Goal: Information Seeking & Learning: Learn about a topic

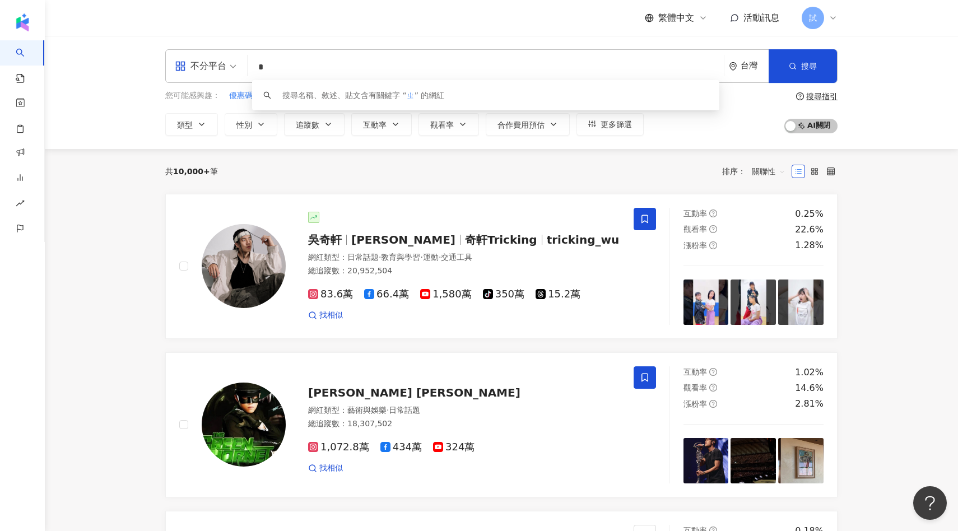
type input "*"
click at [416, 76] on input "search" at bounding box center [485, 67] width 467 height 21
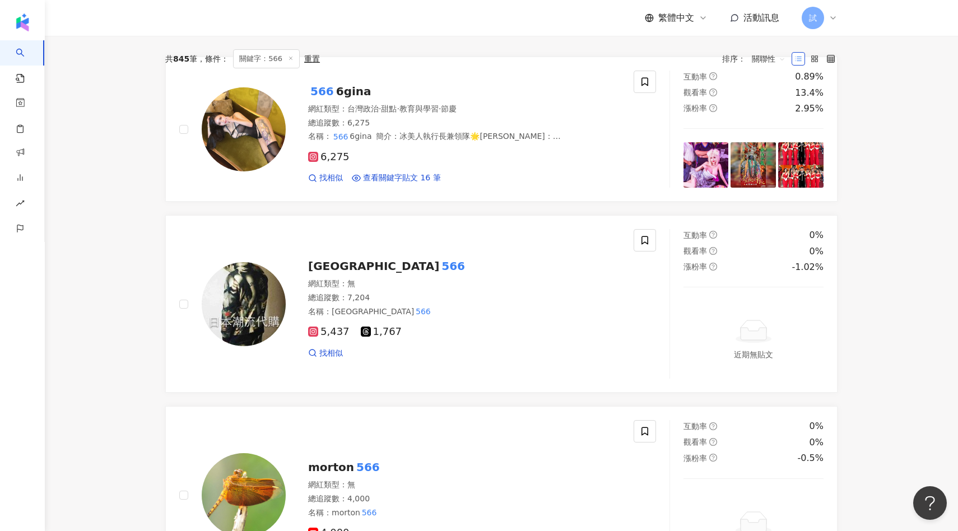
scroll to position [14, 0]
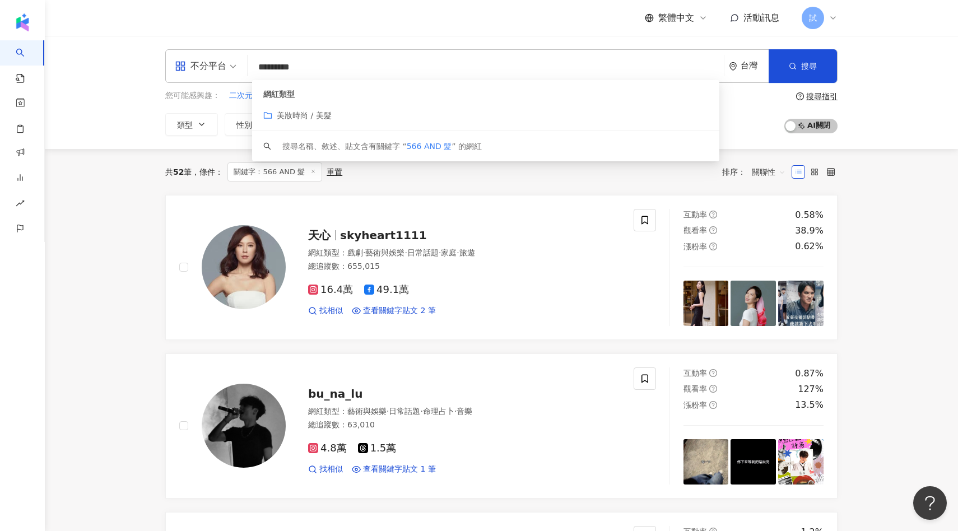
type input "*********"
click at [431, 189] on div "共 52 筆 條件 ： 關鍵字：566 AND 髮 重置 排序： 關聯性" at bounding box center [501, 172] width 672 height 46
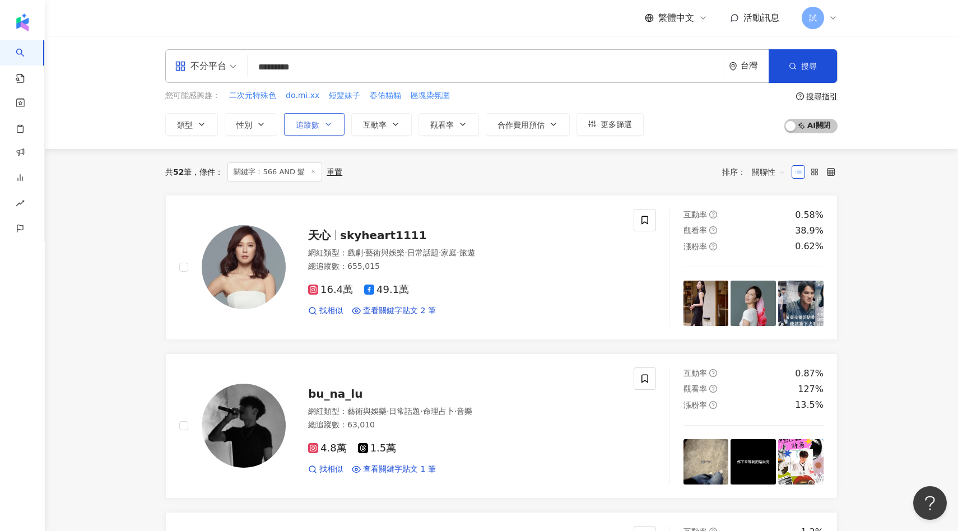
click at [317, 128] on span "追蹤數" at bounding box center [308, 124] width 24 height 9
click at [364, 133] on button "互動率" at bounding box center [381, 124] width 60 height 22
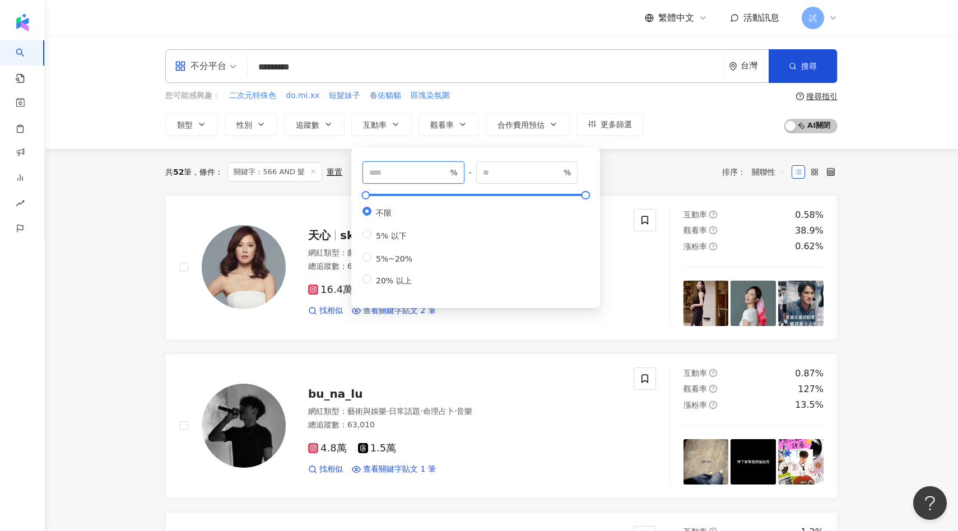
click at [379, 167] on input "number" at bounding box center [408, 172] width 78 height 12
type input "*"
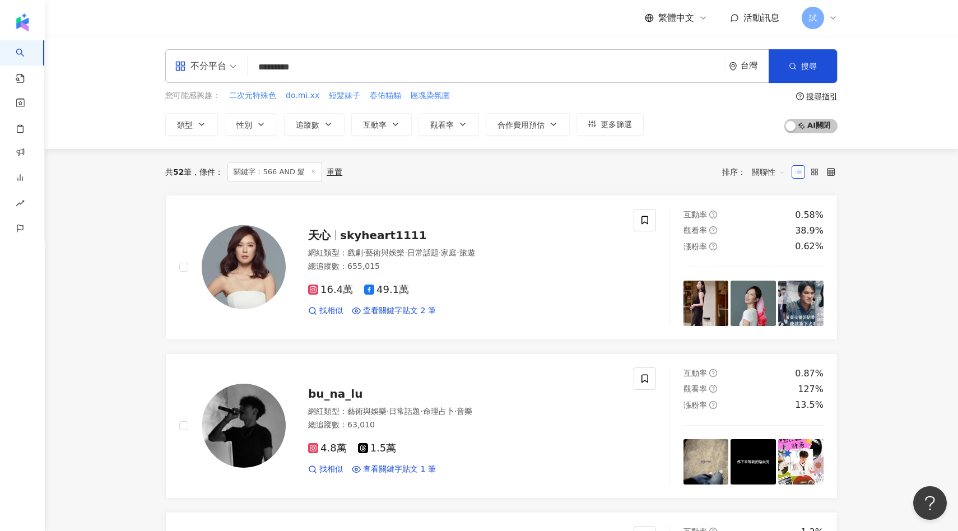
click at [621, 182] on div "共 52 筆 條件 ： 關鍵字：566 AND 髮 重置 排序： 關聯性" at bounding box center [501, 172] width 672 height 46
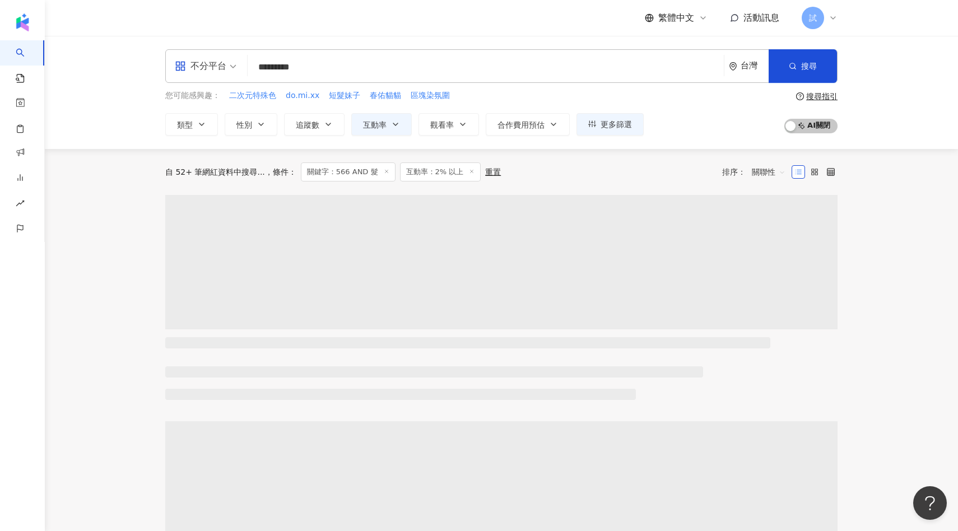
click at [434, 141] on div "不分平台 ********* 台灣 搜尋 customizedTag 網紅類型 美妝時尚 / 美髮 搜尋名稱、敘述、貼文含有關鍵字 “ 566 AND 髮 ”…" at bounding box center [501, 92] width 913 height 113
click at [435, 133] on button "觀看率" at bounding box center [448, 124] width 60 height 22
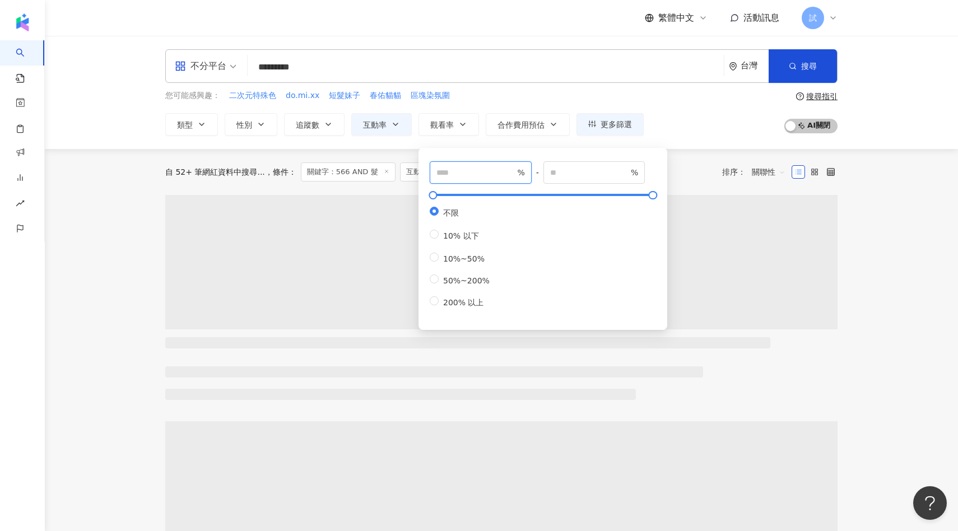
click at [481, 167] on input "number" at bounding box center [475, 172] width 78 height 12
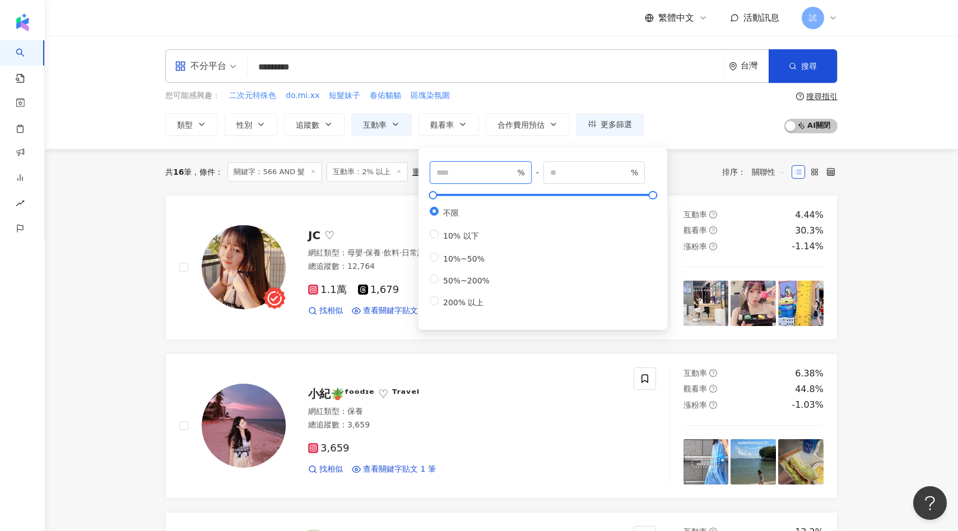
click at [481, 169] on input "number" at bounding box center [475, 172] width 78 height 12
type input "**"
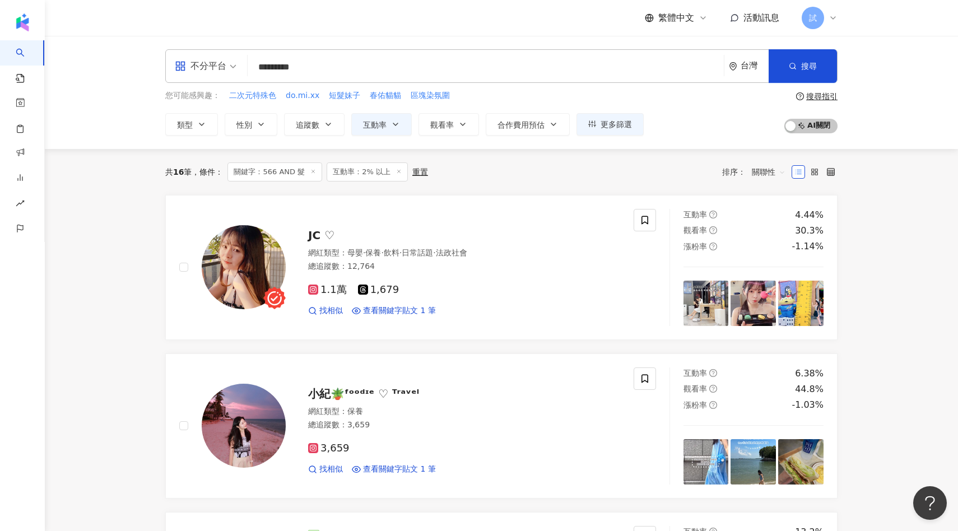
click at [670, 181] on div "共 16 筆 條件 ： 關鍵字：566 AND 髮 互動率：2% 以上 重置 排序： 關聯性" at bounding box center [501, 171] width 672 height 19
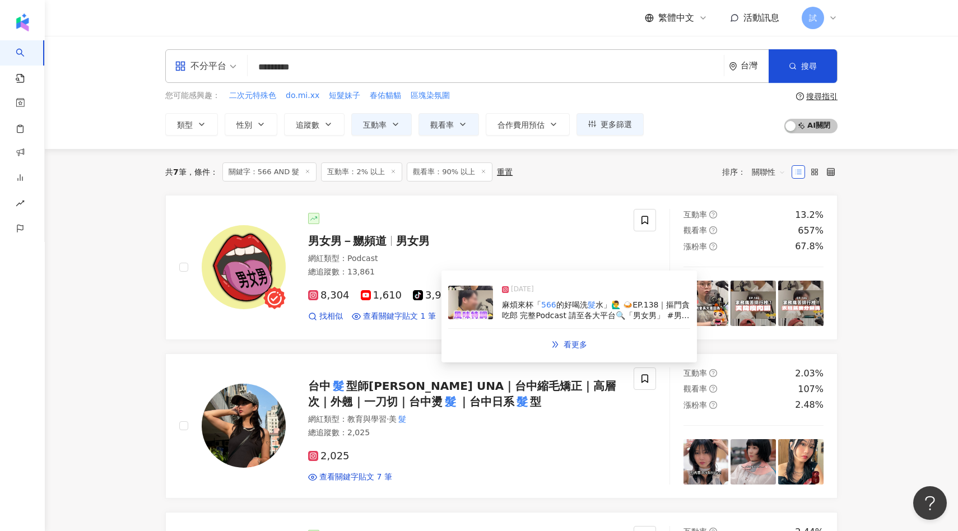
click at [466, 310] on img at bounding box center [470, 303] width 45 height 34
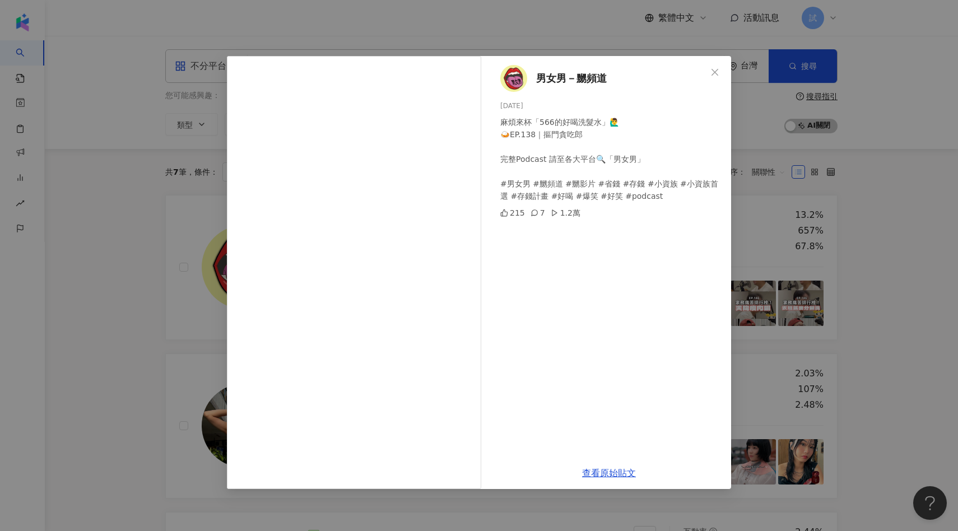
click at [868, 217] on div "男女男－嬲頻道 [DATE] 麻煩來杯「566的好喝洗髮水」🙋‍♂️ 🍛EP.138｜摳門貪吃郎 完整Podcast 請至各大平台🔍「男女男」 #男女男 #嬲…" at bounding box center [479, 265] width 958 height 531
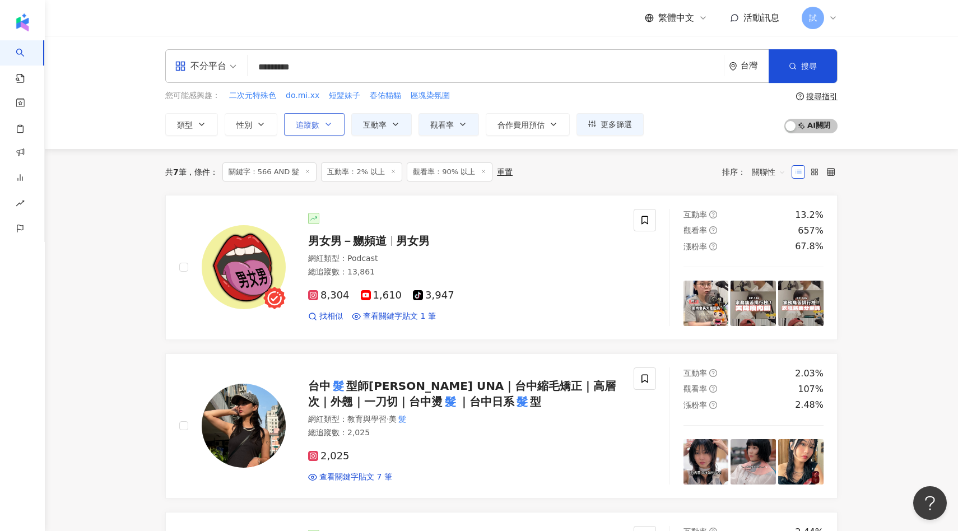
click at [325, 133] on button "追蹤數" at bounding box center [314, 124] width 60 height 22
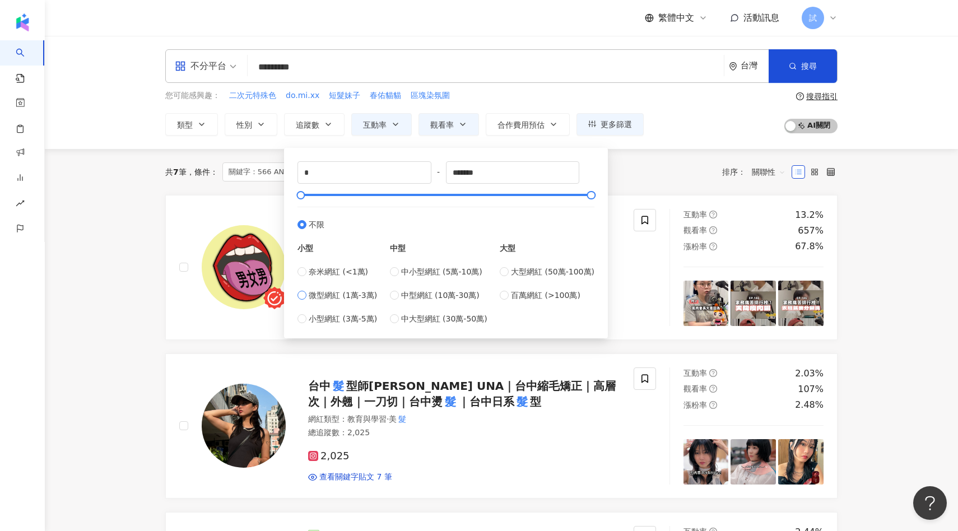
click at [331, 298] on span "微型網紅 (1萬-3萬)" at bounding box center [343, 295] width 68 height 12
type input "*****"
click at [417, 271] on span "中小型網紅 (5萬-10萬)" at bounding box center [441, 271] width 81 height 12
type input "*****"
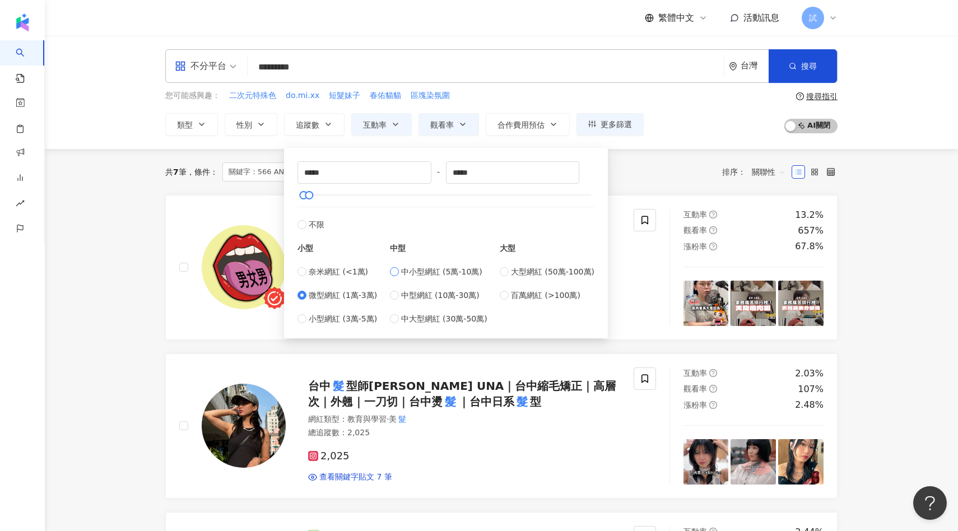
type input "*****"
drag, startPoint x: 307, startPoint y: 172, endPoint x: 292, endPoint y: 174, distance: 15.2
click at [296, 173] on div "***** - ***** 不限 小型 奈米網紅 (<1萬) 微型網紅 (1萬-3萬) 小型網紅 (3萬-5萬) 中型 中小型網紅 (5萬-10萬) 中型網紅…" at bounding box center [446, 243] width 310 height 177
type input "*****"
click at [683, 172] on div "共 7 筆 條件 ： 關鍵字：566 AND 髮 互動率：2% 以上 觀看率：90% 以上 重置 排序： 關聯性" at bounding box center [501, 171] width 672 height 19
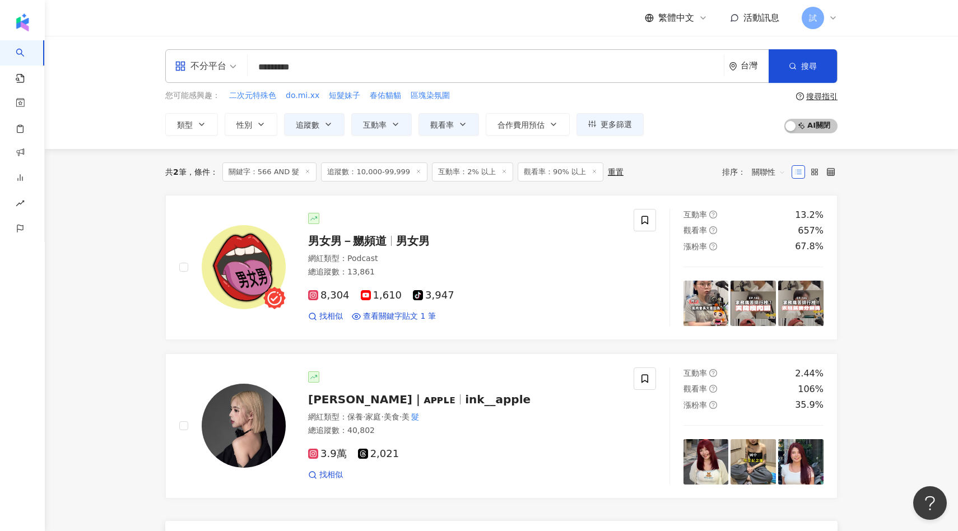
click at [323, 72] on input "*********" at bounding box center [485, 67] width 467 height 21
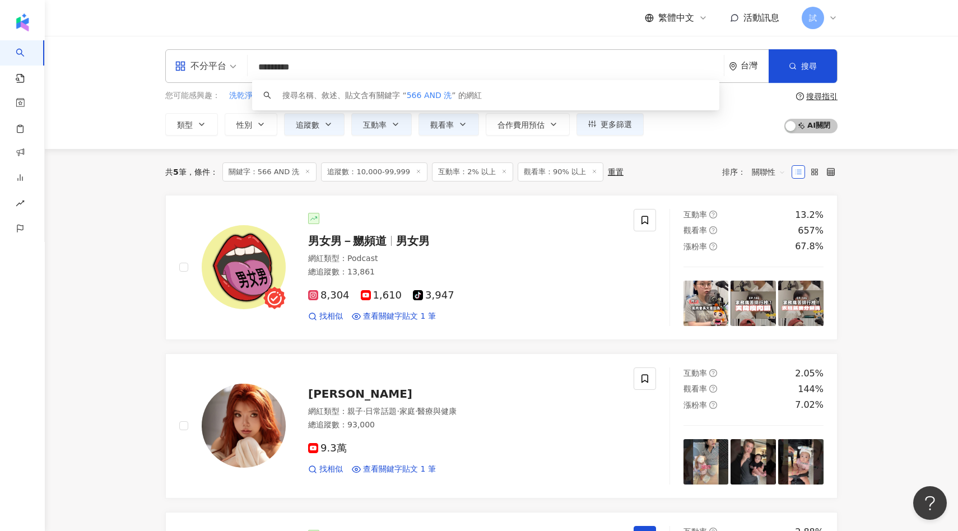
type input "*********"
click at [416, 171] on icon at bounding box center [419, 172] width 6 height 6
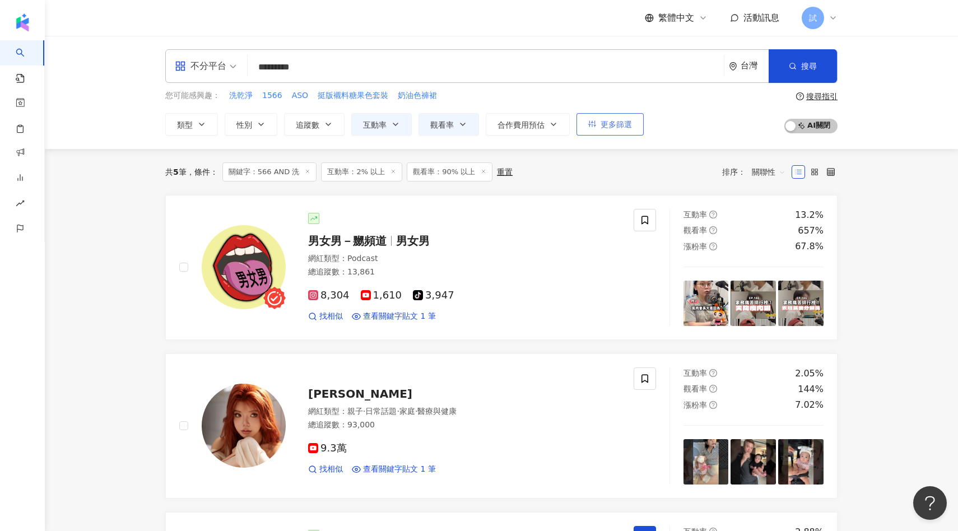
click at [628, 122] on span "更多篩選" at bounding box center [615, 124] width 31 height 9
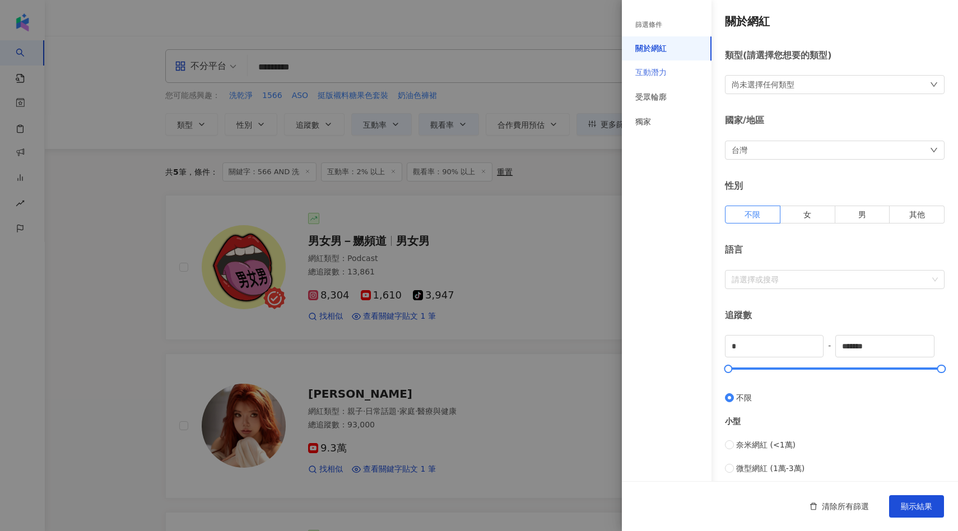
click at [689, 72] on div "互動潛力" at bounding box center [667, 72] width 90 height 25
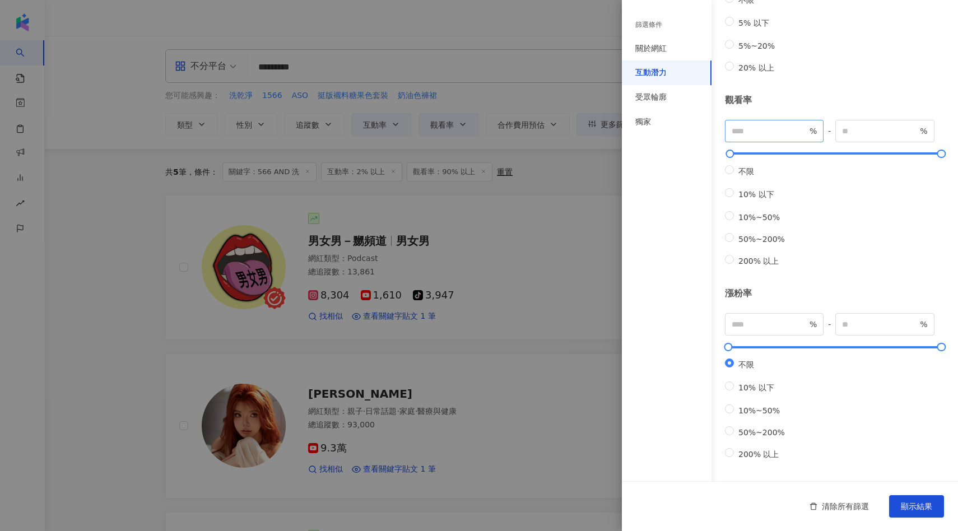
scroll to position [235, 0]
click at [752, 318] on input "number" at bounding box center [769, 324] width 76 height 12
type input "*"
click at [903, 498] on button "顯示結果" at bounding box center [916, 506] width 55 height 22
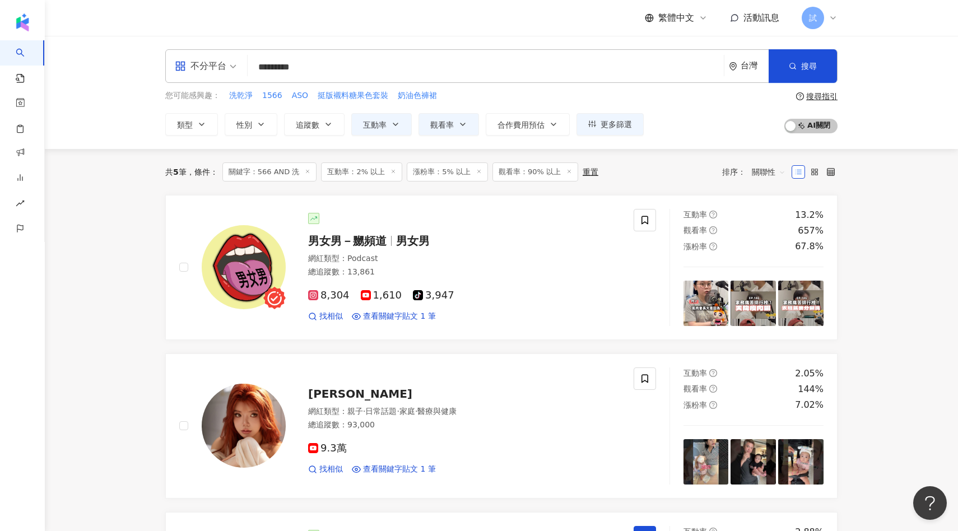
click at [334, 72] on input "*********" at bounding box center [485, 67] width 467 height 21
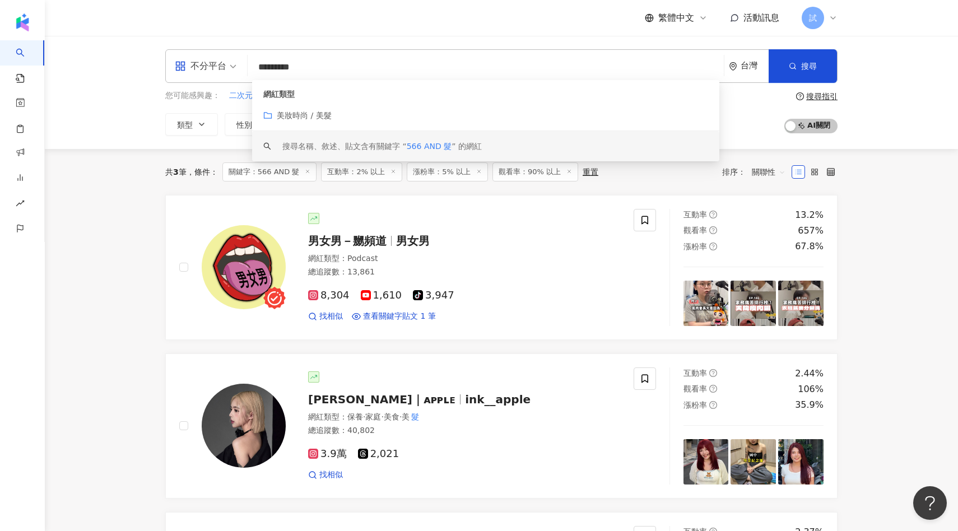
click at [144, 248] on div "共 3 筆 條件 ： 關鍵字：566 AND 髮 互動率：2% 以上 漲粉率：5% 以上 觀看率：90% 以上 重置 排序： 關聯性 男女男－嬲頻道 男女男 …" at bounding box center [501, 468] width 717 height 639
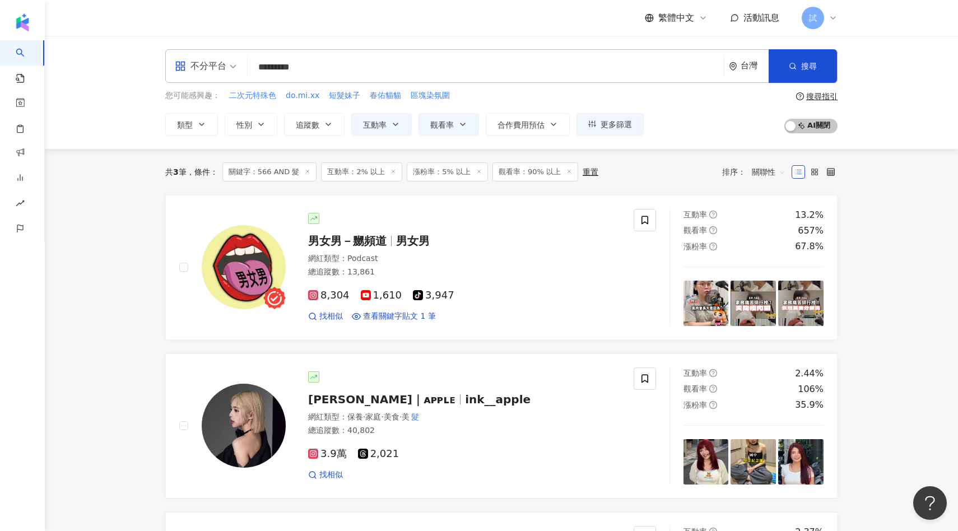
click at [757, 171] on span "關聯性" at bounding box center [769, 172] width 34 height 18
click at [767, 289] on div "關鍵字" at bounding box center [768, 290] width 28 height 12
click at [744, 68] on div "台灣" at bounding box center [754, 66] width 28 height 10
click at [701, 186] on div "香港" at bounding box center [707, 188] width 110 height 20
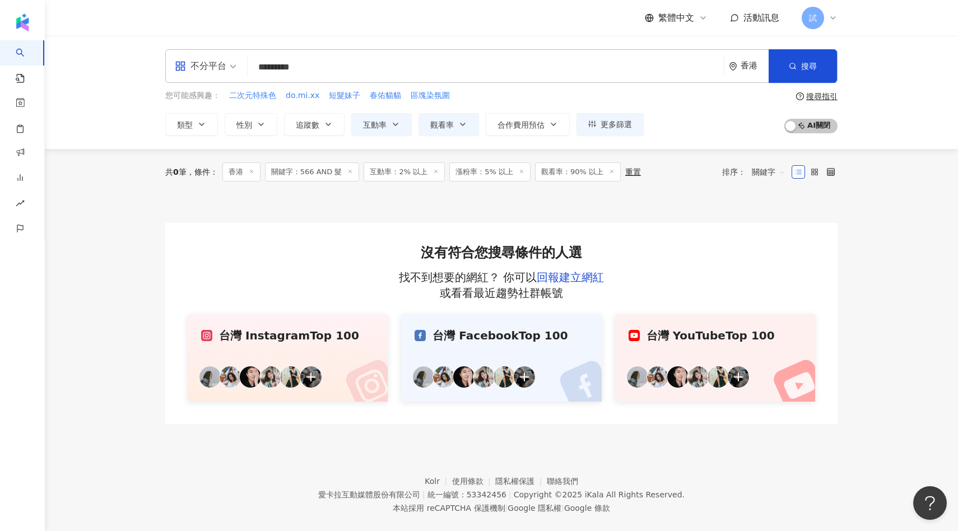
click at [752, 57] on div "香港" at bounding box center [749, 66] width 40 height 32
click at [695, 152] on div "台灣" at bounding box center [707, 147] width 110 height 20
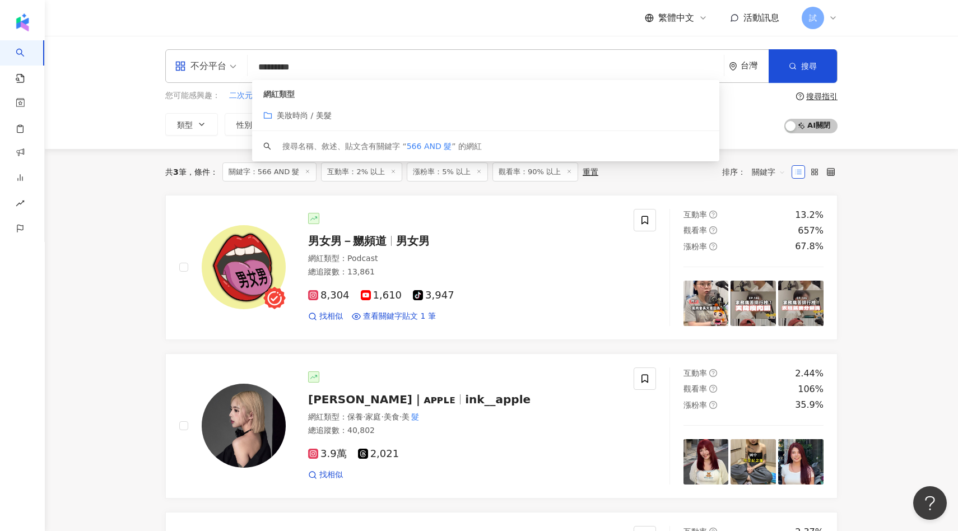
drag, startPoint x: 320, startPoint y: 67, endPoint x: 299, endPoint y: 67, distance: 21.8
click at [299, 67] on input "*********" at bounding box center [485, 67] width 467 height 21
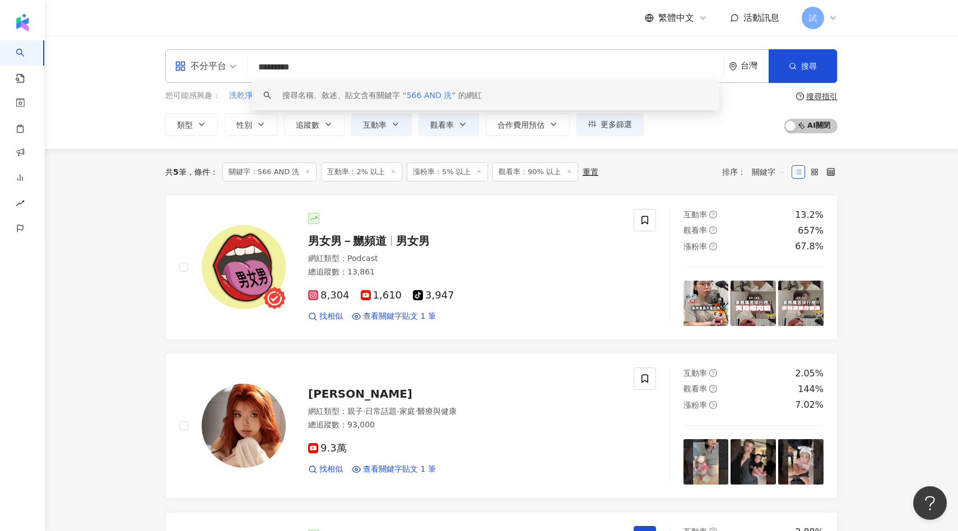
drag, startPoint x: 219, startPoint y: 66, endPoint x: 190, endPoint y: 66, distance: 28.6
click at [190, 66] on div "不分平台 ********* 台灣 搜尋 keyword 搜尋名稱、敘述、貼文含有關鍵字 “ 566 AND 洗 ” 的網紅" at bounding box center [501, 66] width 672 height 34
paste input "**********"
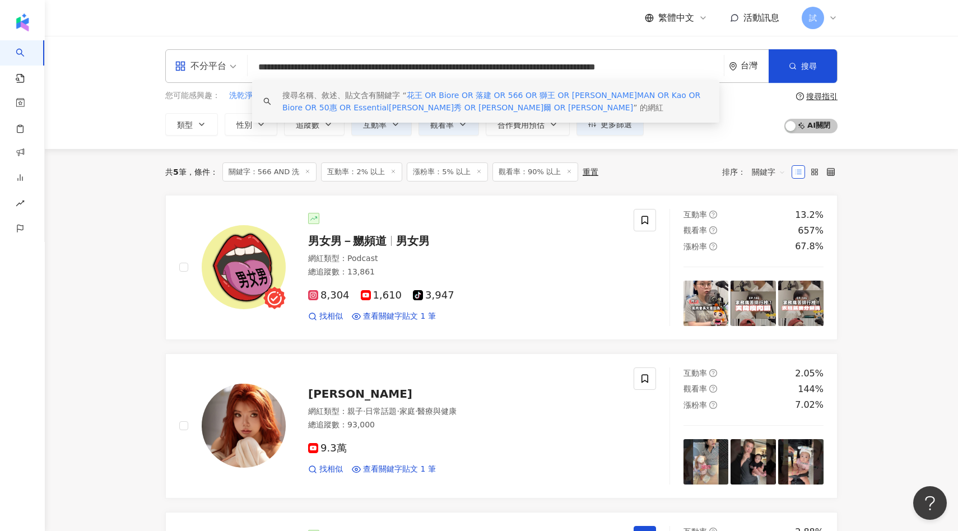
drag, startPoint x: 668, startPoint y: 65, endPoint x: 741, endPoint y: 65, distance: 73.4
click at [741, 66] on div "**********" at bounding box center [501, 66] width 672 height 34
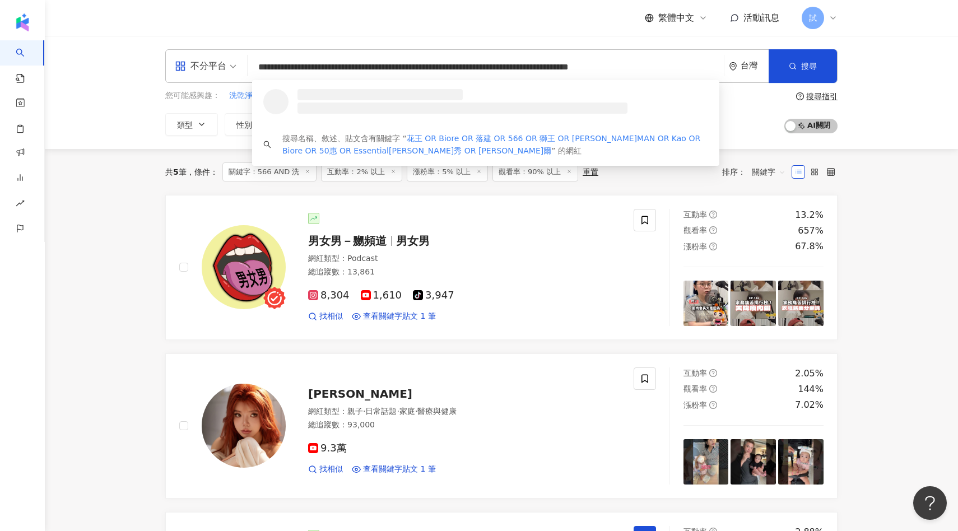
scroll to position [0, 34]
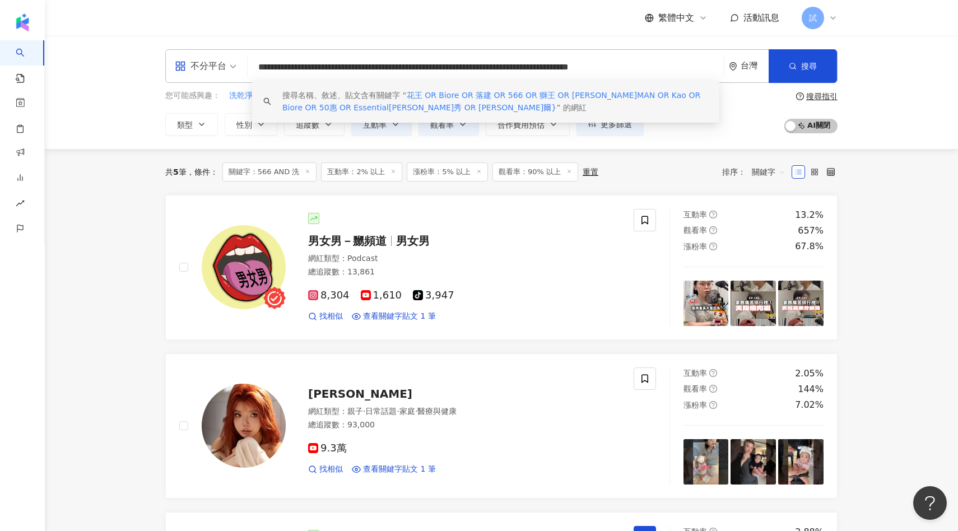
click at [266, 70] on input "**********" at bounding box center [485, 67] width 467 height 21
click at [678, 72] on input "**********" at bounding box center [485, 67] width 467 height 21
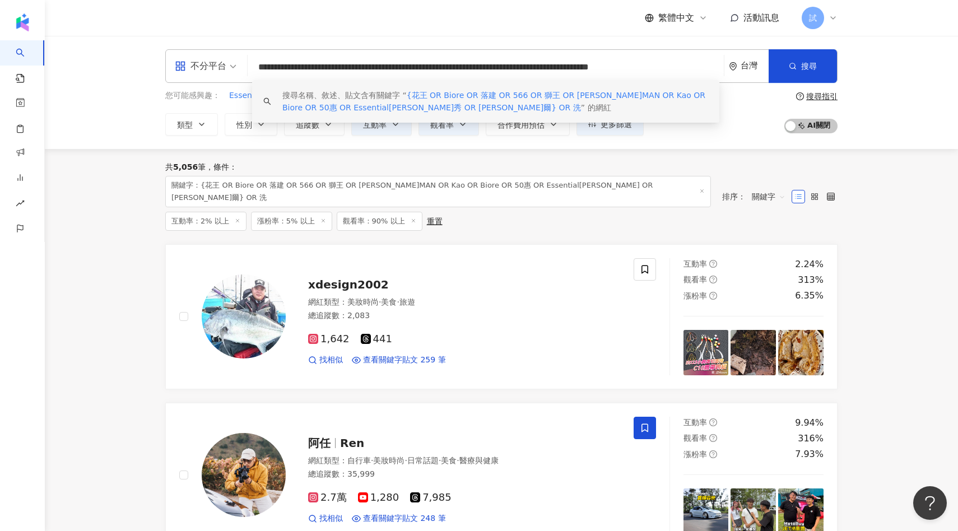
drag, startPoint x: 450, startPoint y: 67, endPoint x: 419, endPoint y: 66, distance: 31.4
click at [419, 66] on input "**********" at bounding box center [485, 67] width 467 height 21
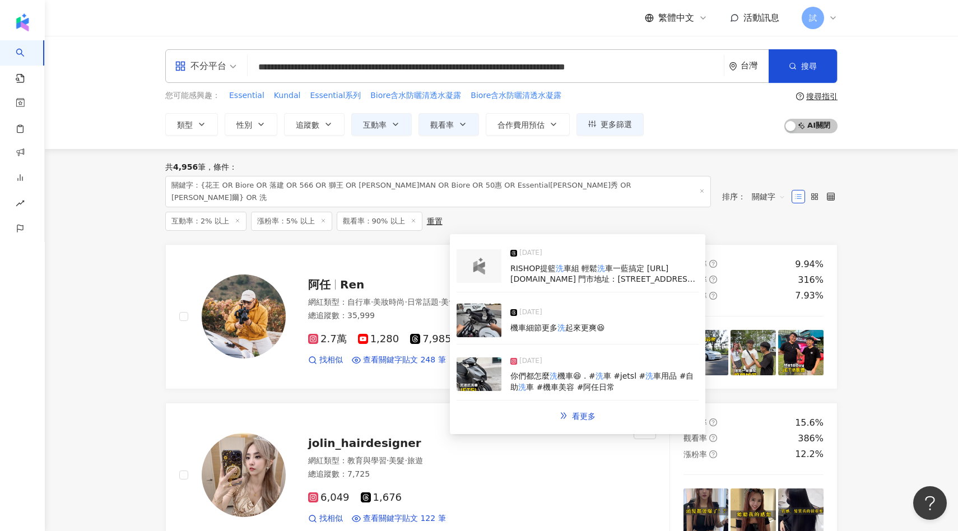
click at [476, 272] on img at bounding box center [479, 266] width 22 height 17
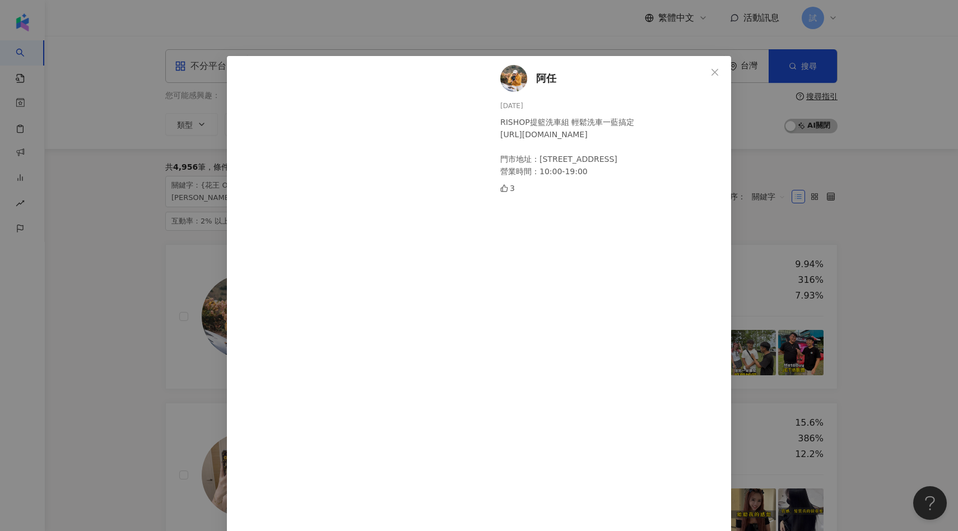
click at [882, 197] on div "阿任 [DATE] RISHOP提籃洗車組 輕鬆洗車一藍搞定 [URL][DOMAIN_NAME] 門市地址：[STREET_ADDRESS] 營業時間：10…" at bounding box center [479, 265] width 958 height 531
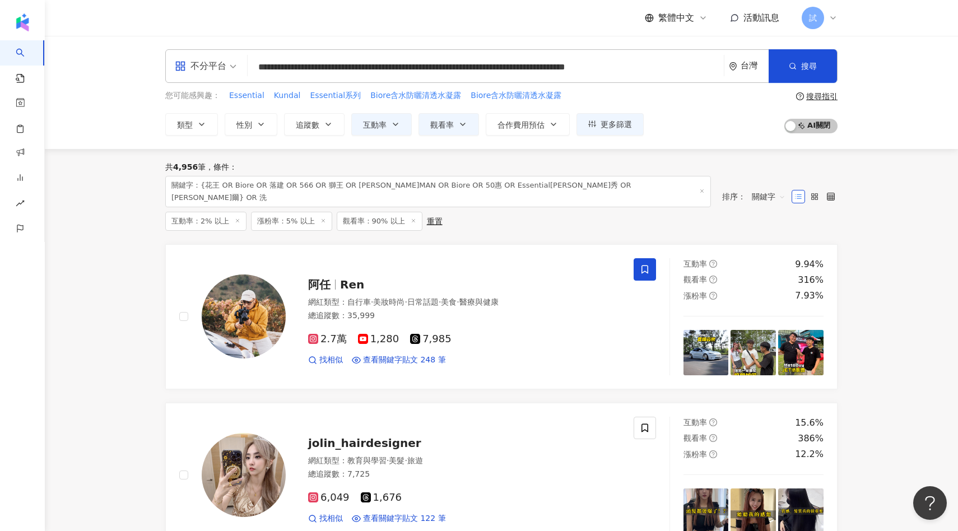
click at [688, 67] on input "**********" at bounding box center [485, 67] width 467 height 21
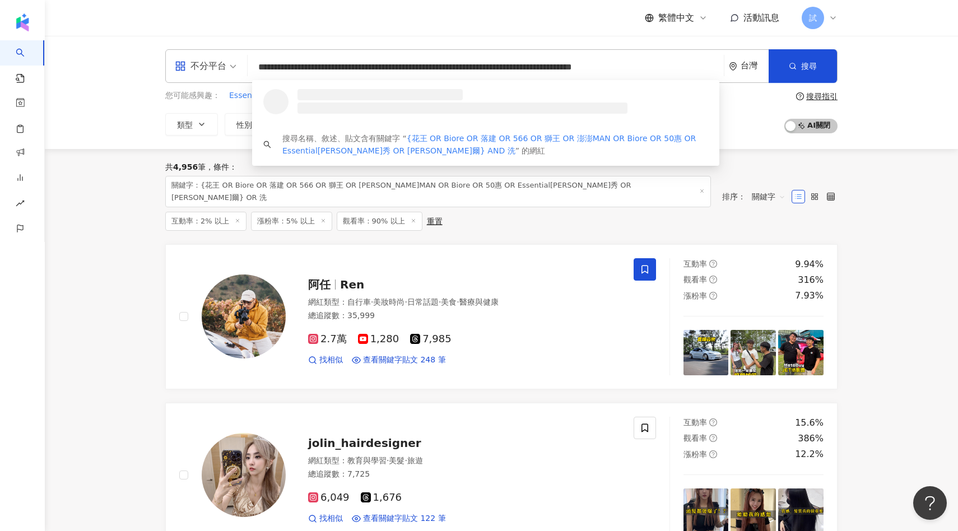
scroll to position [0, 28]
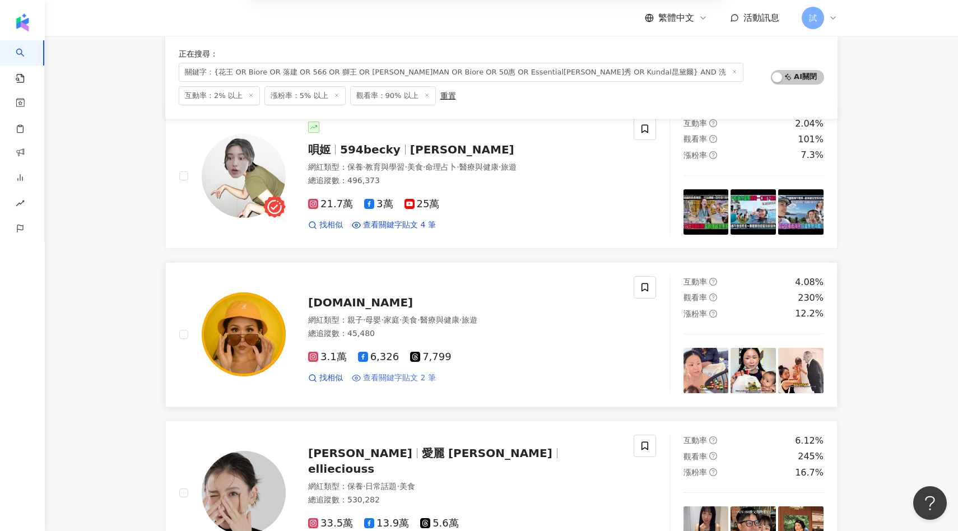
scroll to position [148, 0]
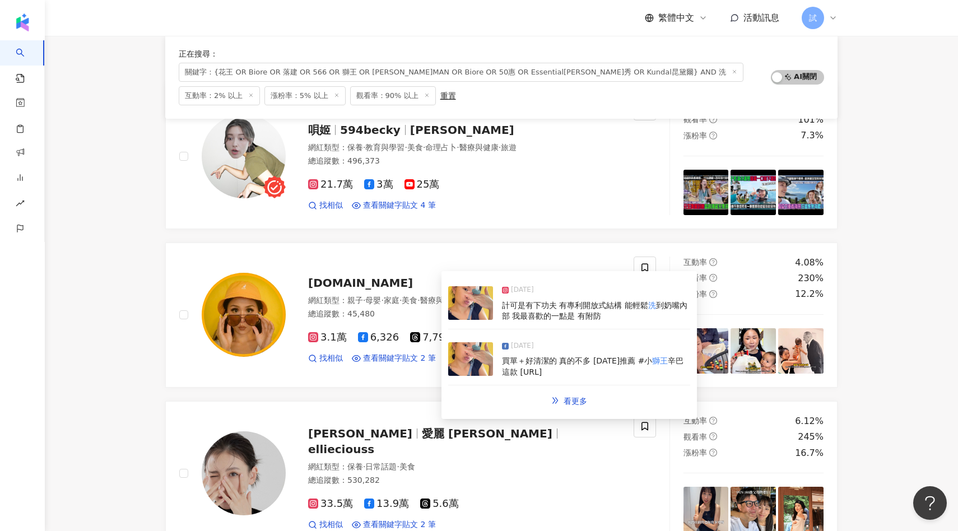
click at [469, 294] on img at bounding box center [470, 303] width 45 height 34
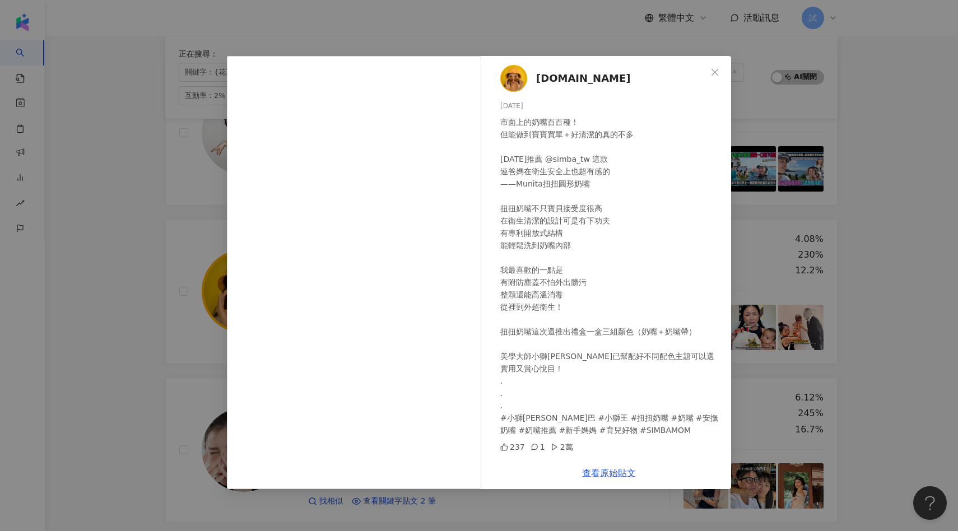
scroll to position [180, 0]
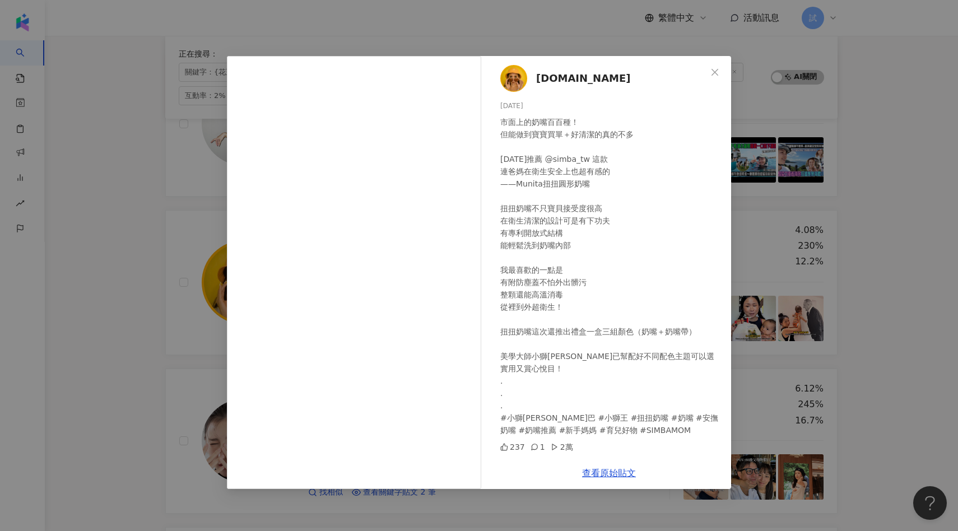
click at [869, 202] on div "[DOMAIN_NAME] [DATE] 市面上的奶嘴百百種！ 但能做到寶寶買單＋好清潔的真的不多 [DATE]推薦 @simba_tw 這款 連爸媽在衛生安…" at bounding box center [479, 265] width 958 height 531
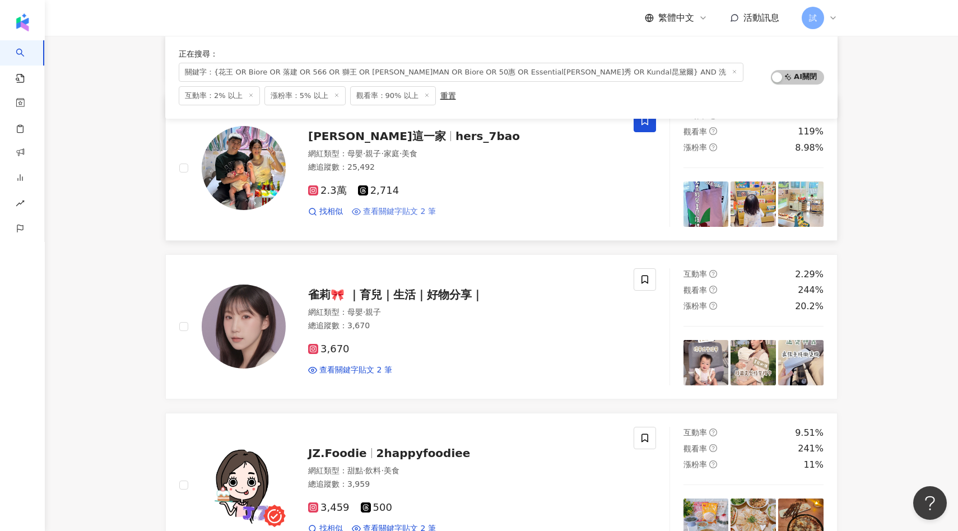
scroll to position [773, 0]
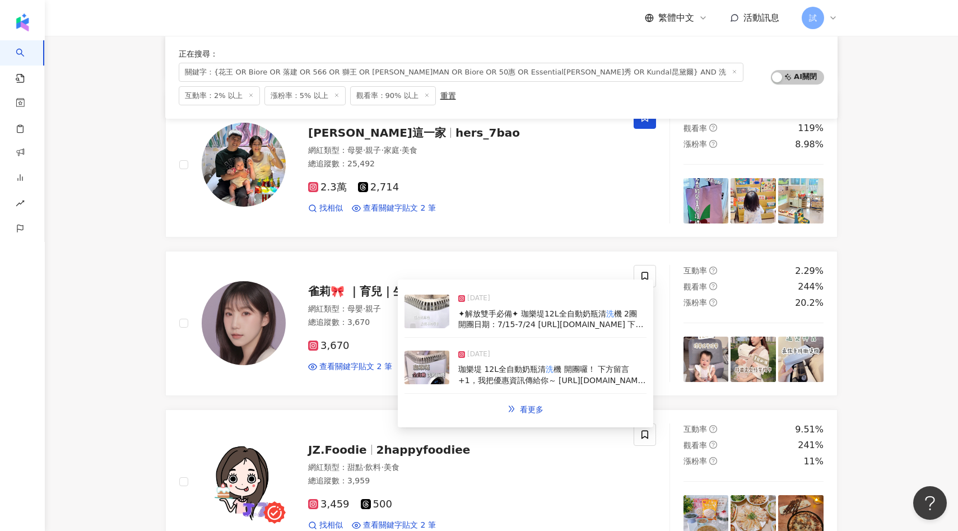
click at [427, 318] on img at bounding box center [426, 312] width 45 height 34
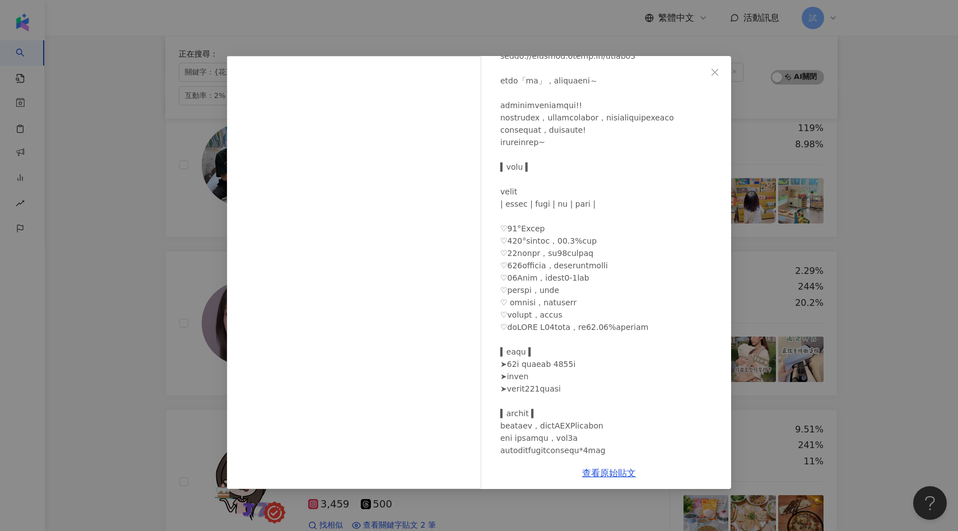
scroll to position [169, 0]
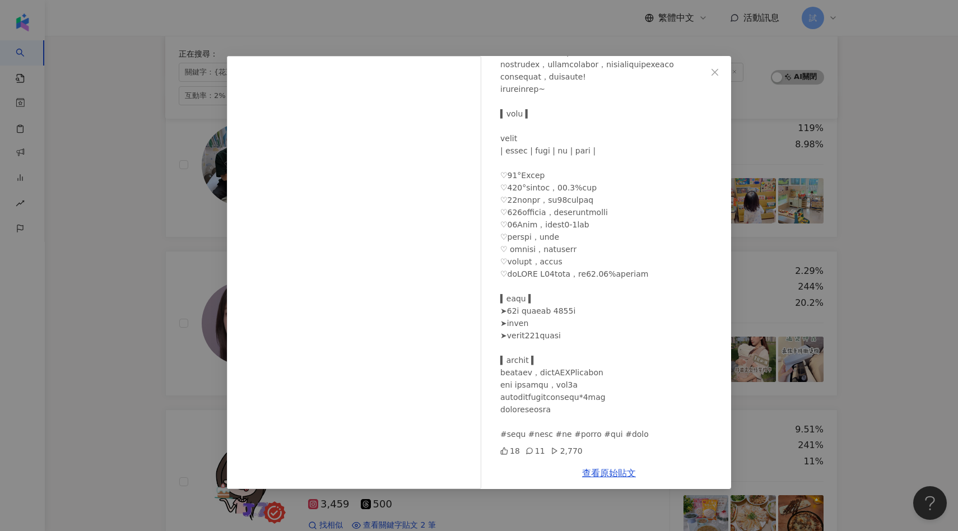
click at [91, 336] on div "雀莉🎀 ｜育兒｜生活｜好物分享｜ [DATE] 18 11 2,770 查看原始貼文" at bounding box center [479, 265] width 958 height 531
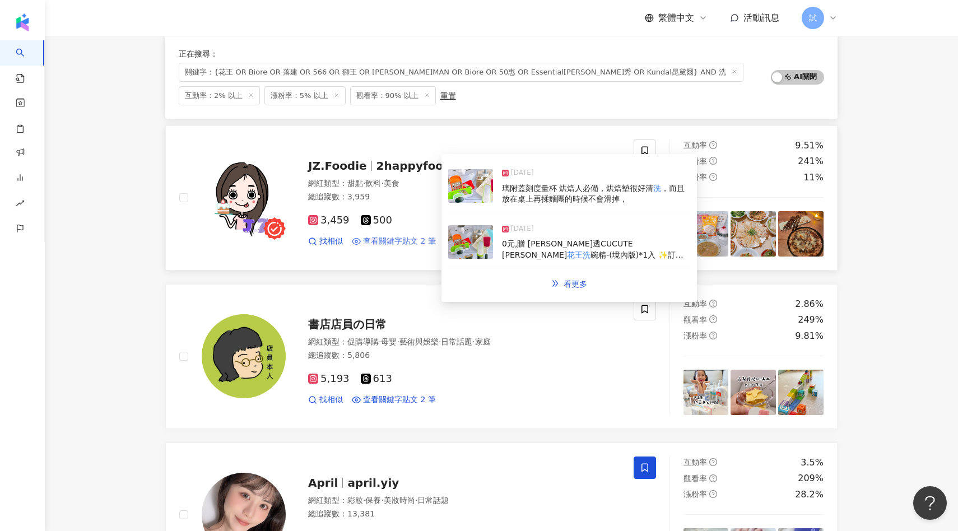
scroll to position [1061, 0]
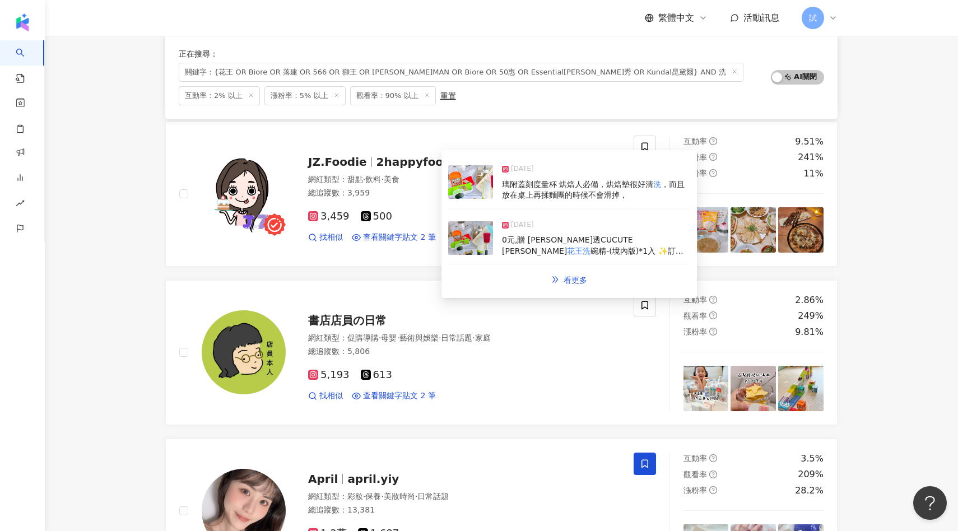
click at [482, 237] on img at bounding box center [470, 238] width 45 height 34
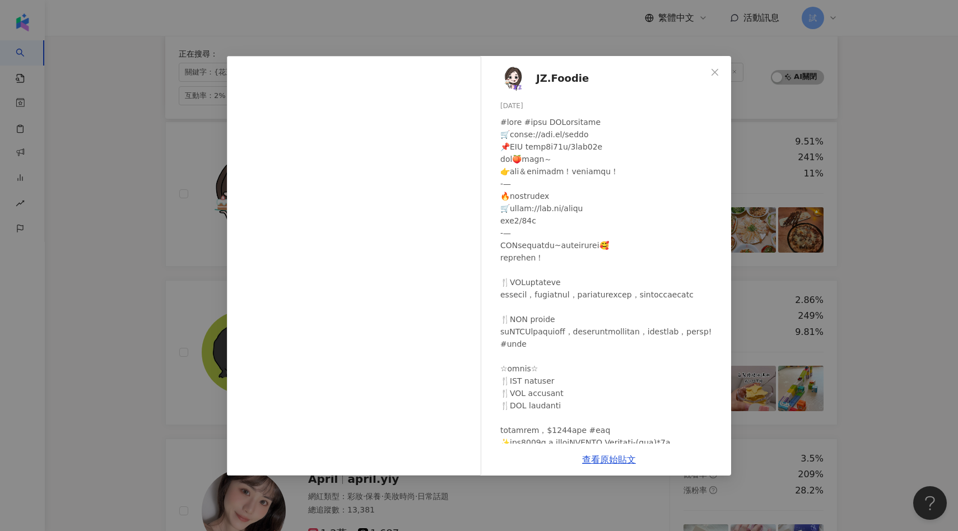
click at [146, 251] on div "JZ.Foodie [DATE] 隱藏 15 查看原始貼文" at bounding box center [479, 265] width 958 height 531
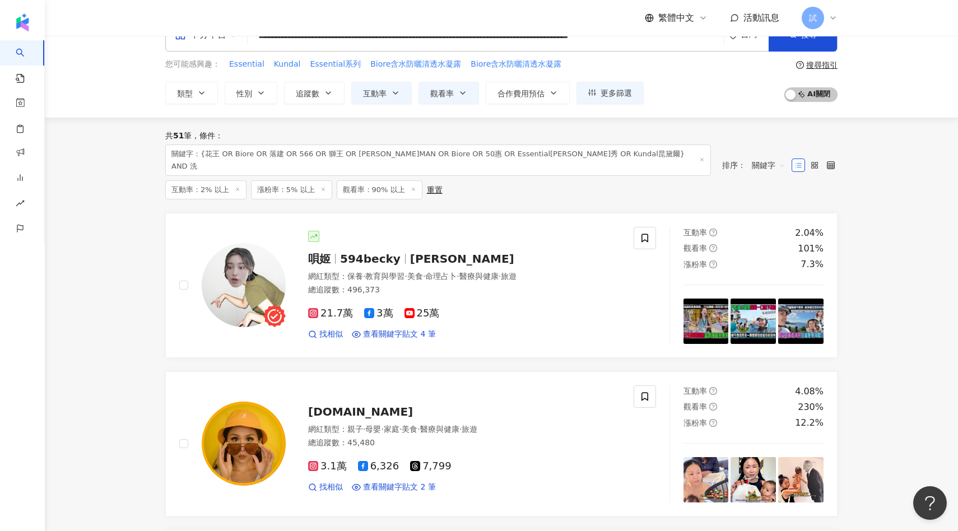
scroll to position [0, 0]
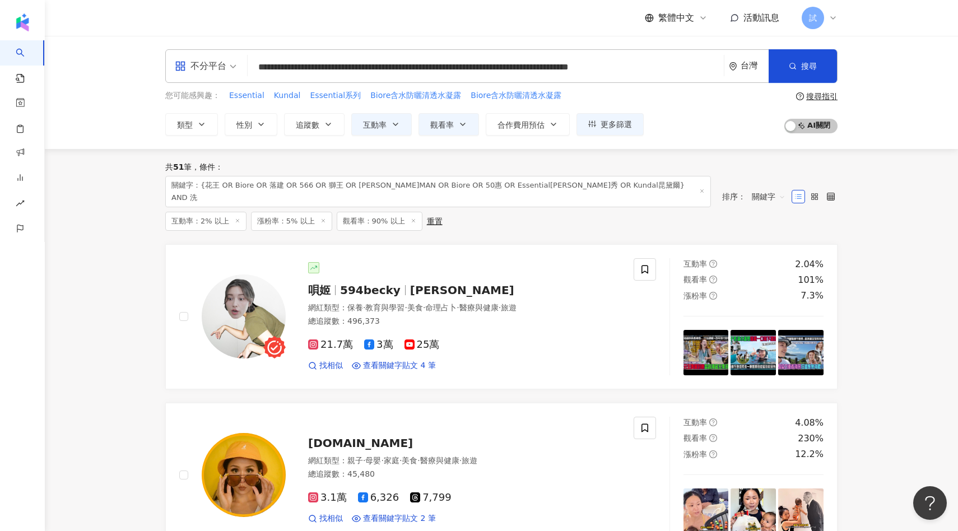
click at [691, 73] on input "**********" at bounding box center [485, 67] width 467 height 21
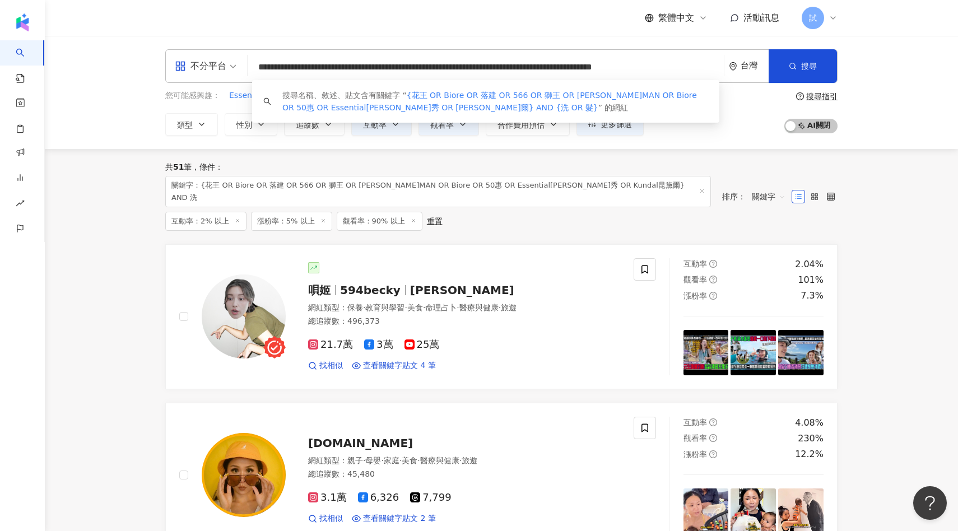
scroll to position [0, 70]
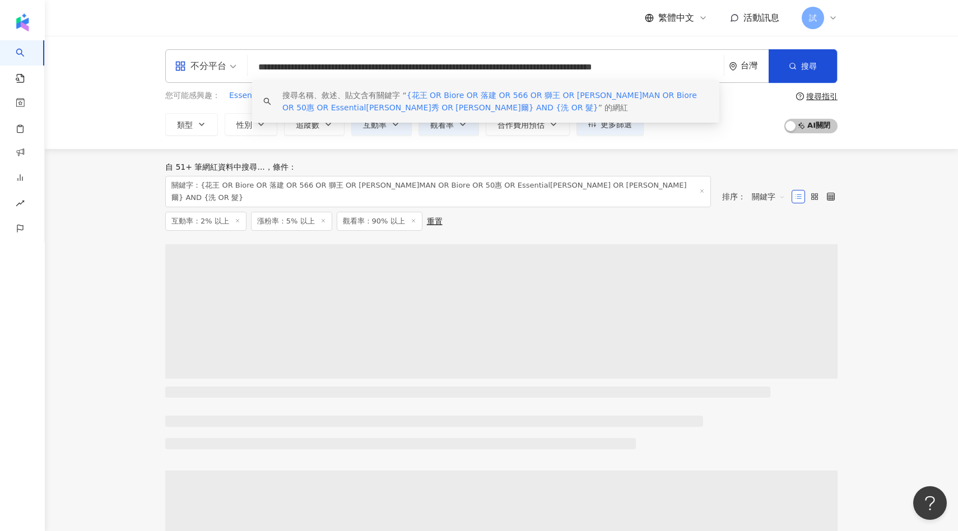
click at [544, 67] on input "**********" at bounding box center [485, 67] width 467 height 21
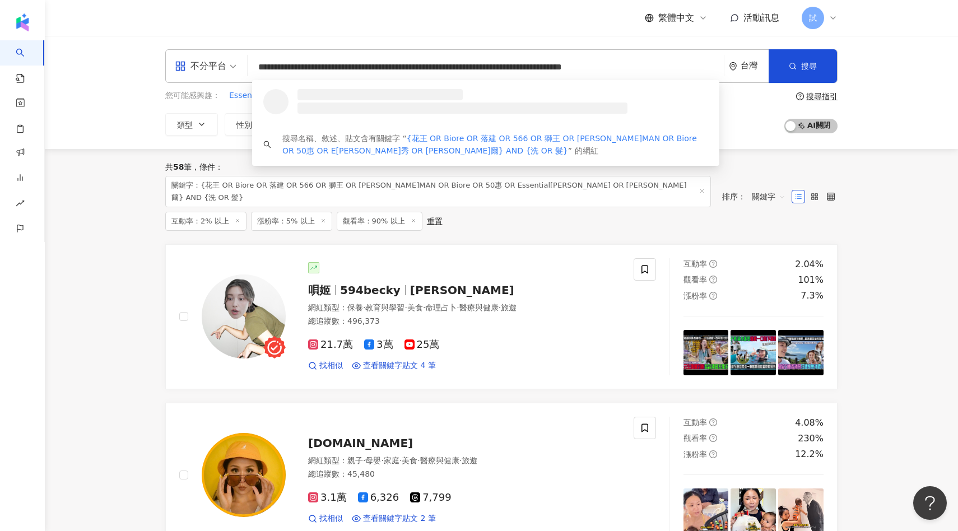
scroll to position [0, 32]
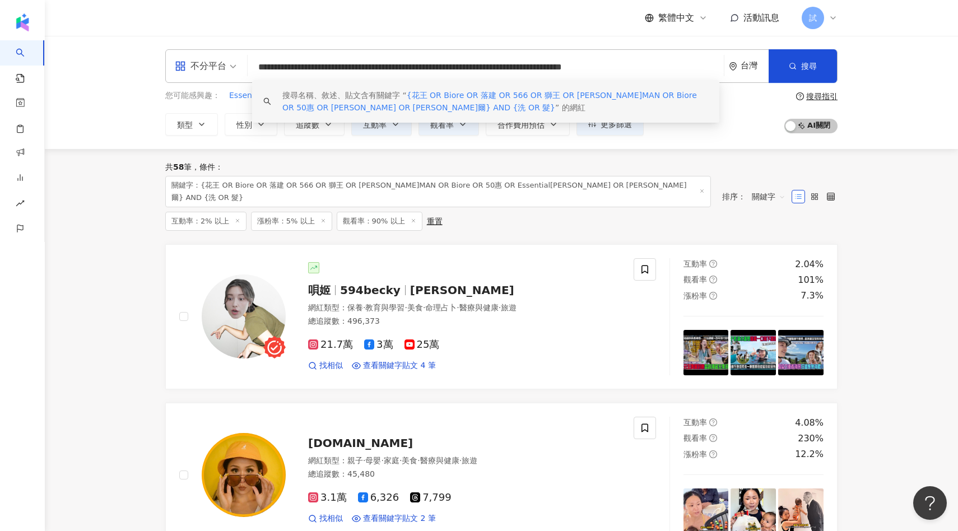
drag, startPoint x: 617, startPoint y: 67, endPoint x: 637, endPoint y: 69, distance: 20.8
click at [637, 69] on input "**********" at bounding box center [485, 67] width 467 height 21
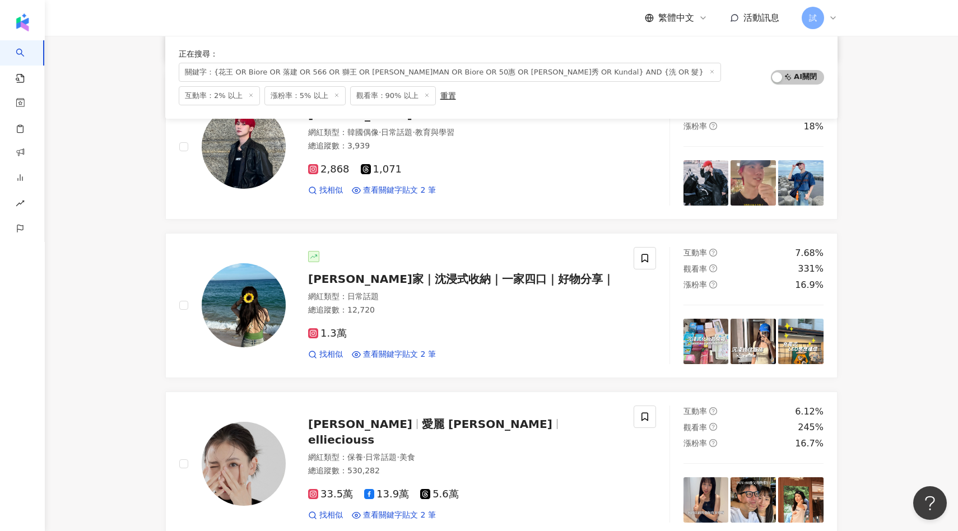
scroll to position [500, 0]
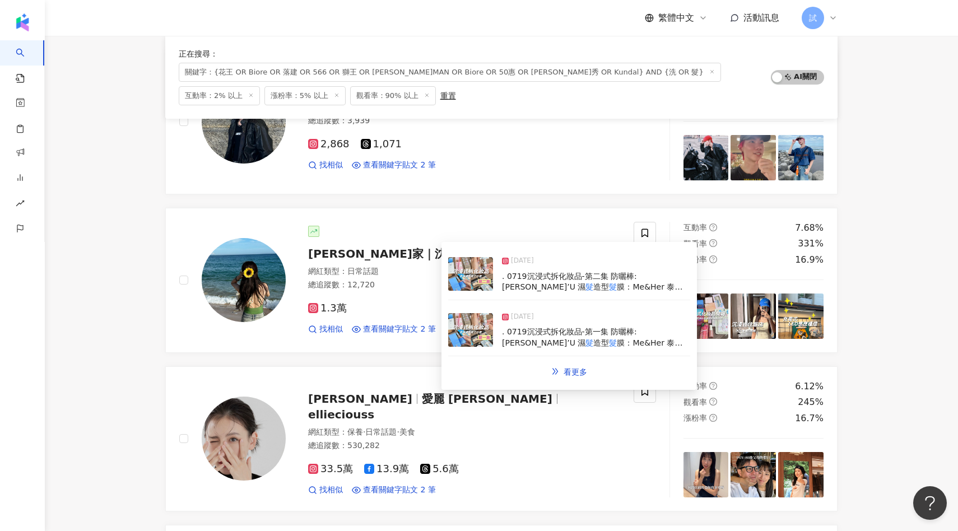
click at [473, 274] on img at bounding box center [470, 274] width 45 height 34
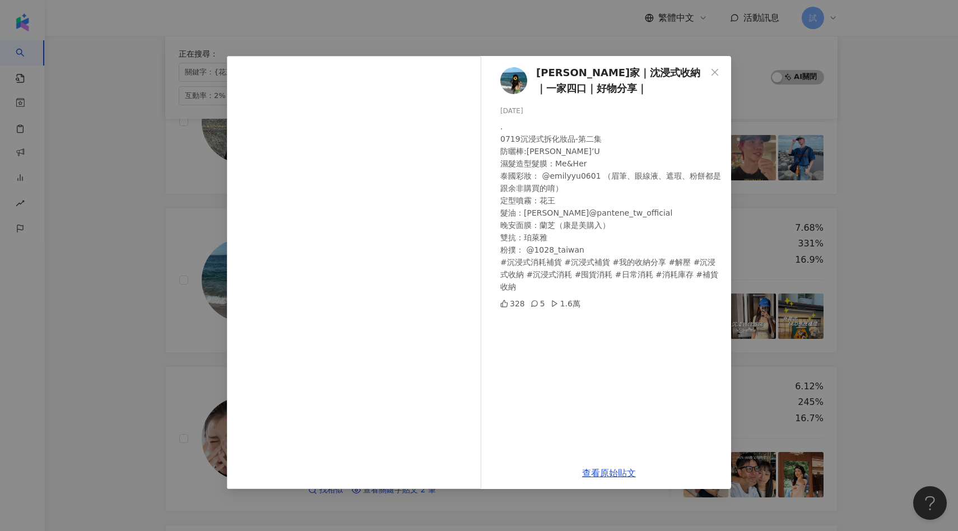
click at [858, 242] on div "[PERSON_NAME]家｜沈浸式收納｜一家四口｜好物分享｜ [DATE] . 0719沉浸式拆化妝品-第二集 防曬棒:[PERSON_NAME]’U 濕髮…" at bounding box center [479, 265] width 958 height 531
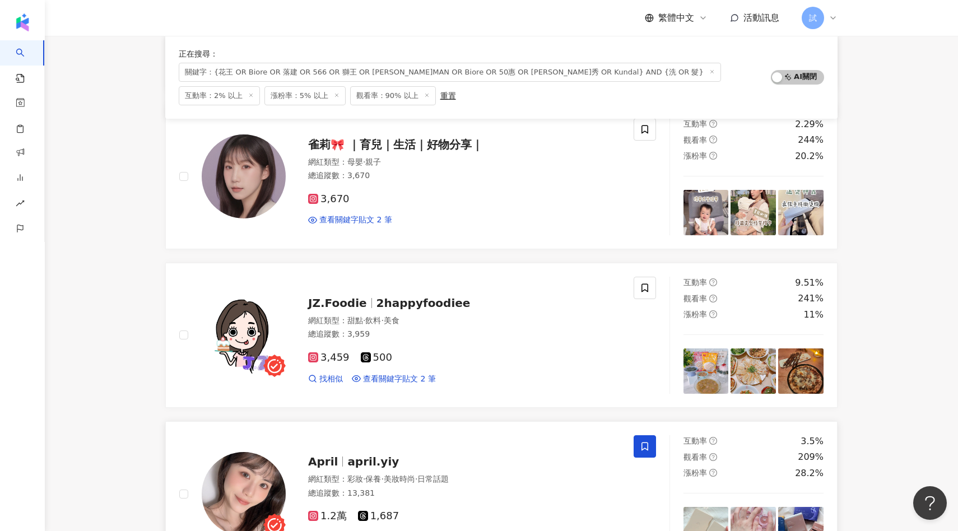
scroll to position [1308, 0]
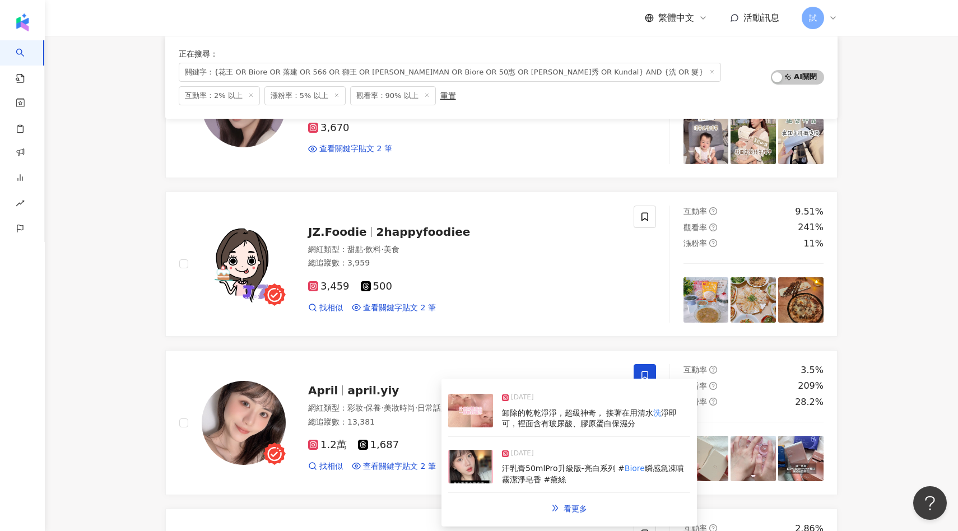
click at [459, 415] on img at bounding box center [470, 411] width 45 height 34
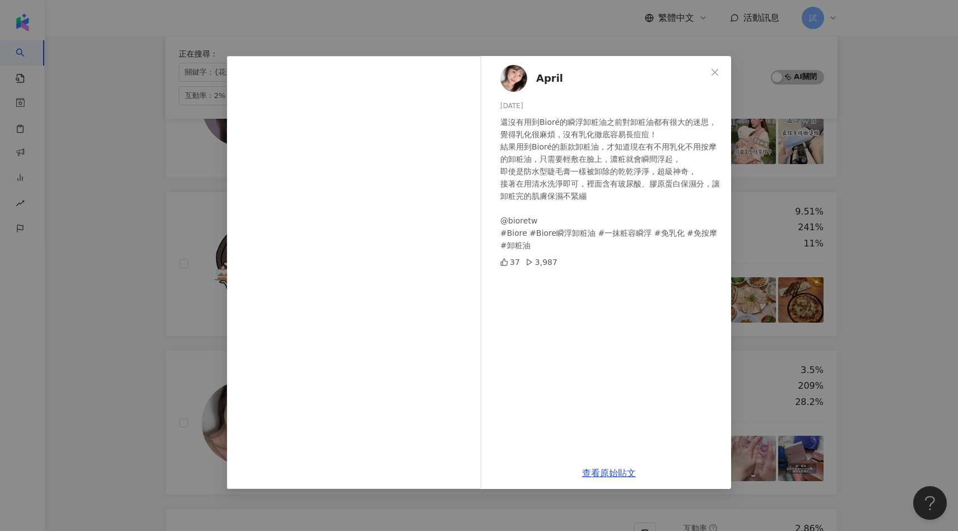
click at [881, 235] on div "April [DATE] 還沒有用到Bioré的瞬浮卸粧油之前對卸粧油都有很大的迷思， 覺得乳化很麻煩，沒有乳化徹底容易長痘痘！ 結果用到Bioré的新款卸粧…" at bounding box center [479, 265] width 958 height 531
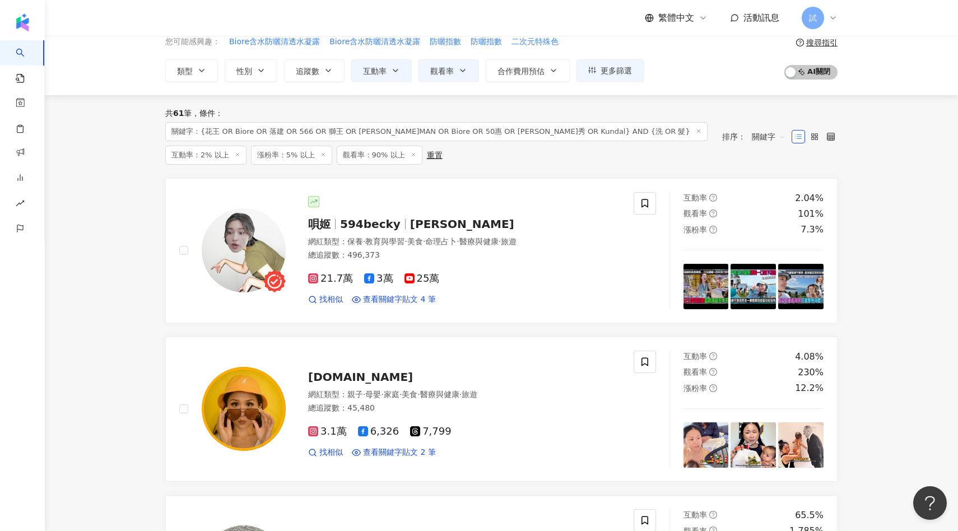
scroll to position [0, 0]
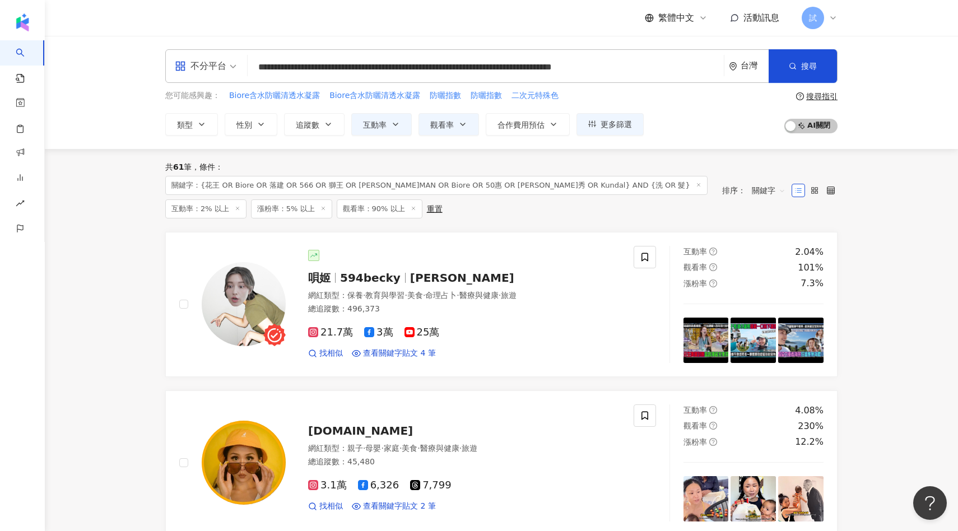
click at [543, 74] on input "**********" at bounding box center [485, 67] width 467 height 21
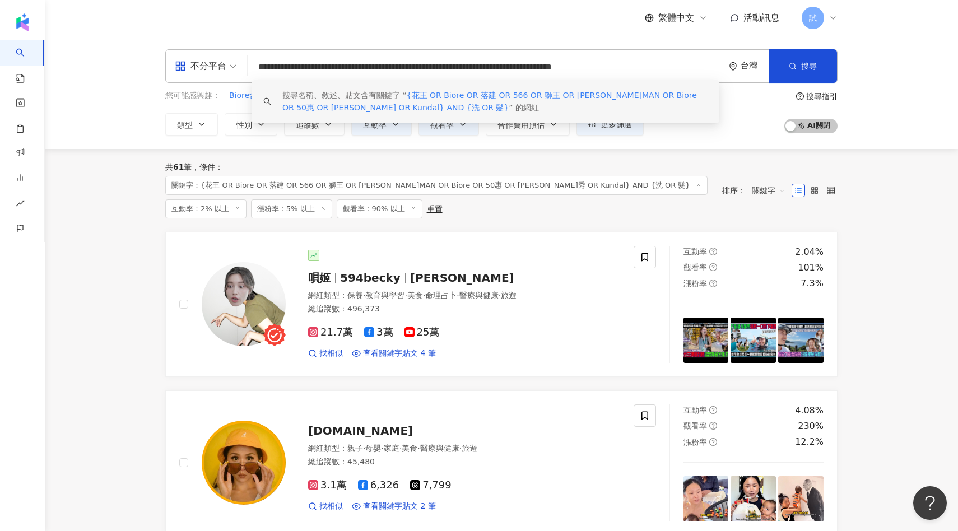
click at [561, 67] on input "**********" at bounding box center [485, 67] width 467 height 21
drag, startPoint x: 650, startPoint y: 72, endPoint x: 207, endPoint y: 60, distance: 442.6
click at [207, 60] on div "**********" at bounding box center [501, 66] width 672 height 34
paste input "search"
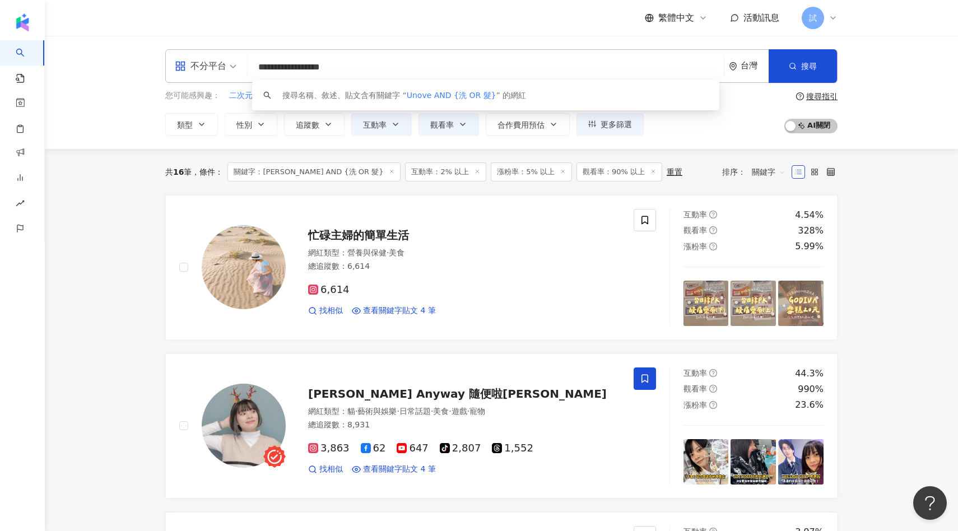
drag, startPoint x: 284, startPoint y: 70, endPoint x: 195, endPoint y: 70, distance: 89.0
click at [195, 70] on div "**********" at bounding box center [501, 66] width 672 height 34
paste input "**********"
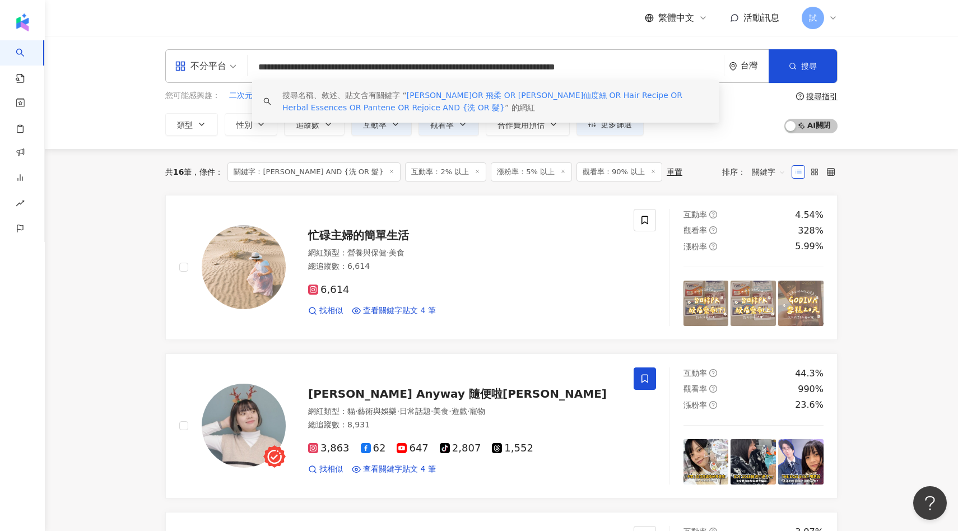
paste input "search"
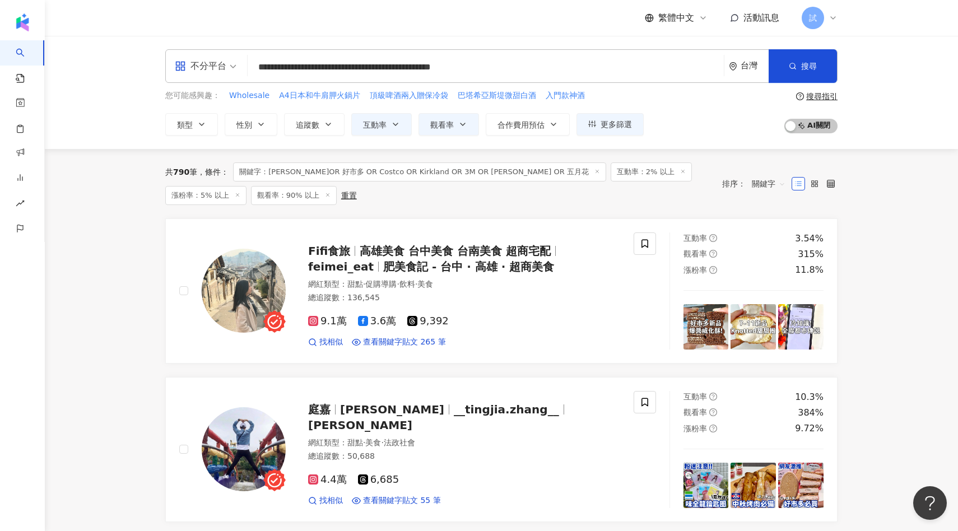
click at [329, 72] on input "**********" at bounding box center [485, 67] width 467 height 21
type input "**********"
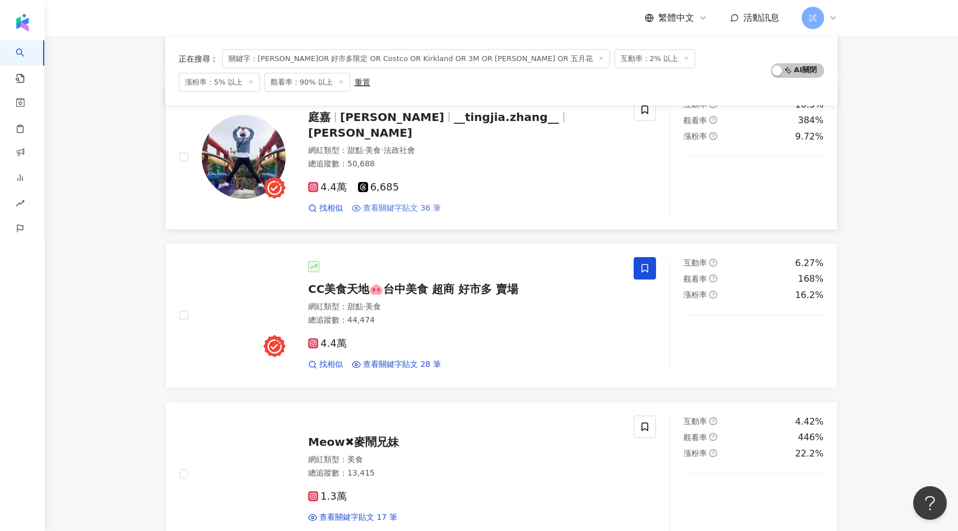
scroll to position [452, 0]
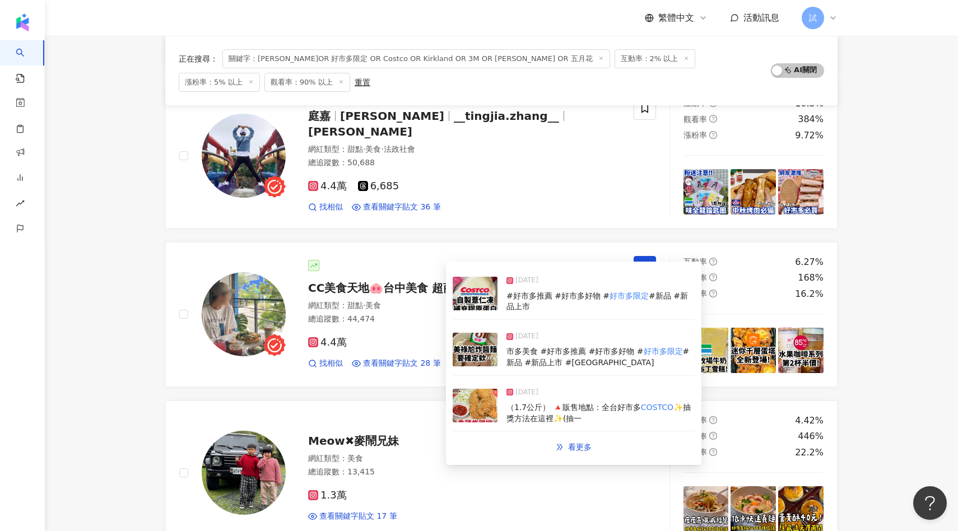
click at [464, 345] on img at bounding box center [475, 350] width 45 height 34
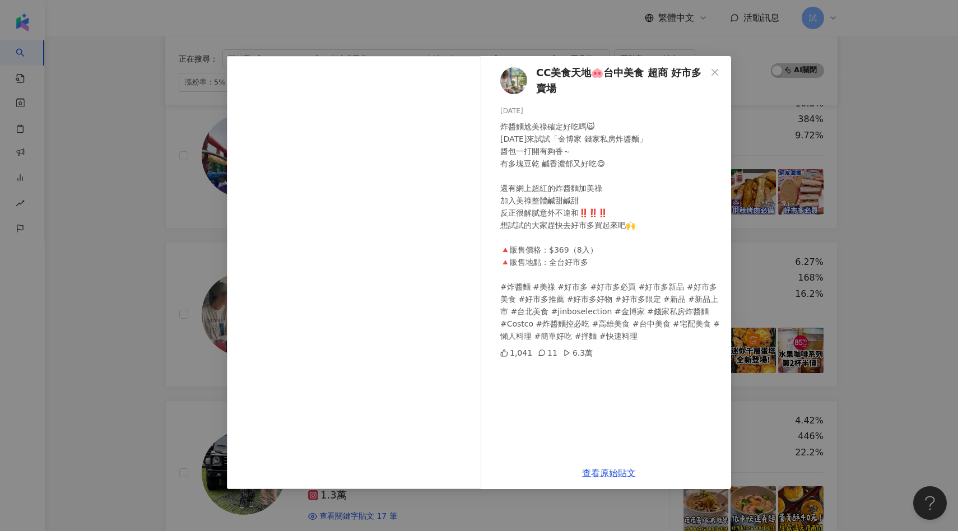
click at [838, 226] on div "CC美食天地🐽台中美食 超商 好市多 賣場 [DATE] 炸醬麵尬美祿確定好吃嗎🙀 [DATE]來試試「金博家 錢家私房炸醬麵」 醬包一打開有夠香～ 有多塊豆…" at bounding box center [479, 265] width 958 height 531
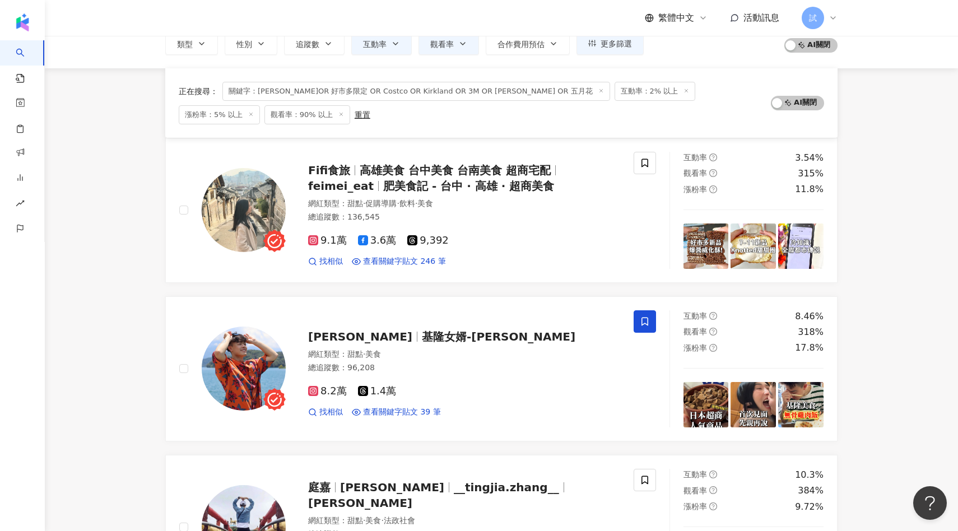
scroll to position [0, 0]
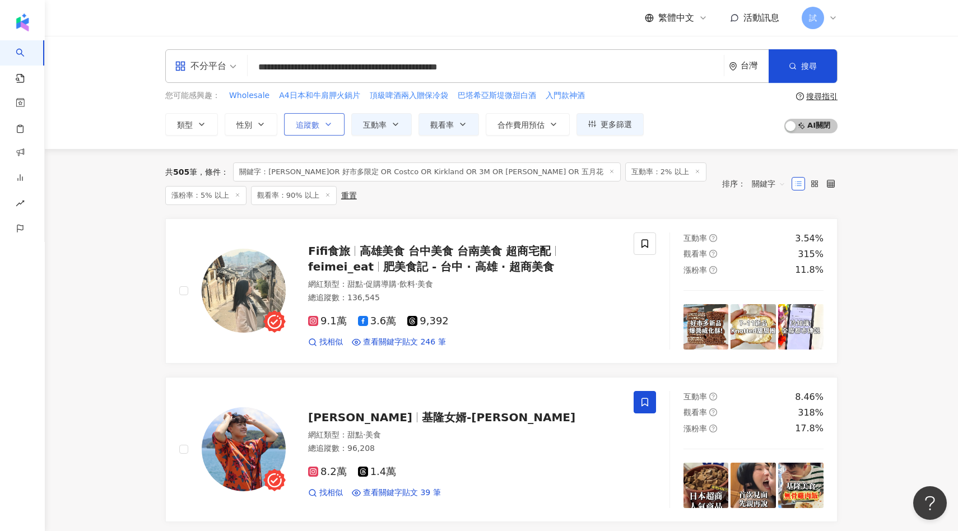
click at [318, 123] on span "追蹤數" at bounding box center [308, 124] width 24 height 9
type input "*"
type input "*******"
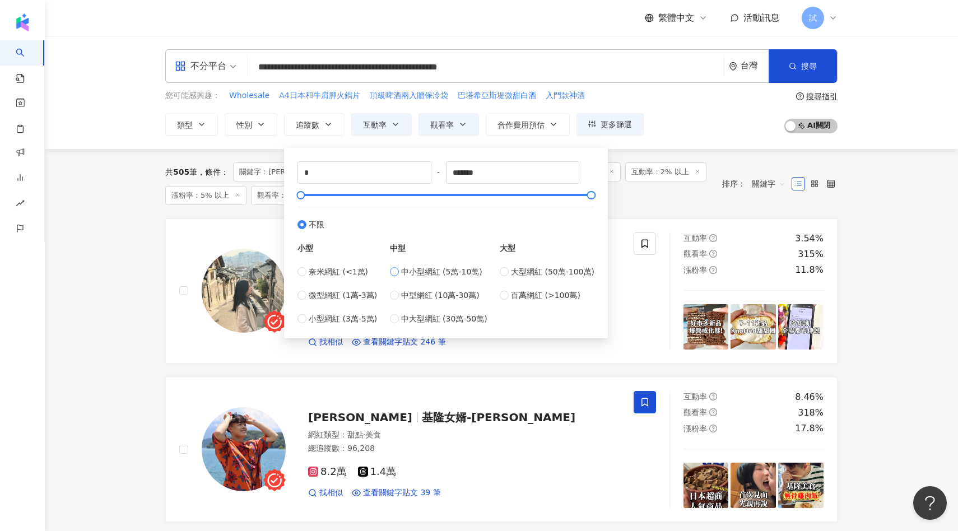
click at [421, 274] on span "中小型網紅 (5萬-10萬)" at bounding box center [441, 271] width 81 height 12
type input "*****"
drag, startPoint x: 309, startPoint y: 175, endPoint x: 282, endPoint y: 175, distance: 26.3
click at [288, 175] on div "***** - ***** 不限 小型 奈米網紅 (<1萬) 微型網紅 (1萬-3萬) 小型網紅 (3萬-5萬) 中型 中小型網紅 (5萬-10萬) 中型網紅…" at bounding box center [446, 243] width 324 height 190
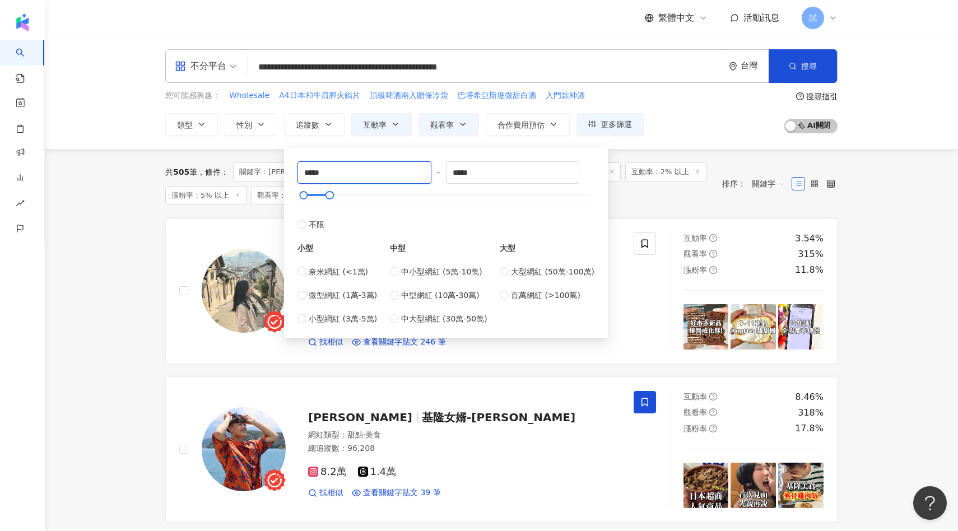
type input "*****"
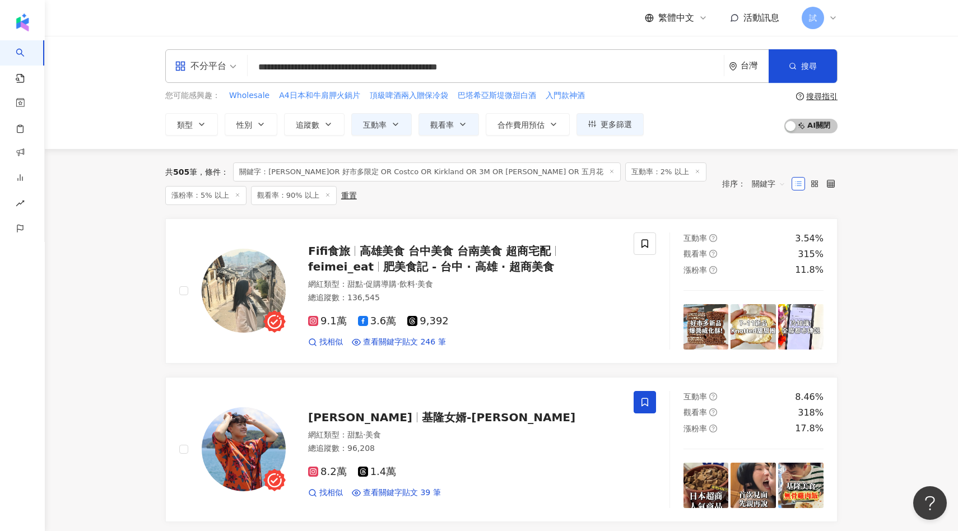
click at [277, 211] on div "共 505 筆 條件 ： 關鍵字：[PERSON_NAME]OR 好市多限定 OR Costco OR Kirkland OR 3M OR [PERSON_N…" at bounding box center [501, 183] width 672 height 69
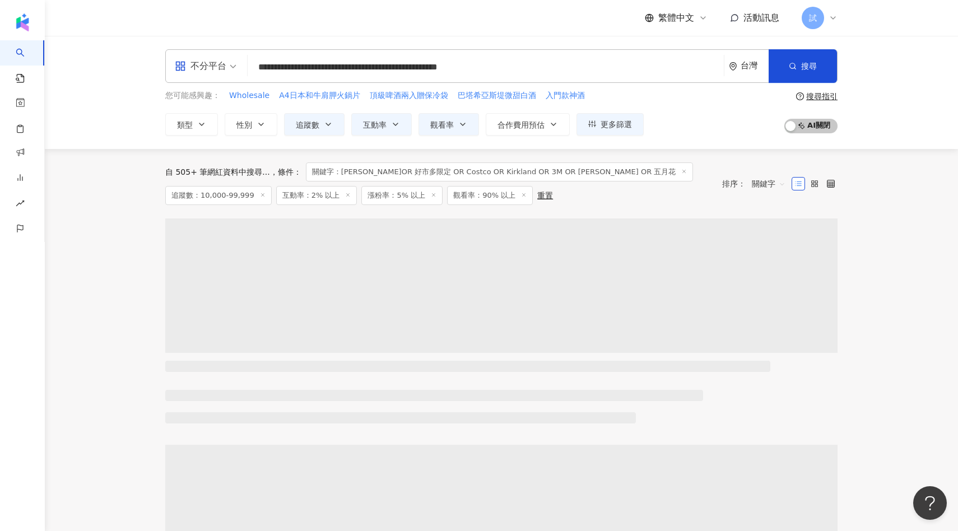
click at [766, 182] on span "關鍵字" at bounding box center [769, 184] width 34 height 18
click at [769, 286] on div "觀看率" at bounding box center [768, 283] width 28 height 12
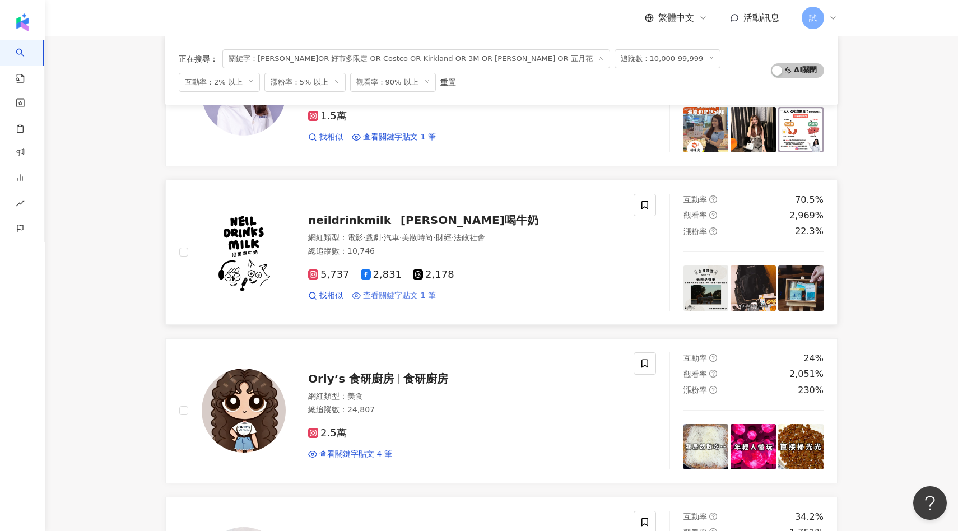
scroll to position [324, 0]
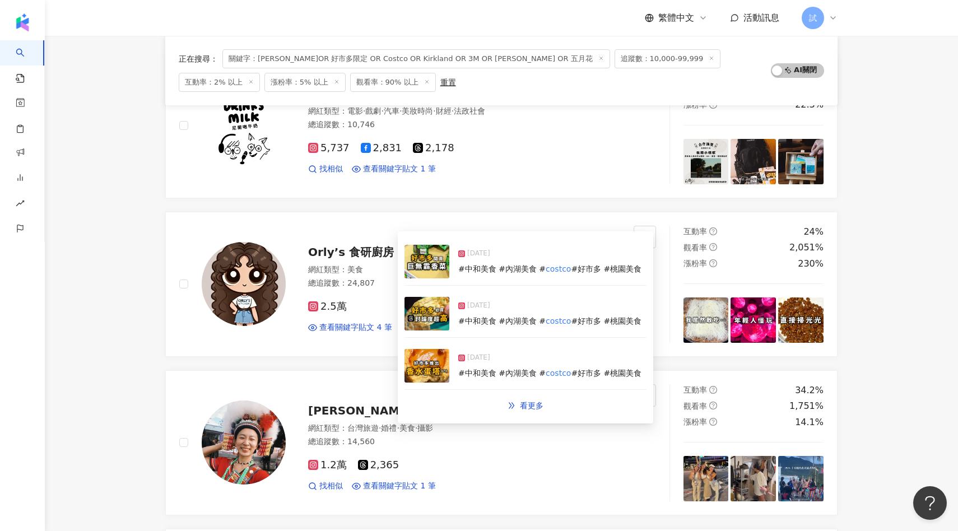
click at [439, 314] on img at bounding box center [426, 314] width 45 height 34
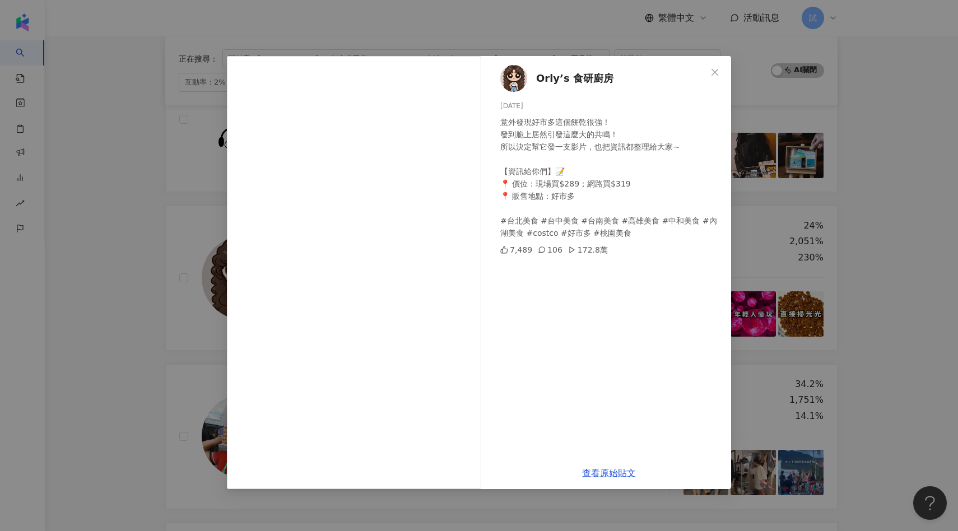
scroll to position [334, 0]
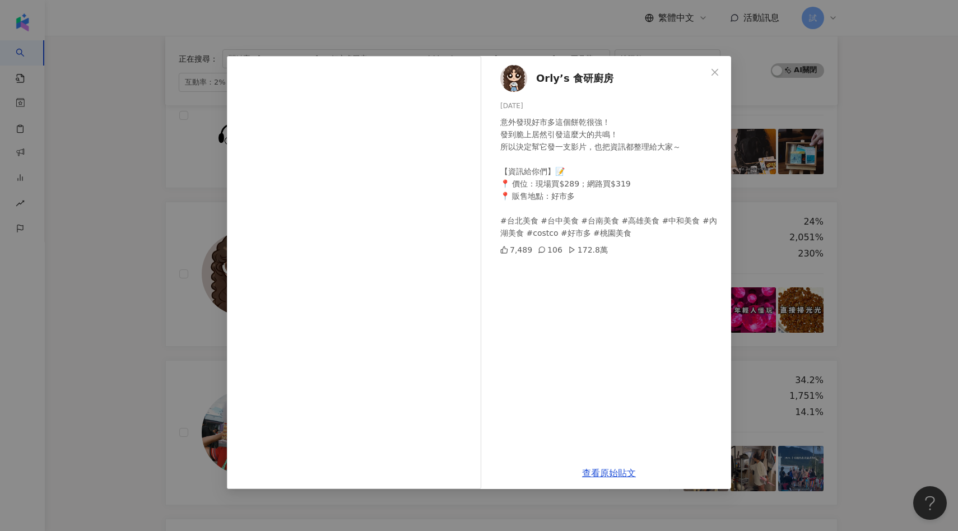
click at [899, 244] on div "Orly’s 食研廚房 [DATE] 意外發現好市多這個餅乾很強！ 發到脆上居然引發這麼大的共鳴！ 所以決定幫它發一支影片，也把資訊都整理給大家～ 【資訊給你…" at bounding box center [479, 265] width 958 height 531
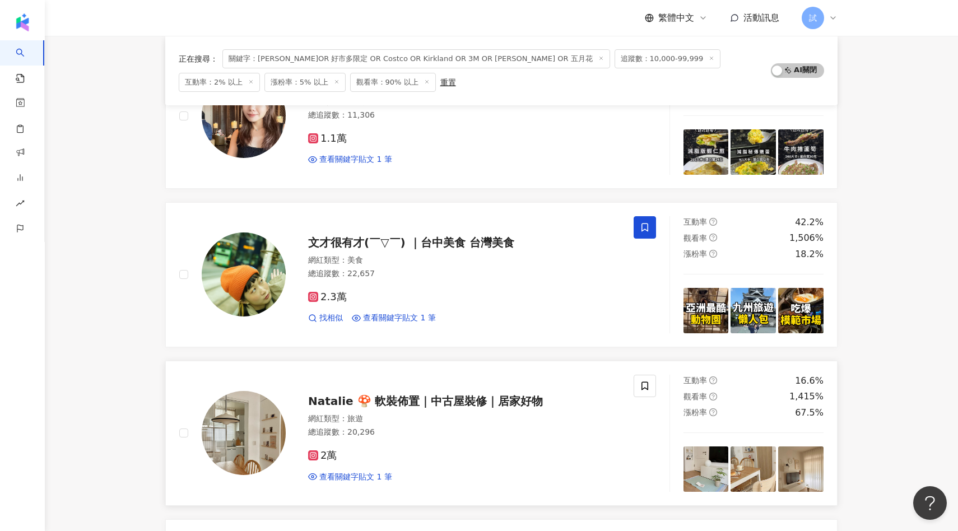
scroll to position [1132, 0]
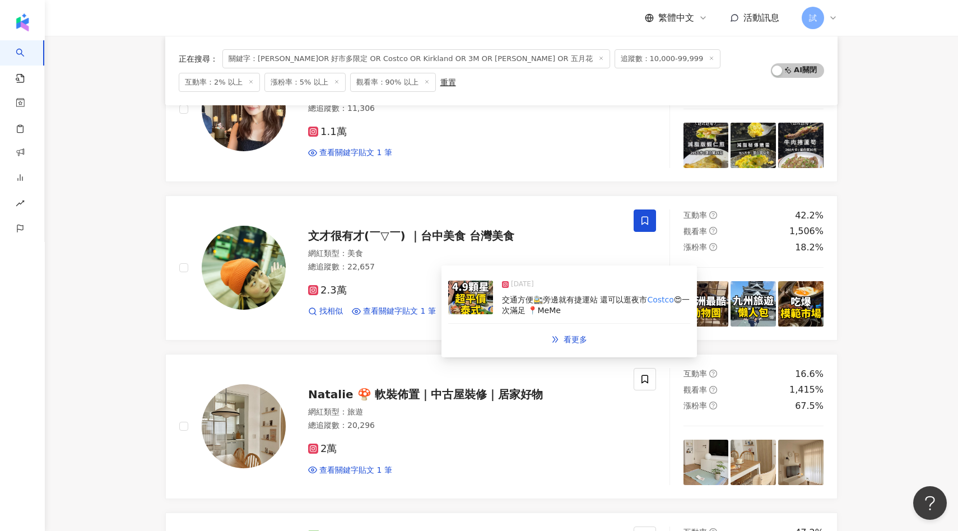
click at [476, 301] on img at bounding box center [470, 298] width 45 height 34
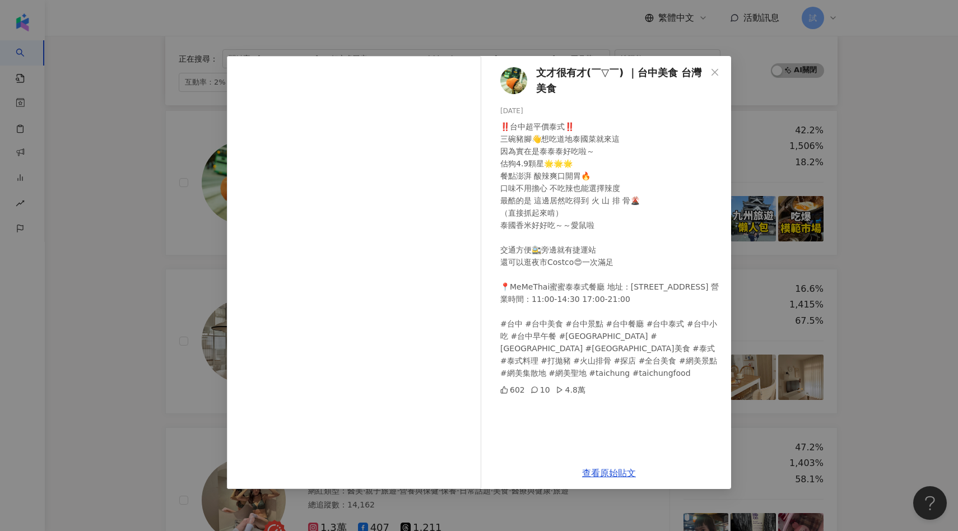
scroll to position [1224, 0]
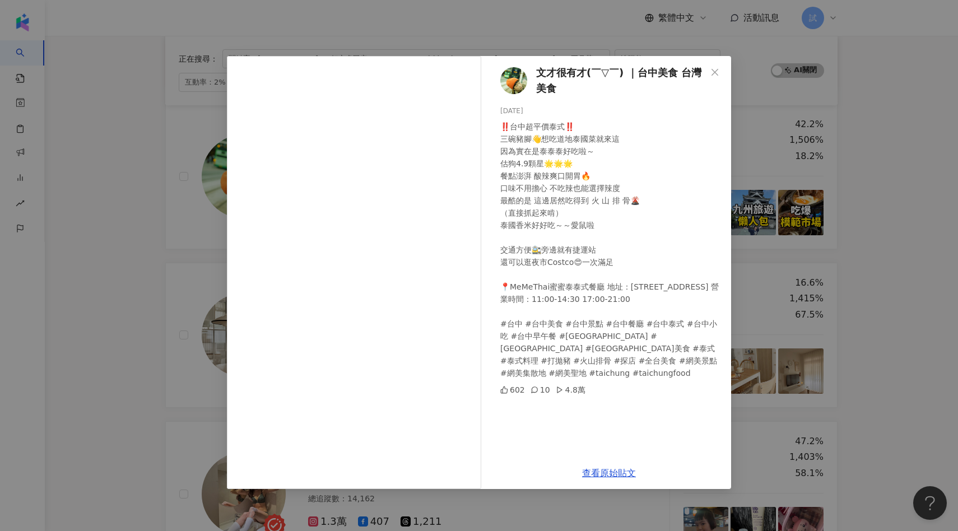
click at [876, 254] on div "文才很有才(￣▽￣) ｜台中美食 台灣美食 [DATE] ‼️台中超平價泰式‼️ 三碗豬腳👋想吃道地泰國菜就來這 因為實在是泰泰泰好吃啦～ 估狗4.9顆星🌟🌟…" at bounding box center [479, 265] width 958 height 531
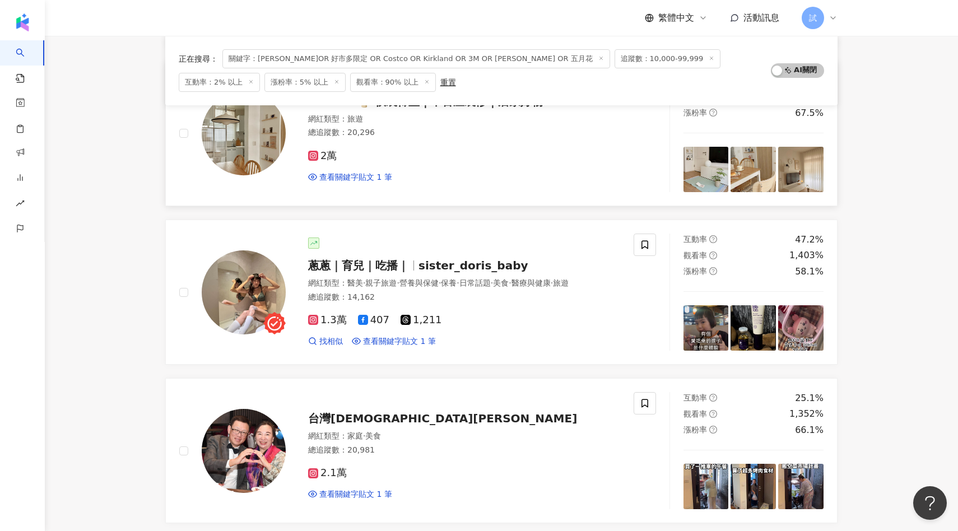
scroll to position [1432, 0]
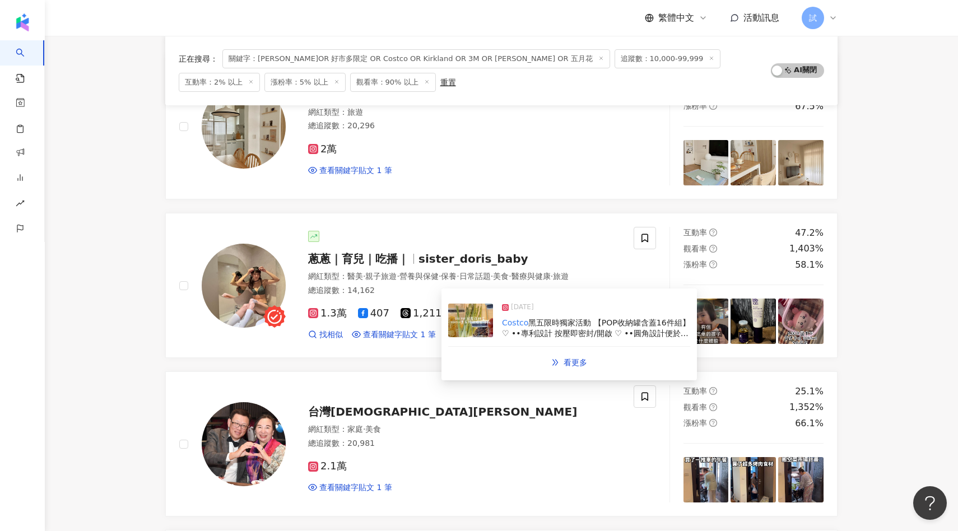
click at [476, 319] on img at bounding box center [470, 321] width 45 height 34
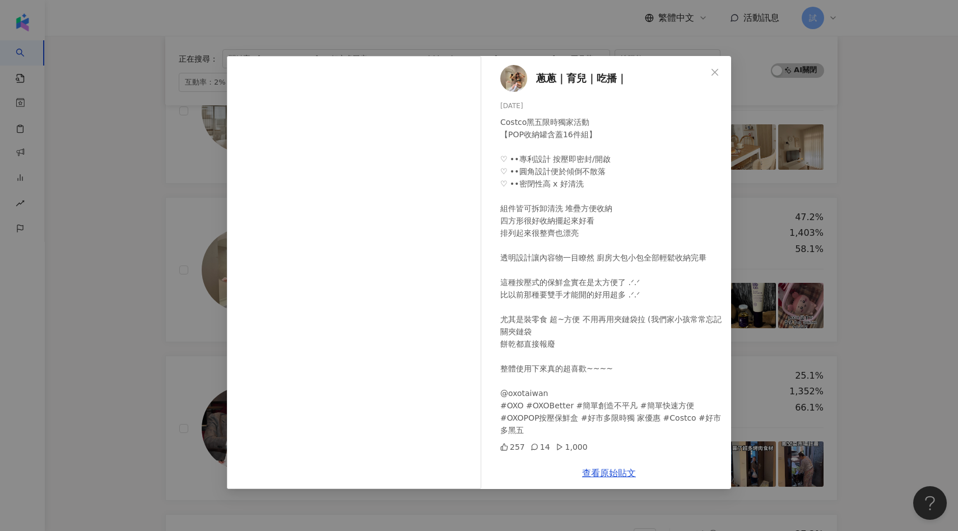
scroll to position [1448, 0]
click at [858, 351] on div "蔥蔥｜育兒｜吃播｜ [DATE] Costco黑五限時獨家活動 【POP收納罐含蓋16件組】 ♡ ••專利設計 按壓即密封/開啟 ♡ ••圓角設計便於傾倒不散…" at bounding box center [479, 265] width 958 height 531
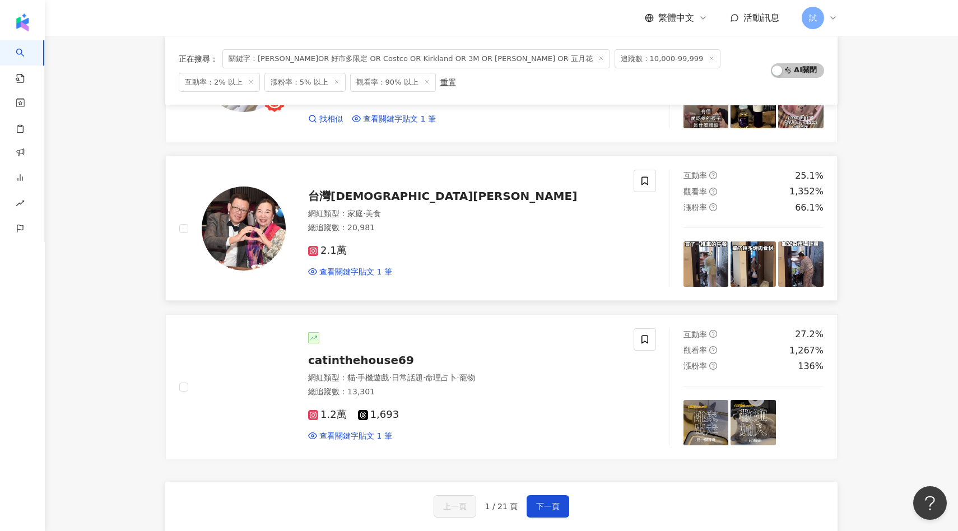
scroll to position [1653, 0]
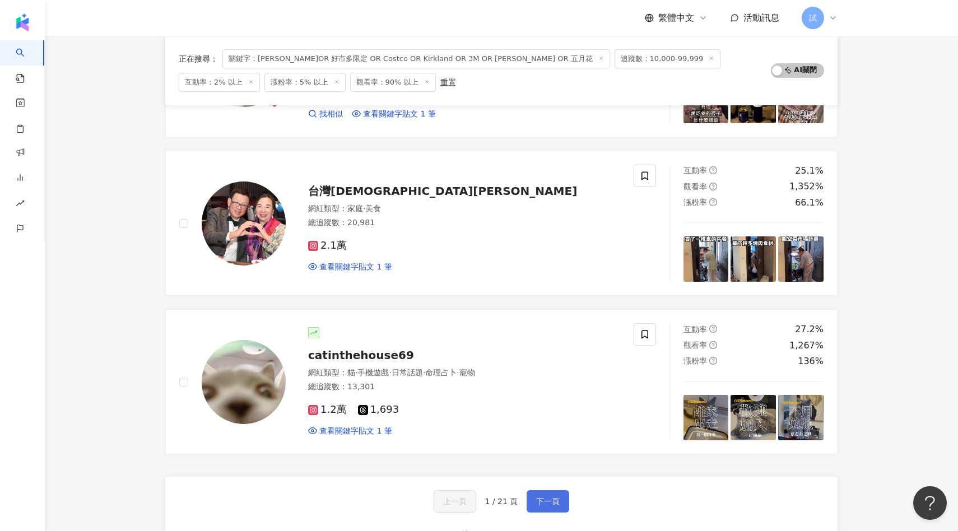
click at [547, 498] on span "下一頁" at bounding box center [548, 501] width 24 height 9
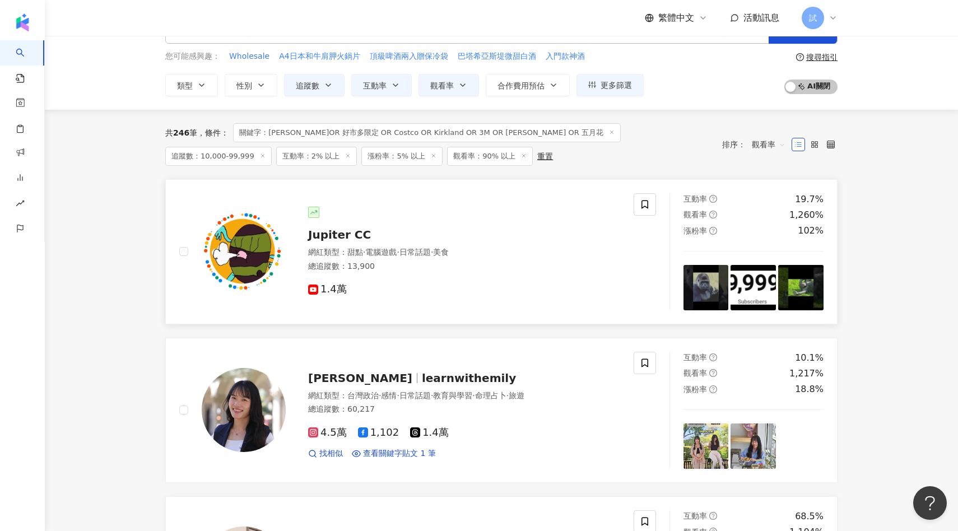
scroll to position [46, 0]
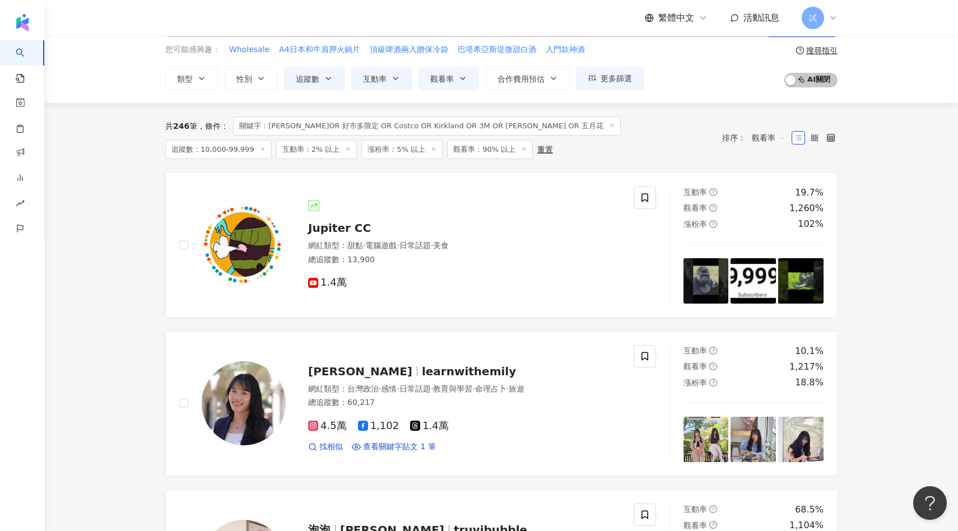
click at [752, 150] on div "共 246 筆 條件 ： 關鍵字：[PERSON_NAME]OR 好市多限定 OR Costco OR Kirkland OR 3M OR [PERSON_N…" at bounding box center [501, 137] width 672 height 43
click at [753, 148] on div "共 246 筆 條件 ： 關鍵字：[PERSON_NAME]OR 好市多限定 OR Costco OR Kirkland OR 3M OR [PERSON_N…" at bounding box center [501, 137] width 672 height 43
click at [755, 144] on span "觀看率" at bounding box center [769, 138] width 34 height 18
click at [773, 262] on div "關鍵字" at bounding box center [768, 255] width 41 height 19
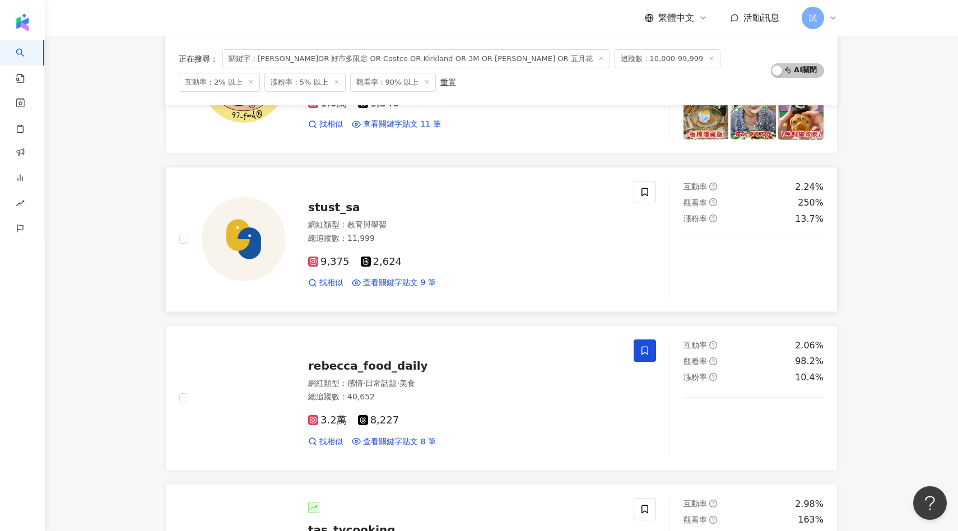
scroll to position [1168, 0]
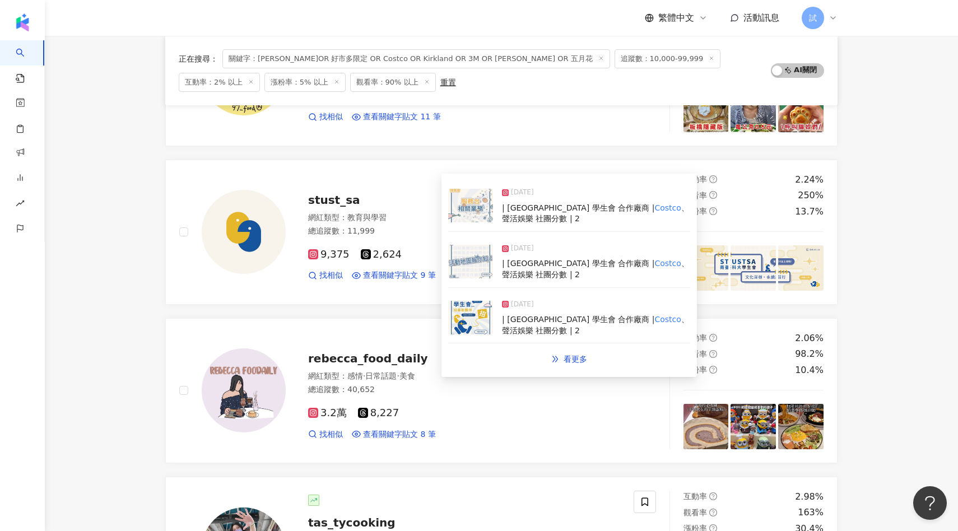
click at [464, 207] on img at bounding box center [470, 206] width 45 height 34
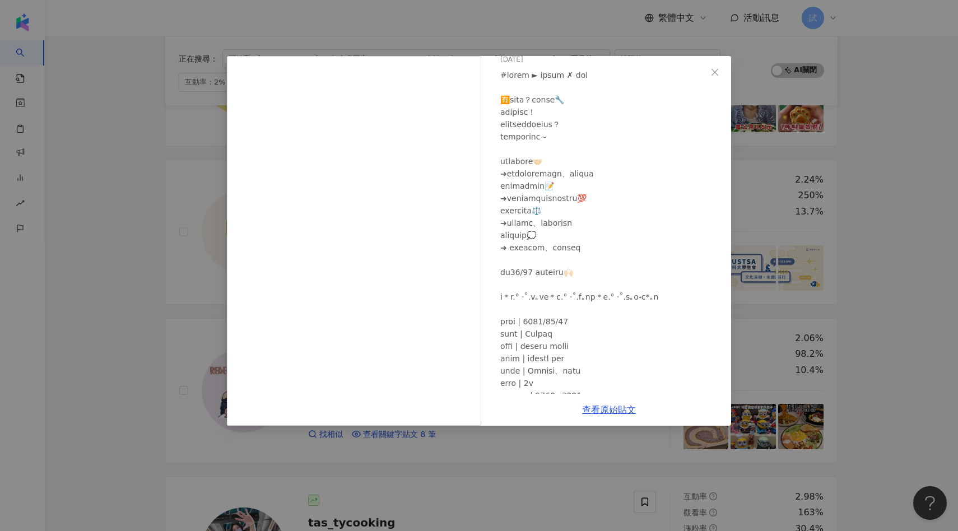
scroll to position [53, 0]
click at [189, 289] on div "南臺科技大學 第二十三屆學生會行政中心 [DATE] 67 查看原始貼文" at bounding box center [479, 265] width 958 height 531
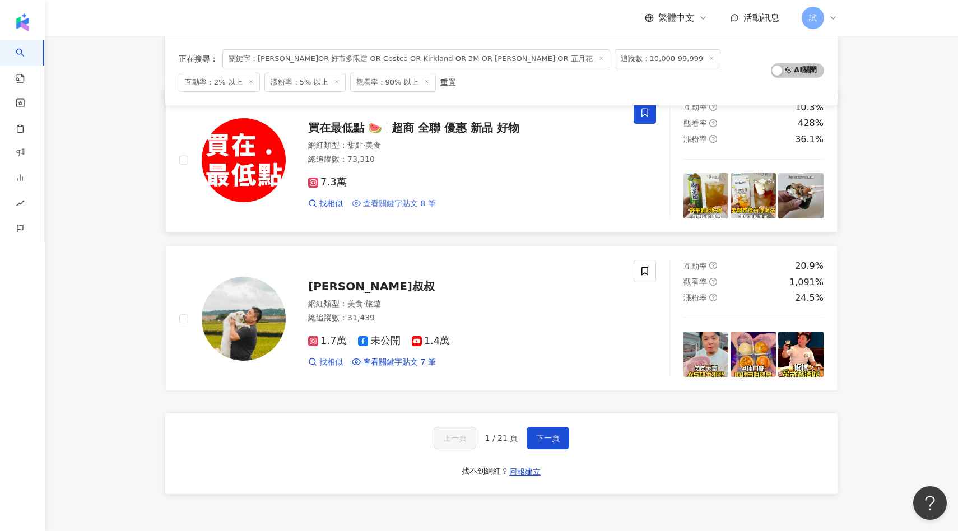
scroll to position [1717, 0]
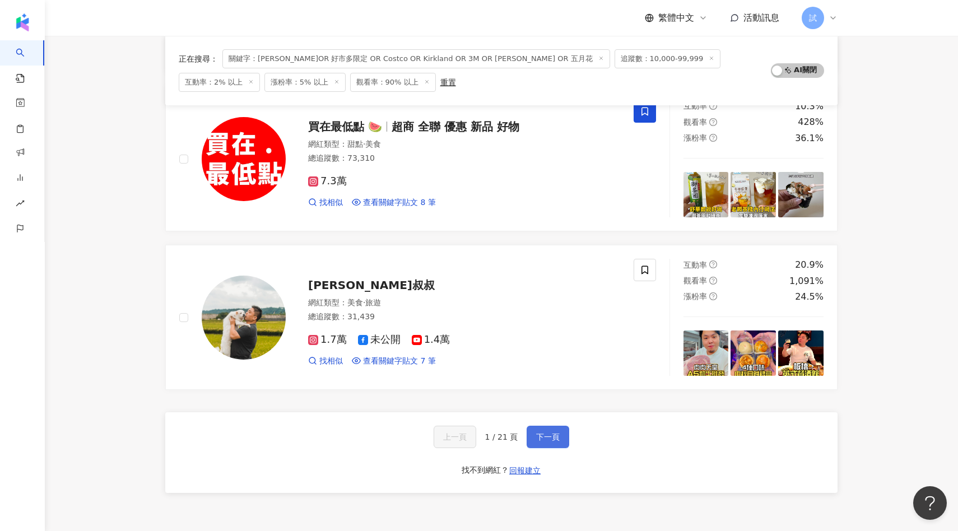
click at [544, 440] on span "下一頁" at bounding box center [548, 436] width 24 height 9
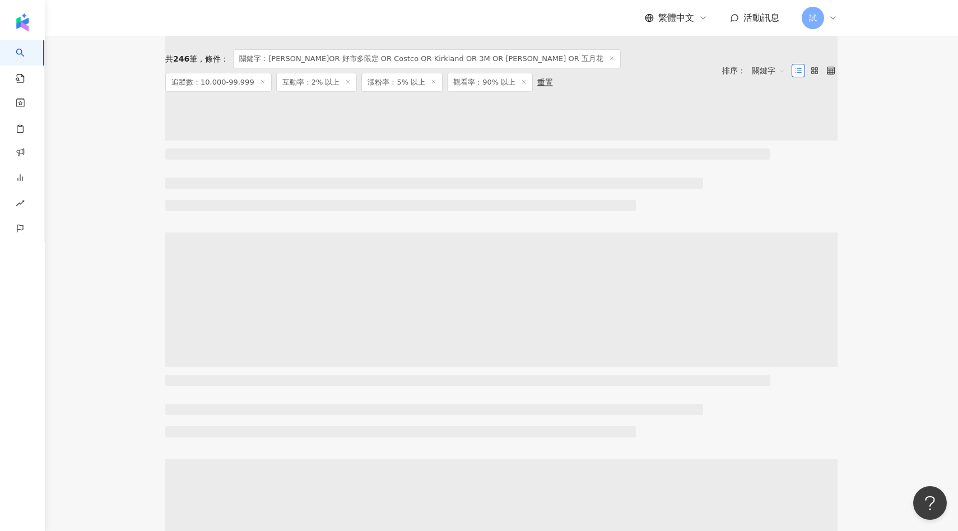
scroll to position [0, 0]
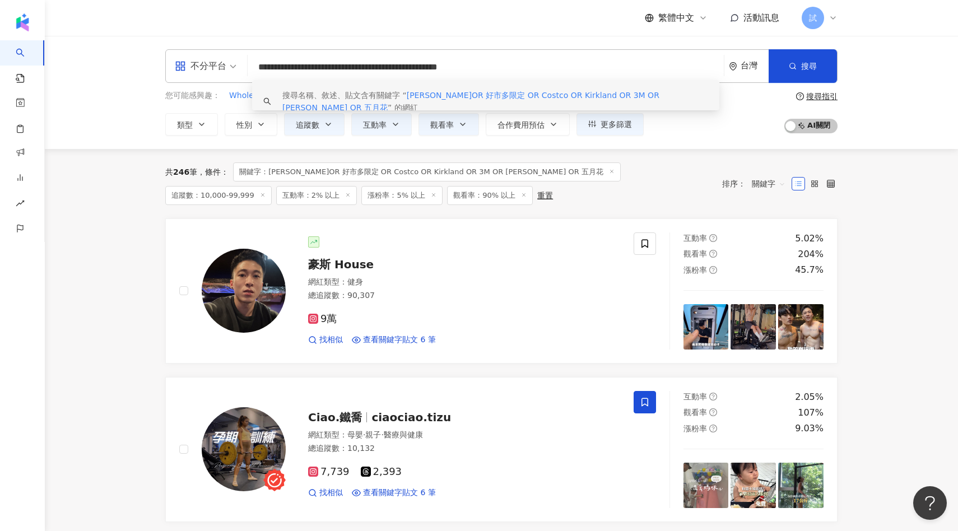
drag, startPoint x: 306, startPoint y: 69, endPoint x: 227, endPoint y: 69, distance: 79.0
click at [227, 69] on div "**********" at bounding box center [501, 66] width 672 height 34
drag, startPoint x: 348, startPoint y: 67, endPoint x: 520, endPoint y: 66, distance: 171.9
click at [520, 66] on input "**********" at bounding box center [485, 67] width 467 height 21
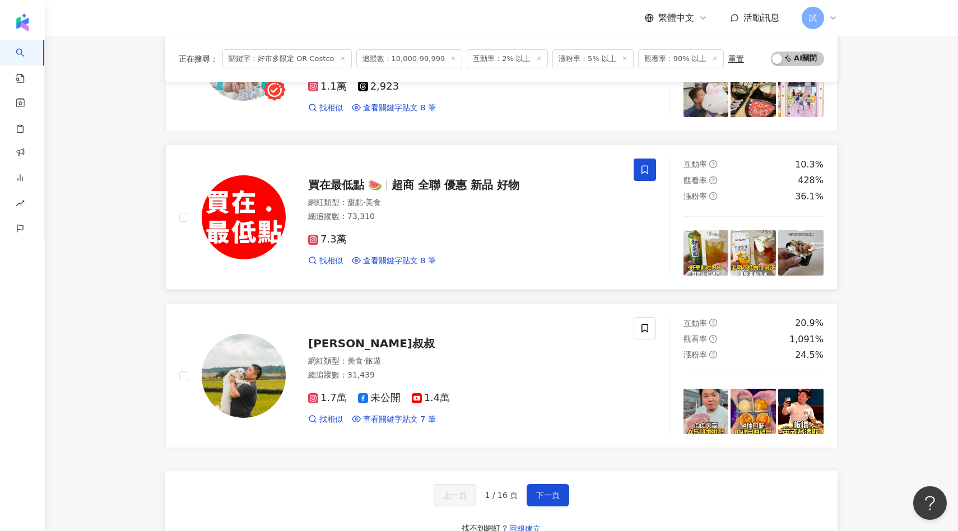
scroll to position [1736, 0]
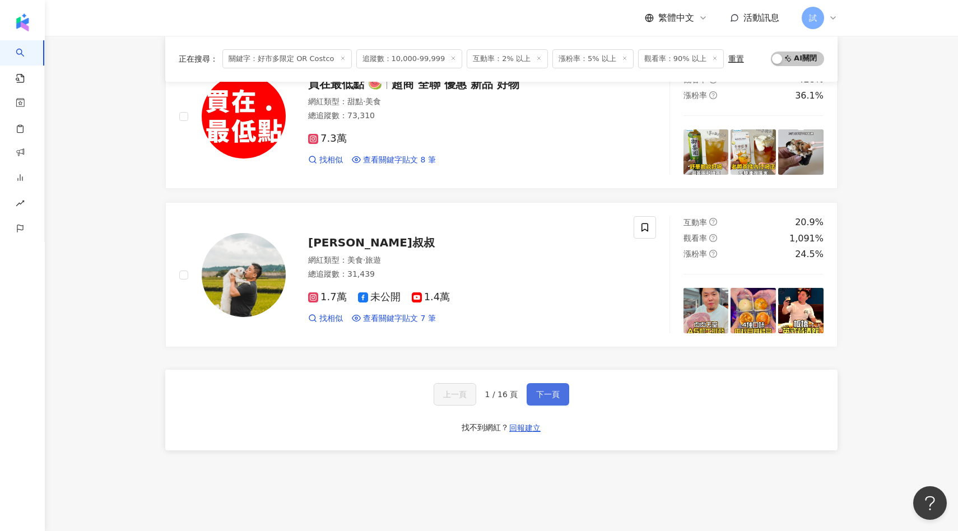
click at [540, 397] on span "下一頁" at bounding box center [548, 394] width 24 height 9
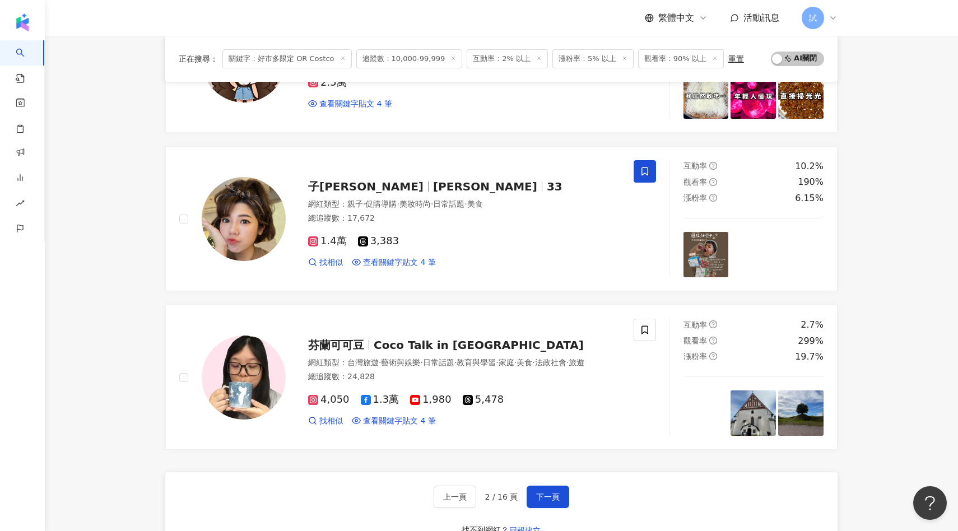
scroll to position [1640, 0]
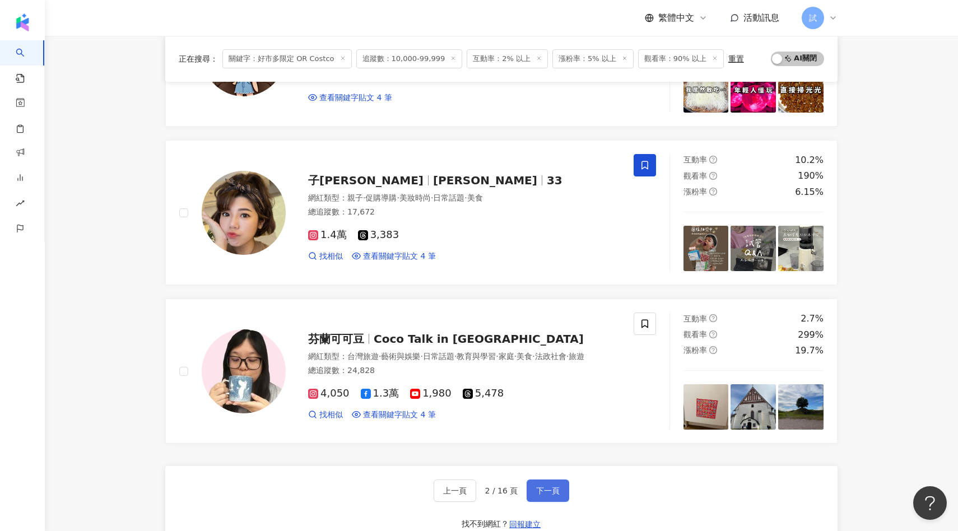
click at [553, 489] on span "下一頁" at bounding box center [548, 490] width 24 height 9
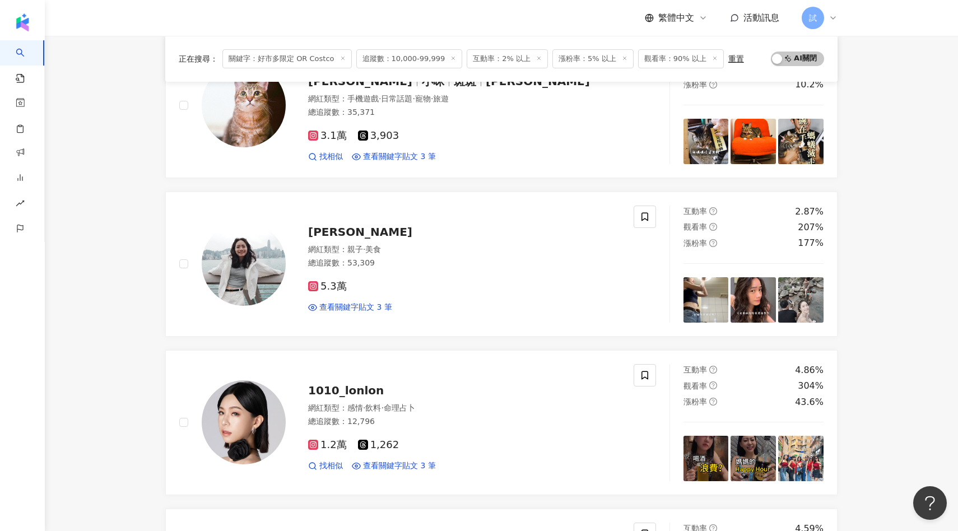
scroll to position [0, 0]
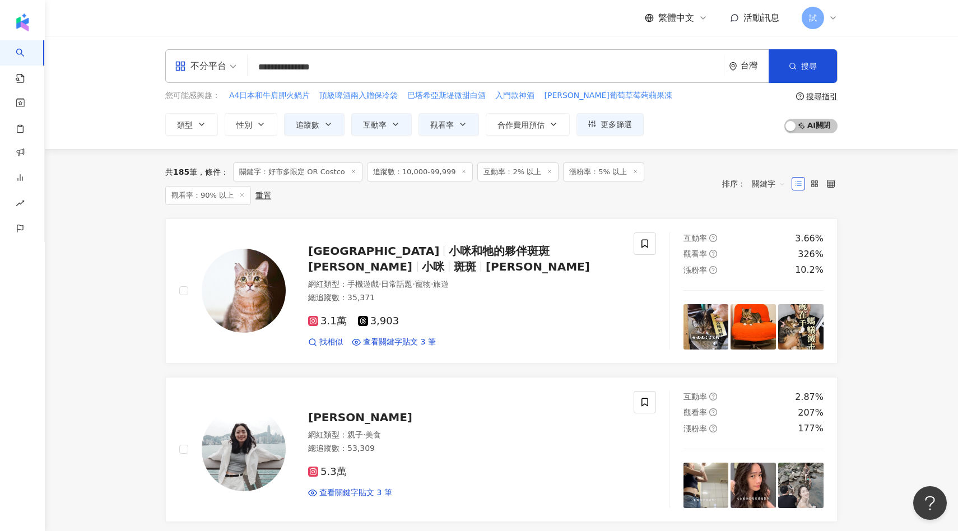
click at [302, 68] on input "**********" at bounding box center [485, 67] width 467 height 21
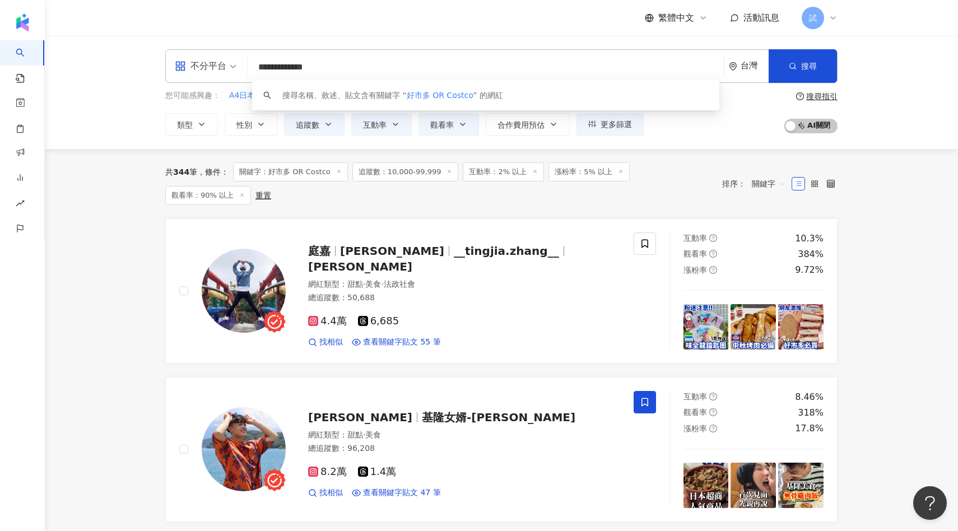
scroll to position [29, 0]
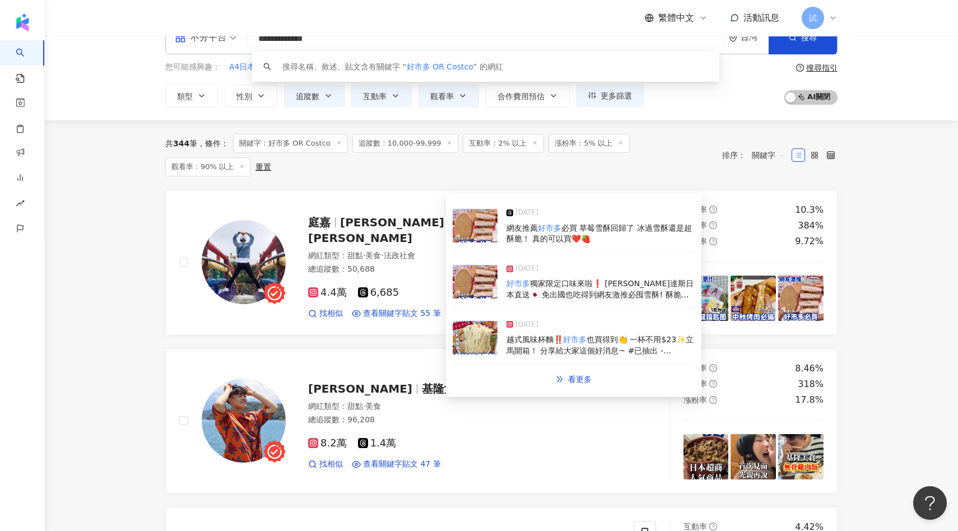
type input "**********"
click at [477, 276] on img at bounding box center [475, 282] width 45 height 34
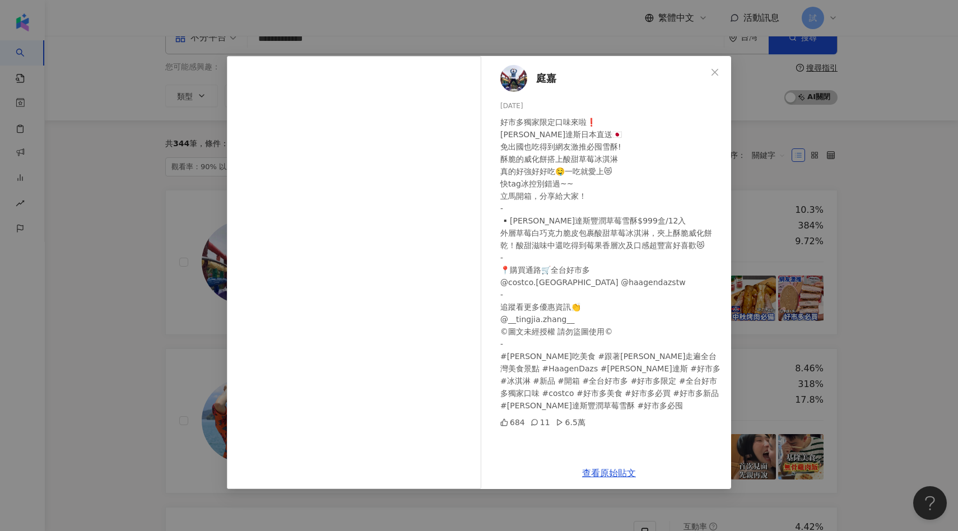
click at [155, 313] on div "庭嘉 [DATE] 好市多獨家限定口味來啦❗️ [PERSON_NAME]達斯日本直送🇯🇵 免出國也吃得到網友激推必囤雪酥! 酥脆的威化餅搭上酸甜草莓冰淇淋 …" at bounding box center [479, 265] width 958 height 531
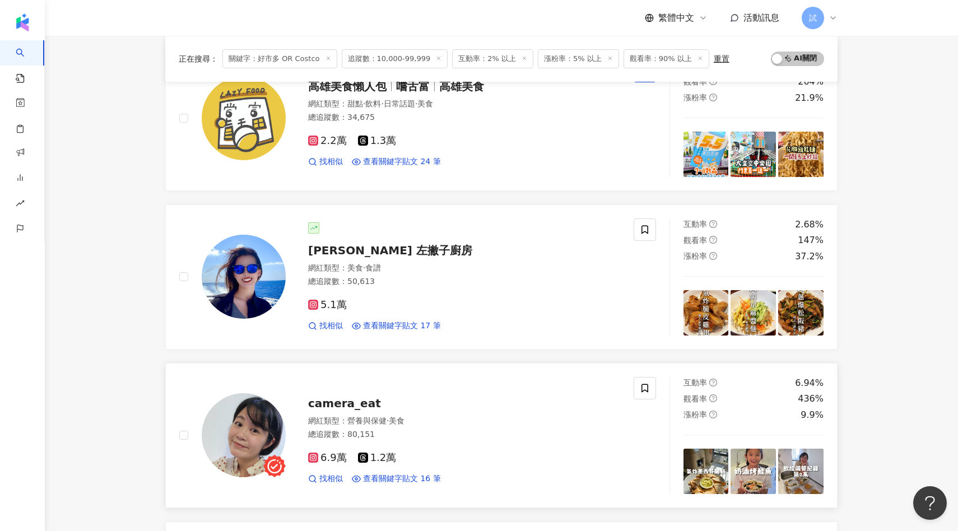
scroll to position [954, 0]
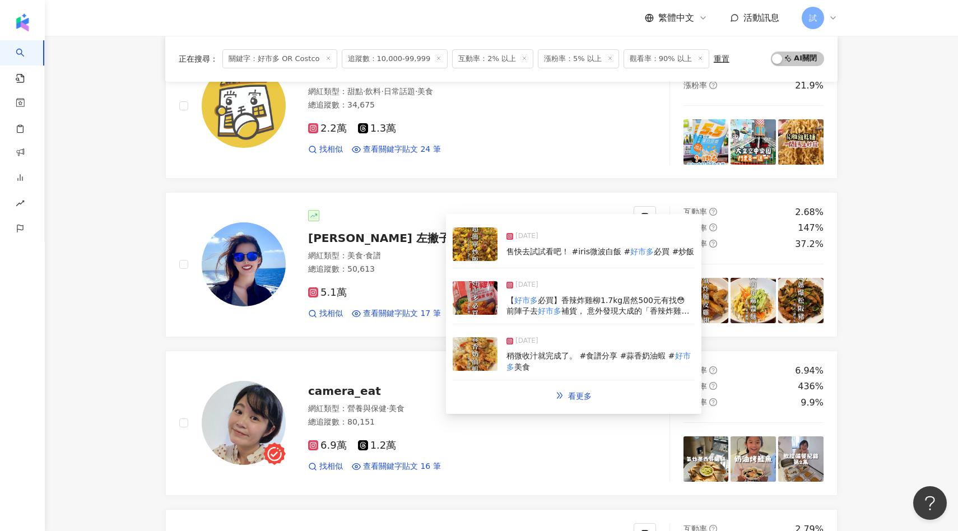
click at [478, 251] on img at bounding box center [475, 244] width 45 height 34
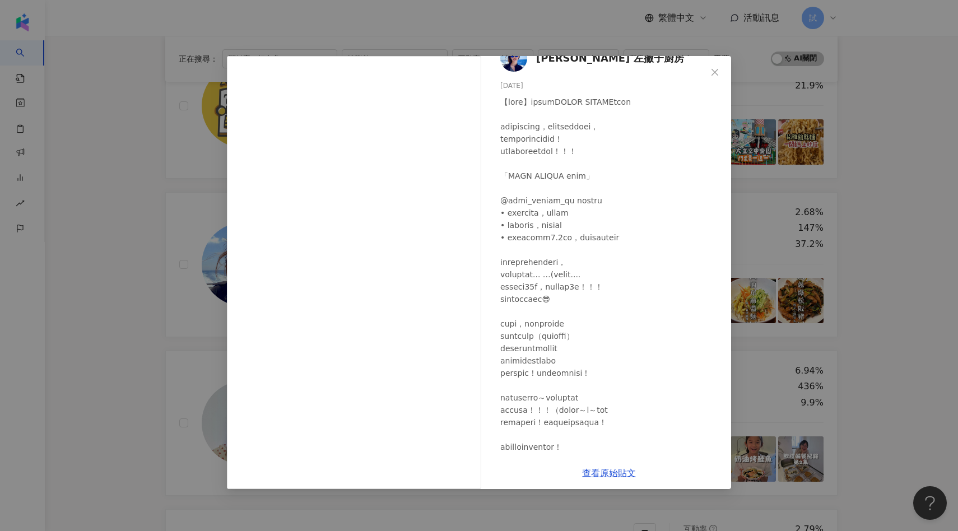
scroll to position [58, 0]
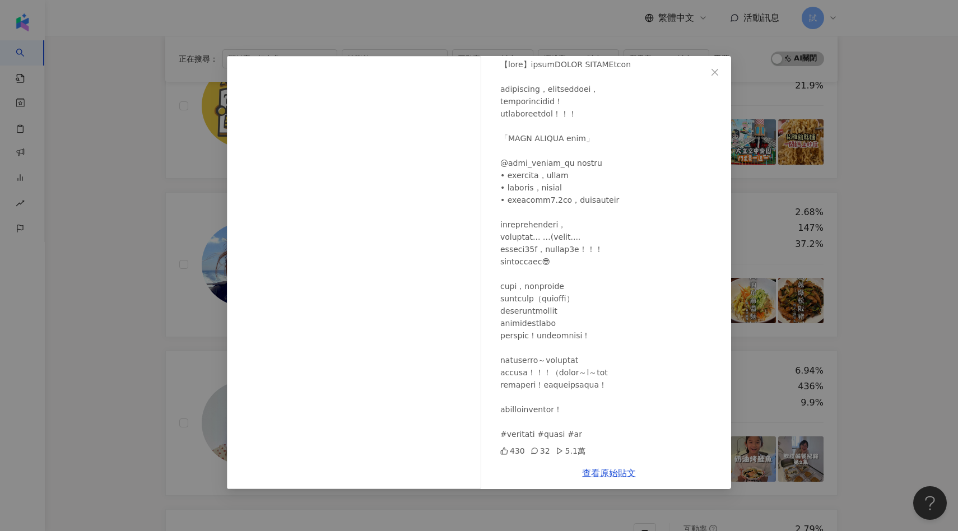
click at [113, 284] on div "[PERSON_NAME] 左撇子廚房 [DATE] 430 32 5.1萬 查看原始貼文" at bounding box center [479, 265] width 958 height 531
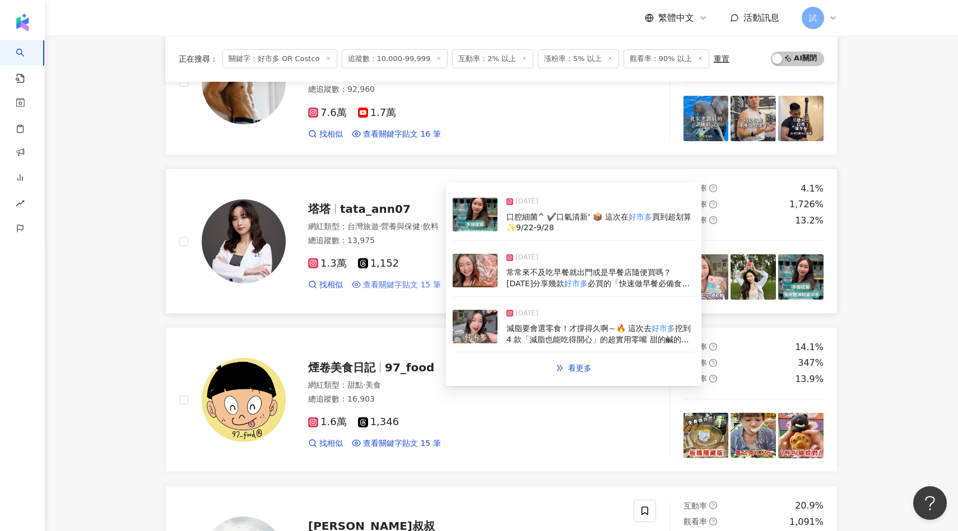
scroll to position [1637, 0]
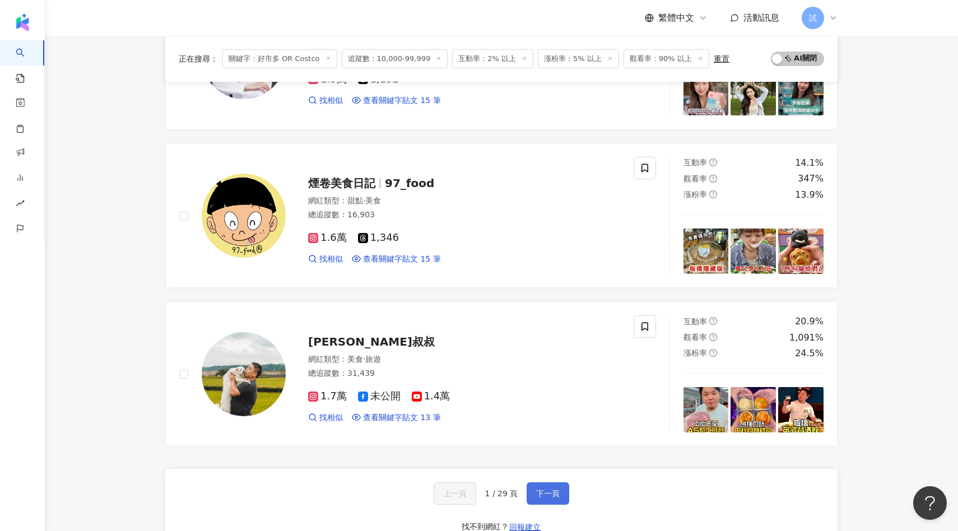
click at [554, 498] on button "下一頁" at bounding box center [547, 493] width 43 height 22
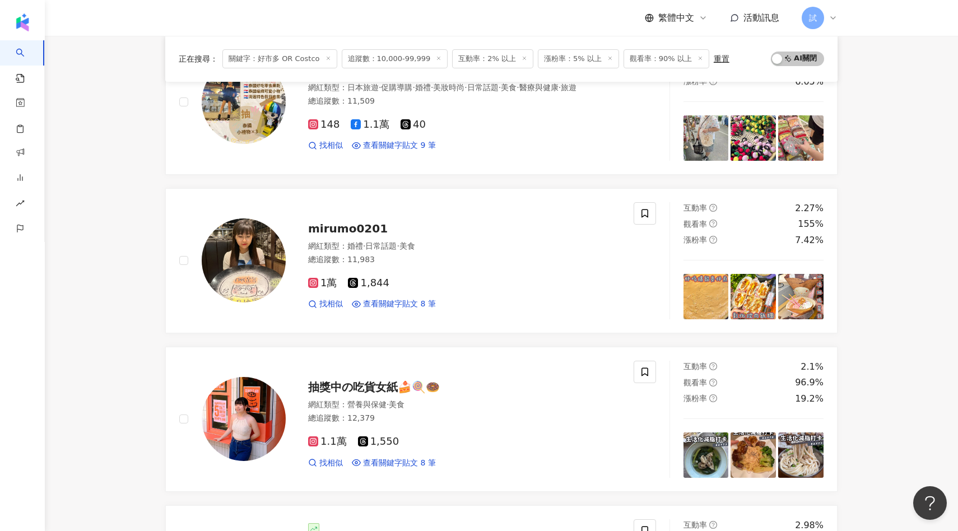
scroll to position [1125, 0]
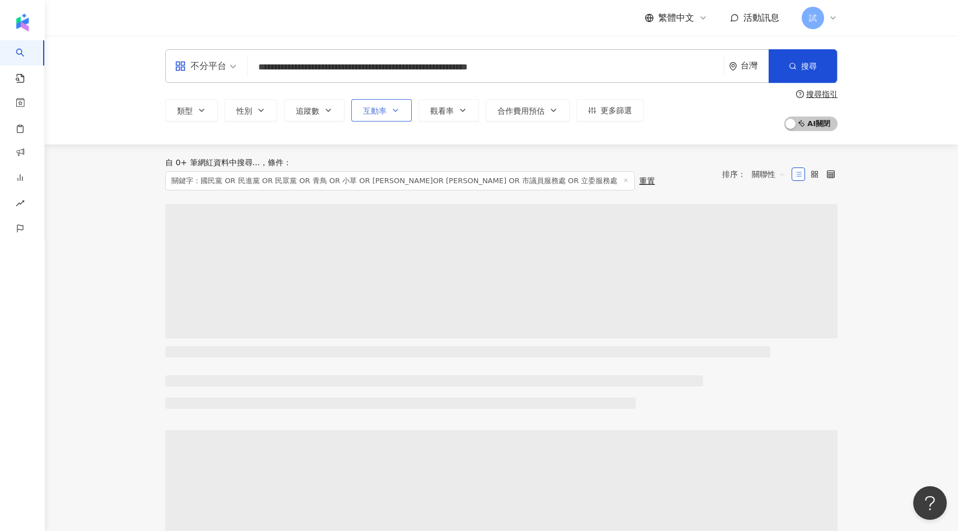
type input "**********"
click at [356, 111] on button "互動率" at bounding box center [381, 110] width 60 height 22
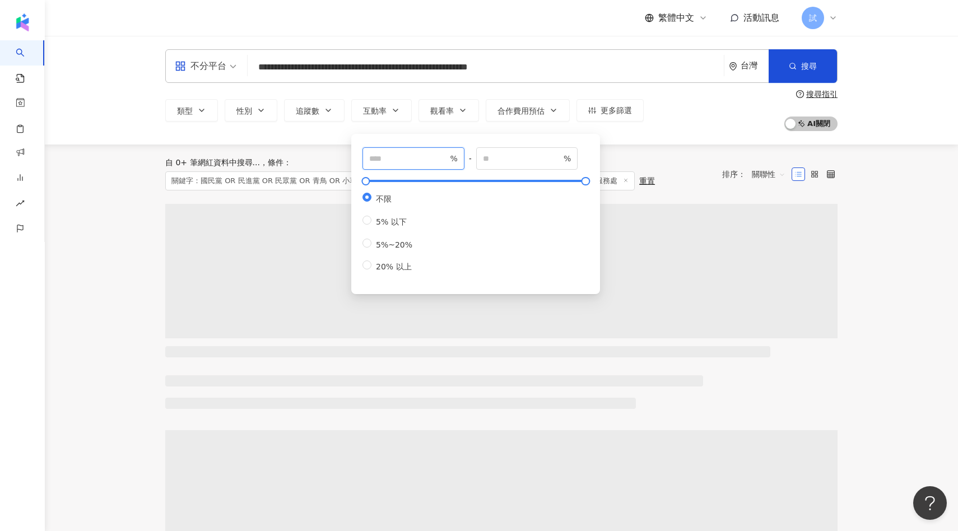
click at [381, 155] on input "number" at bounding box center [408, 158] width 78 height 12
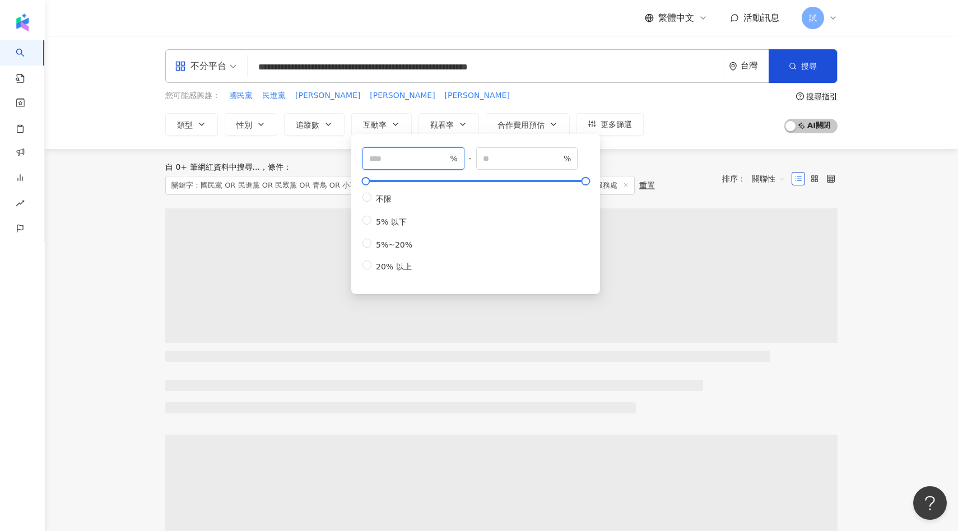
type input "*"
click at [645, 153] on div "自 0+ 筆網紅資料中搜尋... 條件 ： 關鍵字：國民黨 OR 民進黨 OR 民眾黨 OR 青鳥 OR 小草 OR [PERSON_NAME]OR [PER…" at bounding box center [501, 178] width 672 height 59
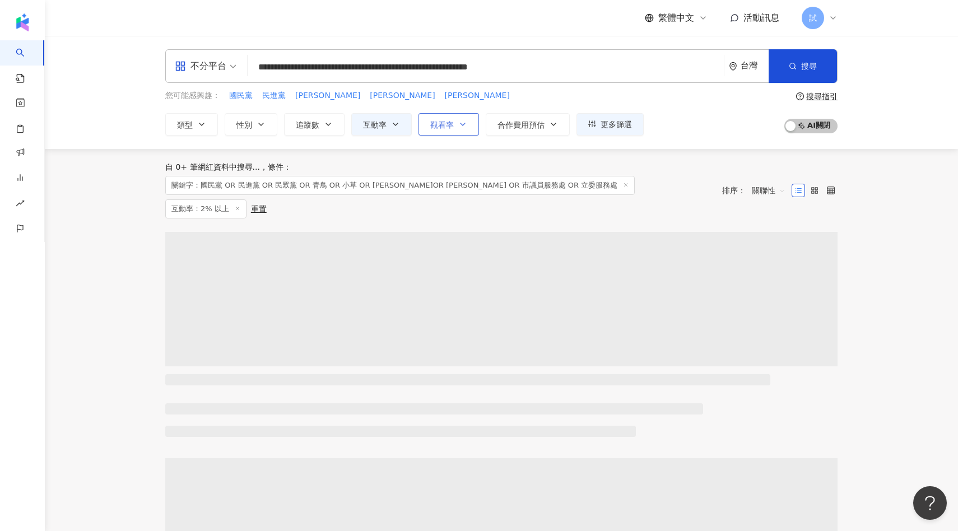
click at [442, 126] on span "觀看率" at bounding box center [442, 124] width 24 height 9
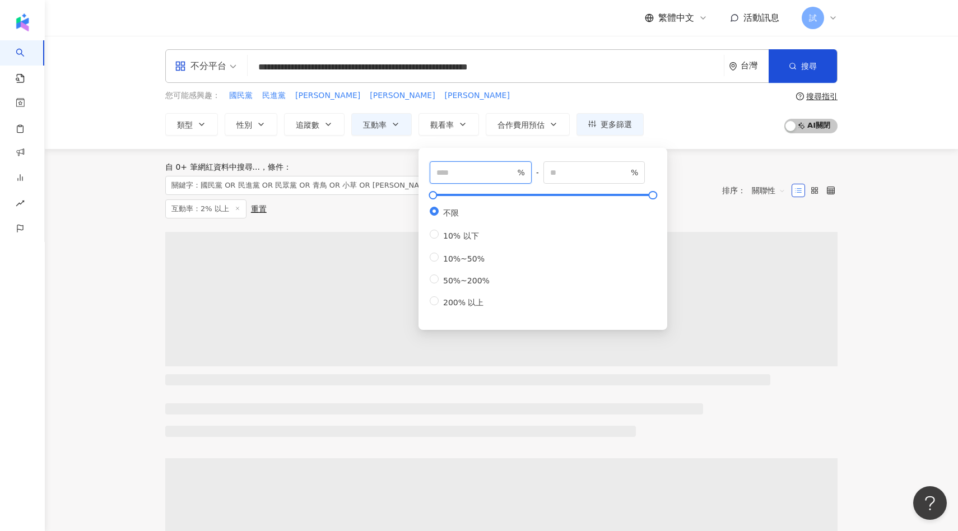
click at [481, 175] on input "number" at bounding box center [475, 172] width 78 height 12
type input "**"
click at [379, 198] on div "自 0+ 筆網紅資料中搜尋... 條件 ： 關鍵字：國民黨 OR 民進黨 OR 民眾黨 OR 青鳥 OR 小草 OR 賴清德 OR 蔡英文 OR 市議員服務處…" at bounding box center [437, 190] width 545 height 56
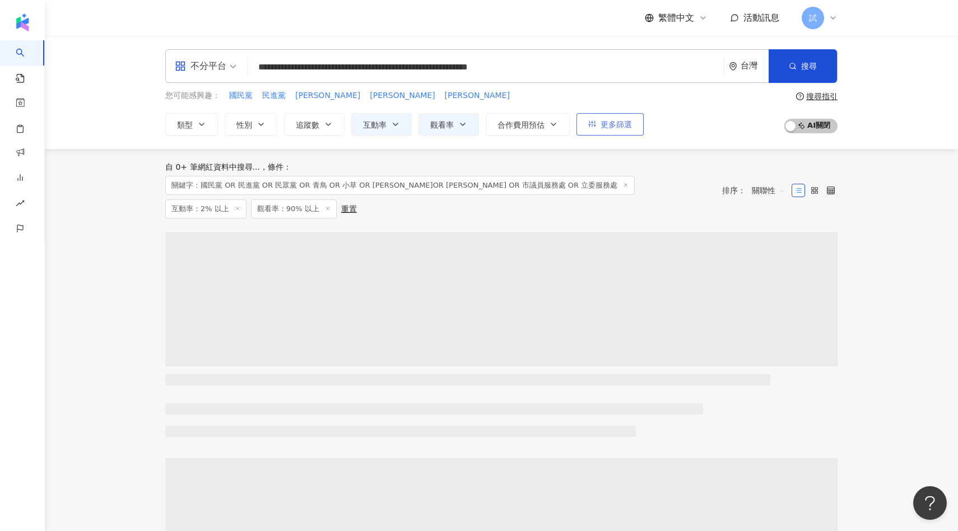
click at [597, 127] on button "更多篩選" at bounding box center [609, 124] width 67 height 22
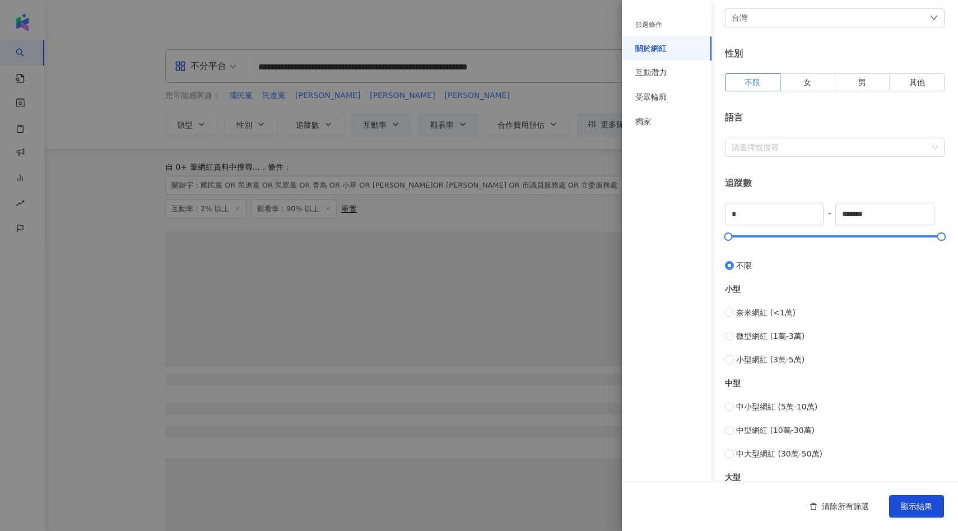
scroll to position [283, 0]
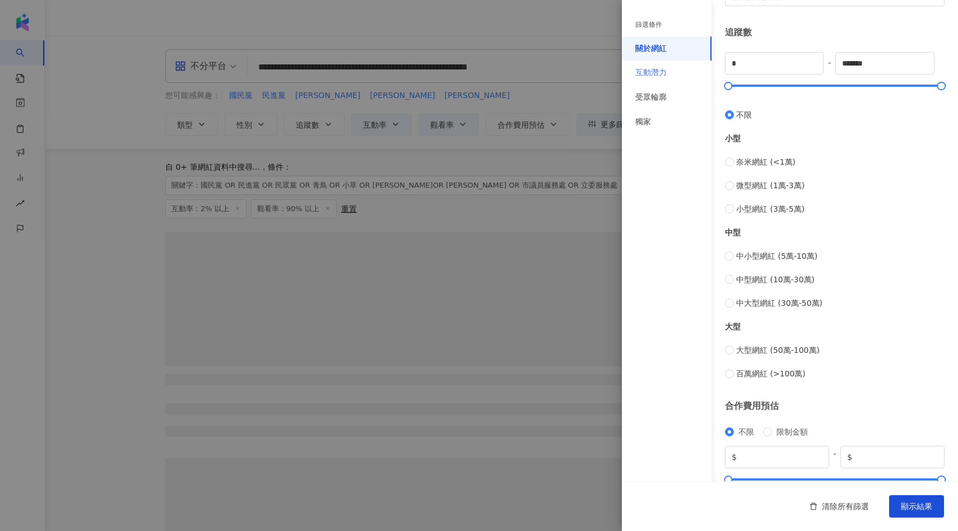
click at [674, 80] on div "互動潛力" at bounding box center [667, 72] width 90 height 25
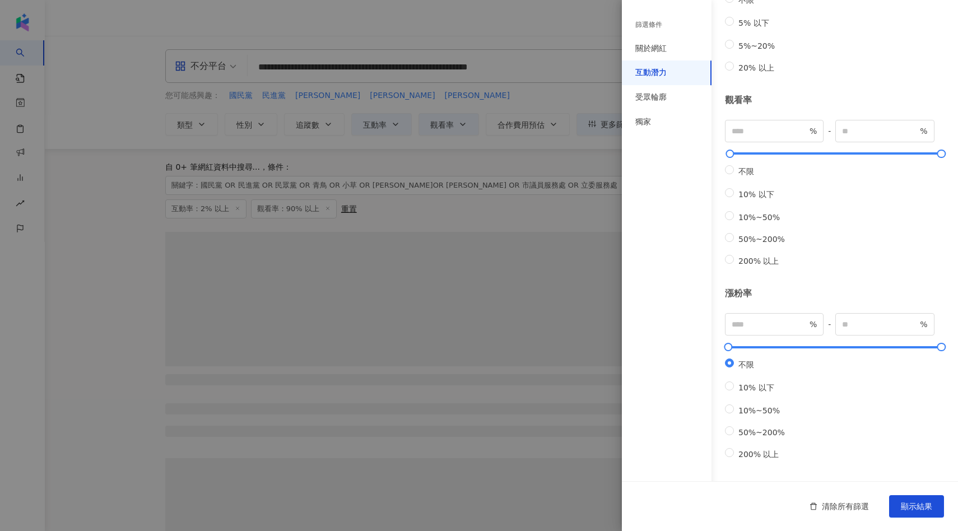
scroll to position [235, 0]
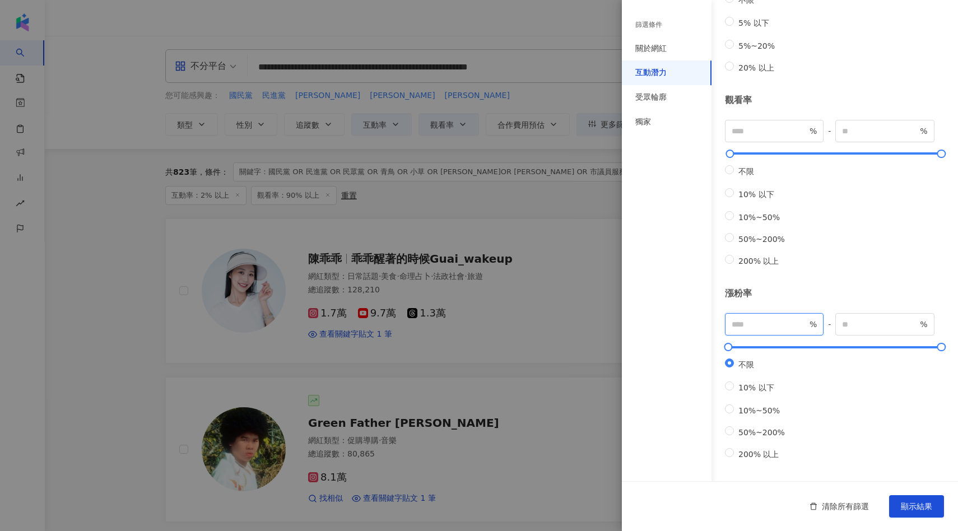
click at [769, 318] on input "number" at bounding box center [769, 324] width 76 height 12
type input "*"
click at [928, 510] on span "顯示結果" at bounding box center [916, 506] width 31 height 9
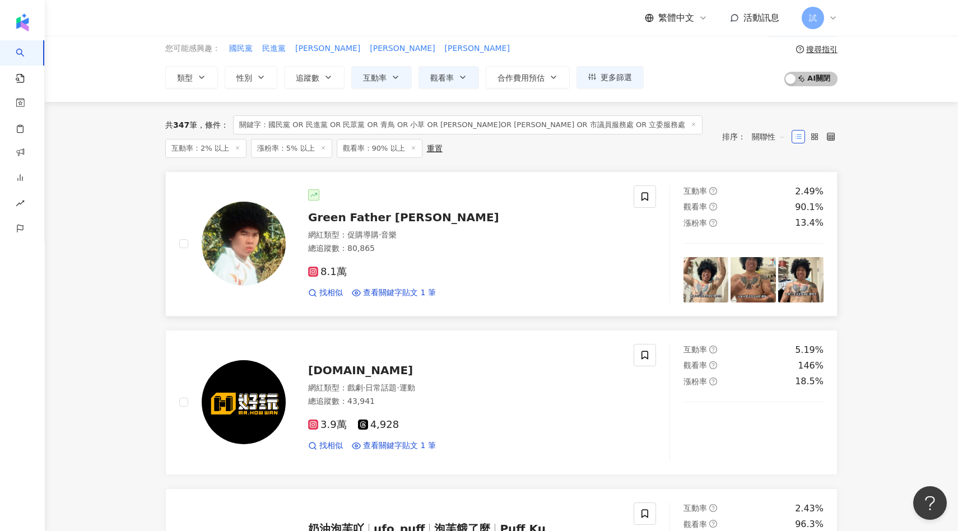
scroll to position [15, 0]
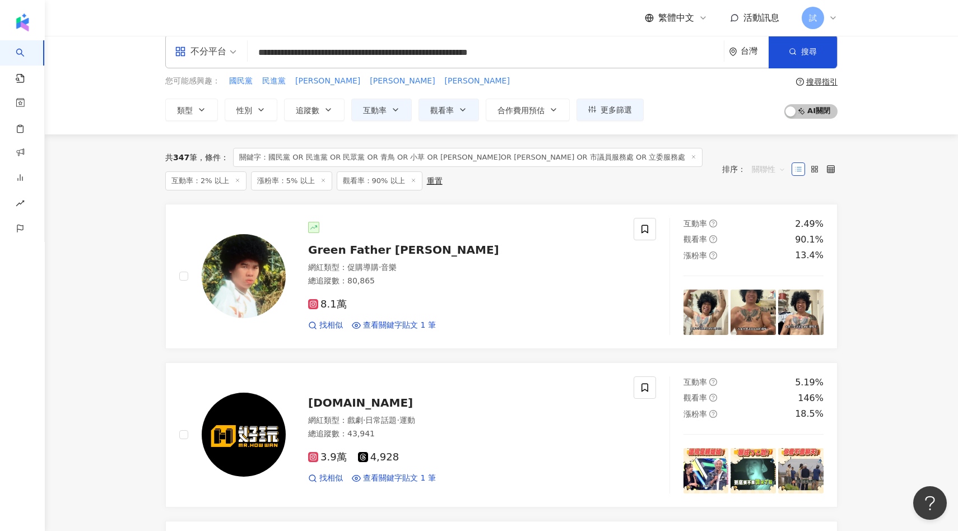
click at [764, 167] on span "關聯性" at bounding box center [769, 169] width 34 height 18
click at [768, 232] on div "漲粉率" at bounding box center [768, 230] width 28 height 12
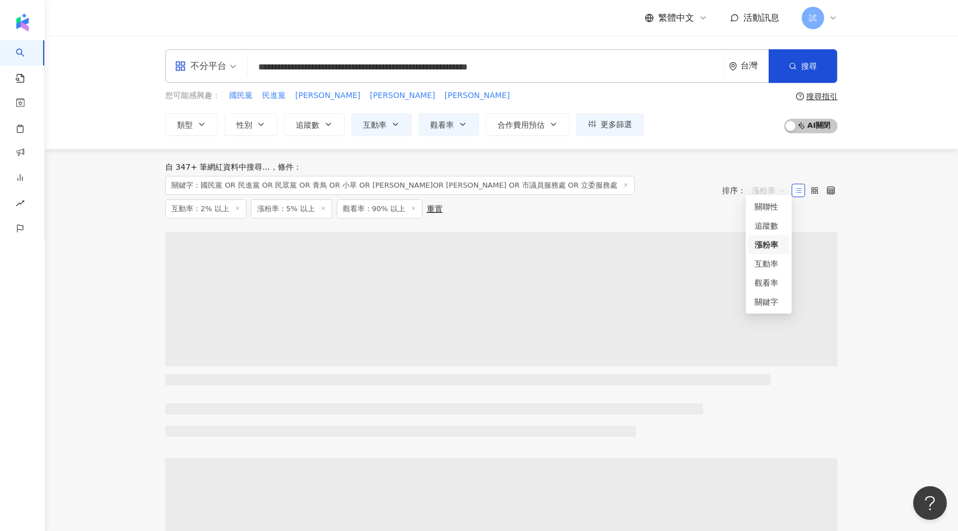
click at [760, 181] on span "漲粉率" at bounding box center [769, 190] width 34 height 18
click at [768, 227] on div "追蹤數" at bounding box center [768, 226] width 28 height 12
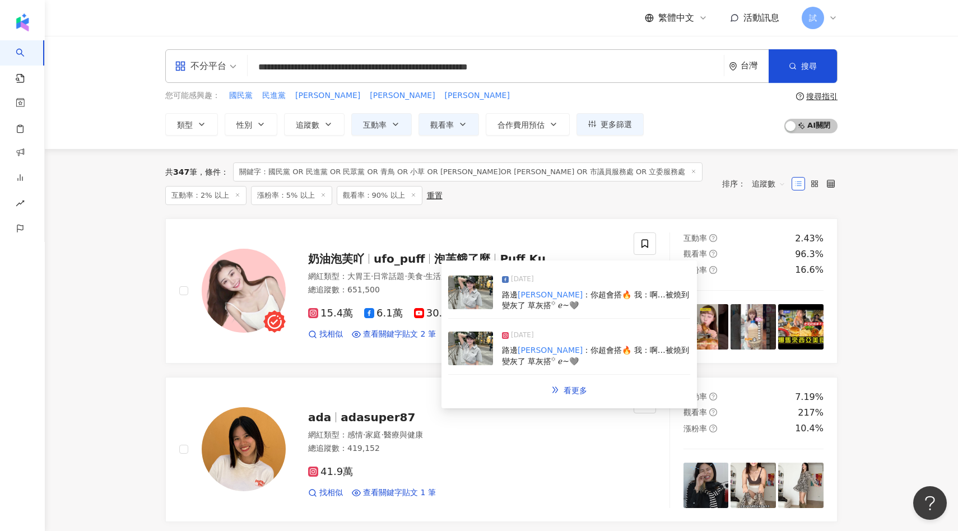
click at [461, 344] on img at bounding box center [470, 349] width 45 height 34
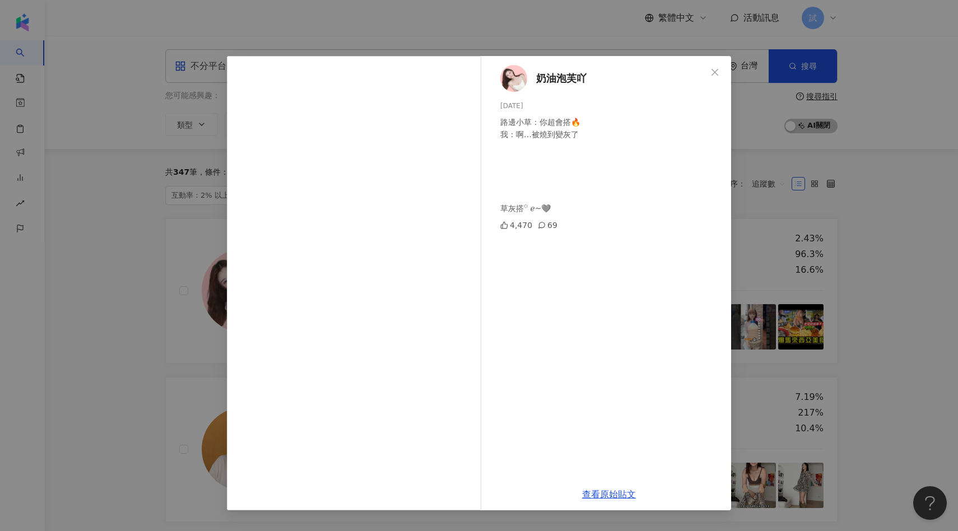
click at [129, 336] on div "奶油泡芙吖 2025/9/18 路邊小草：你超會搭🔥 我：啊…被燒到變灰了 草灰搭꙳ ℯ~🩶 4,470 69 查看原始貼文" at bounding box center [479, 265] width 958 height 531
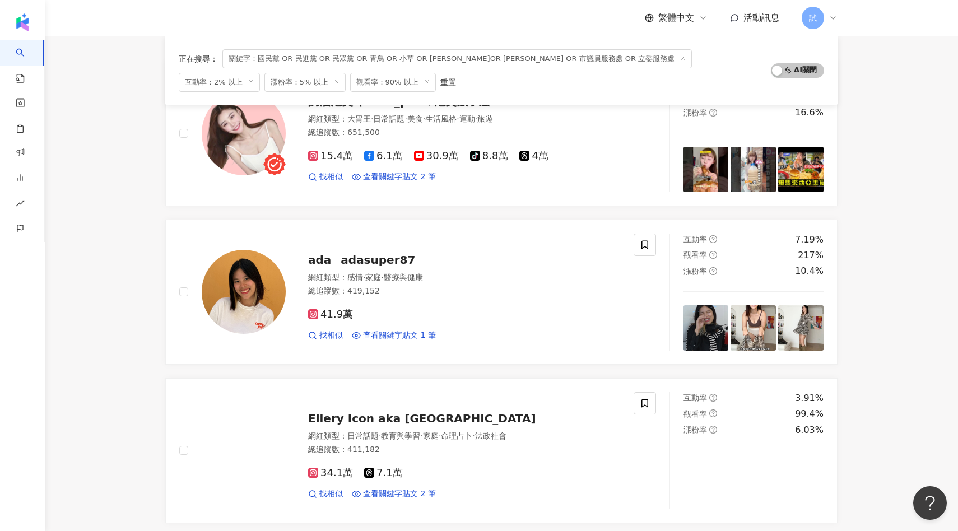
scroll to position [164, 0]
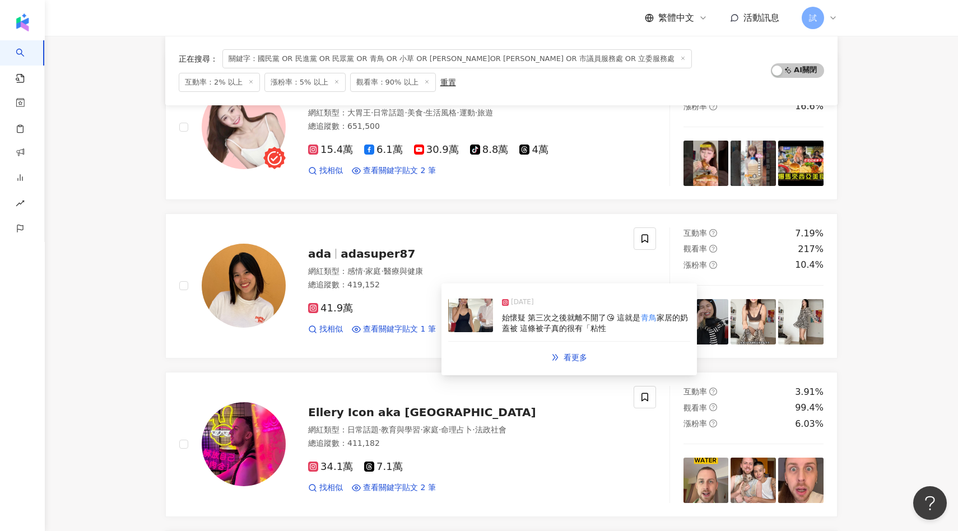
click at [464, 319] on img at bounding box center [470, 316] width 45 height 34
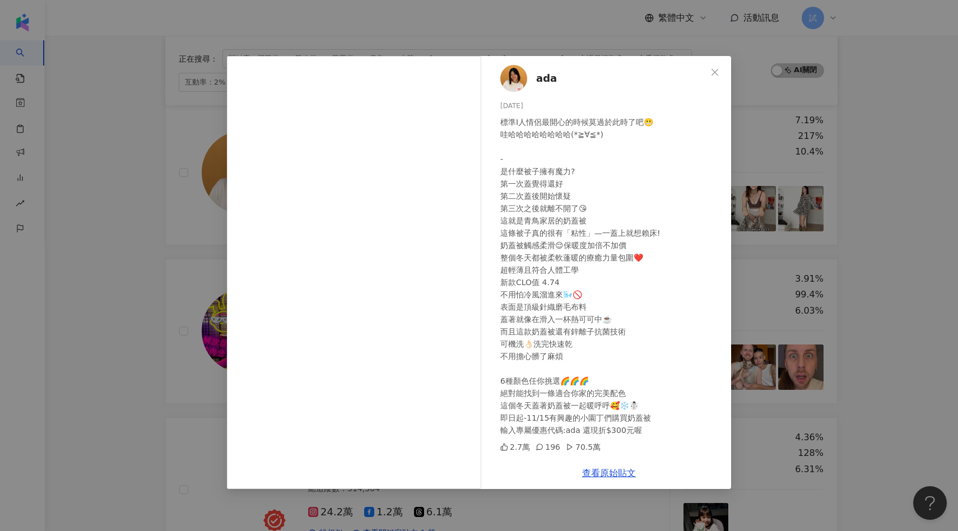
scroll to position [278, 0]
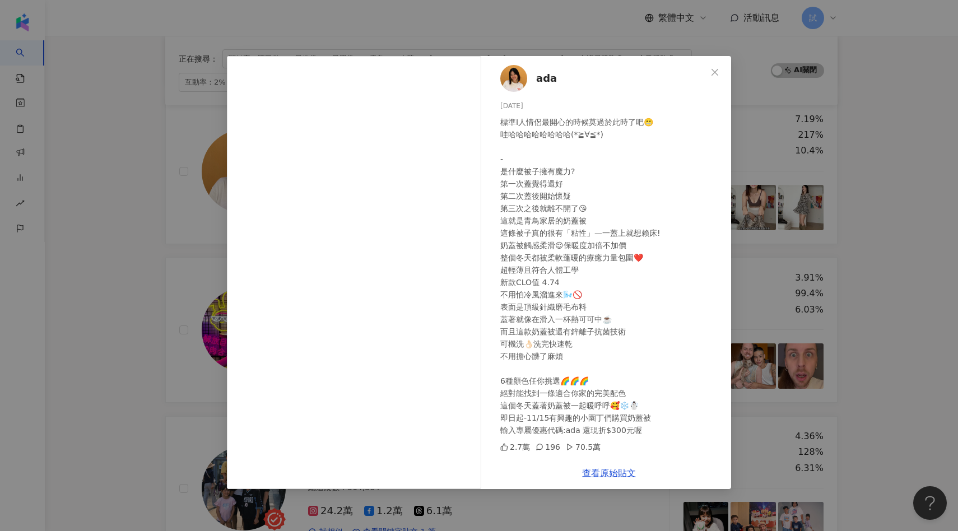
click at [130, 304] on div "ada 2024/10/28 標準I人情侶最開心的時候莫過於此時了吧😬 哇哈哈哈哈哈哈哈哈(*≧∀≦*) - 是什麼被子擁有魔力? 第一次蓋覺得還好 第二次蓋…" at bounding box center [479, 265] width 958 height 531
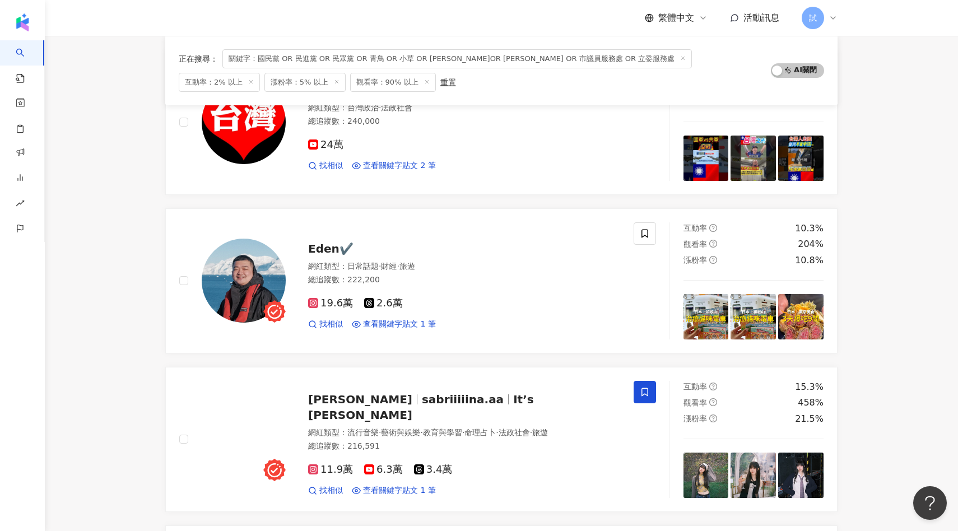
scroll to position [818, 0]
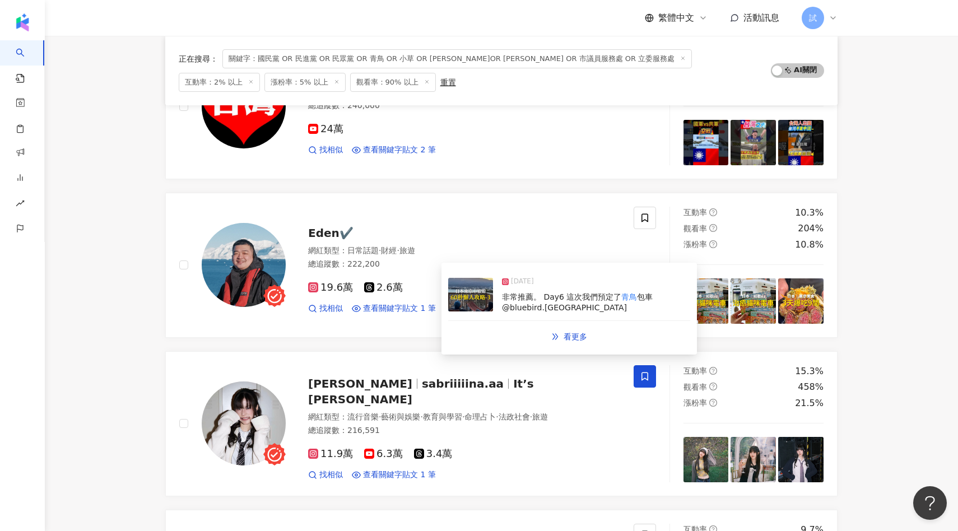
click at [456, 299] on img at bounding box center [470, 295] width 45 height 34
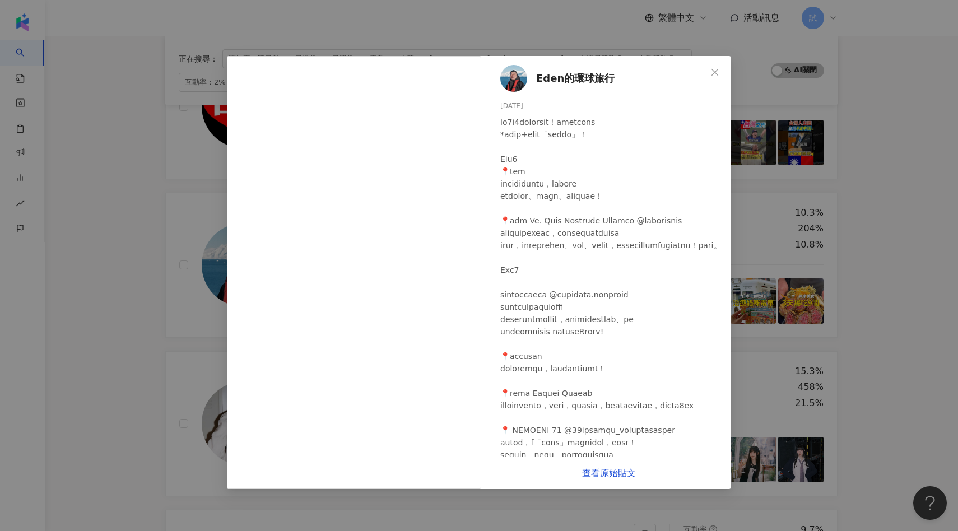
click at [100, 328] on div "Eden的環球旅行 2025/2/11 2,924 752 13.1萬 查看原始貼文" at bounding box center [479, 265] width 958 height 531
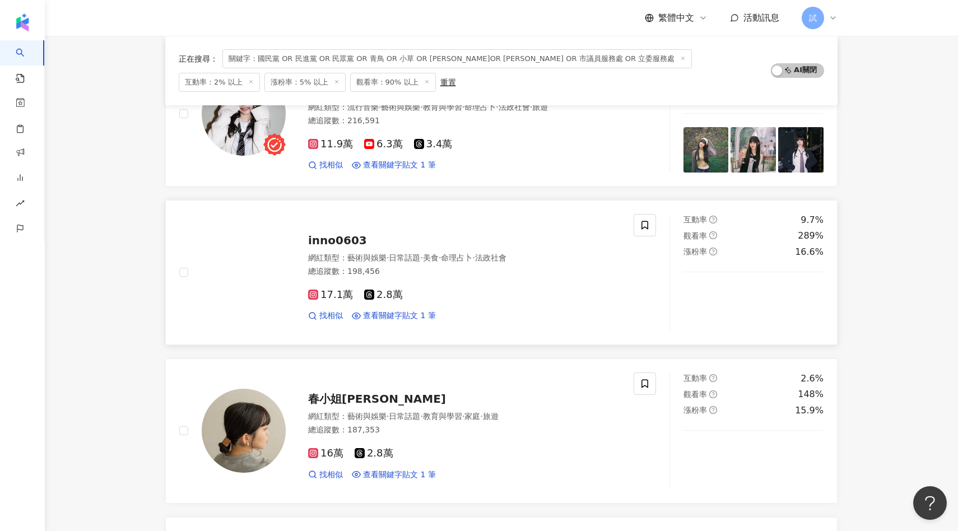
scroll to position [1179, 0]
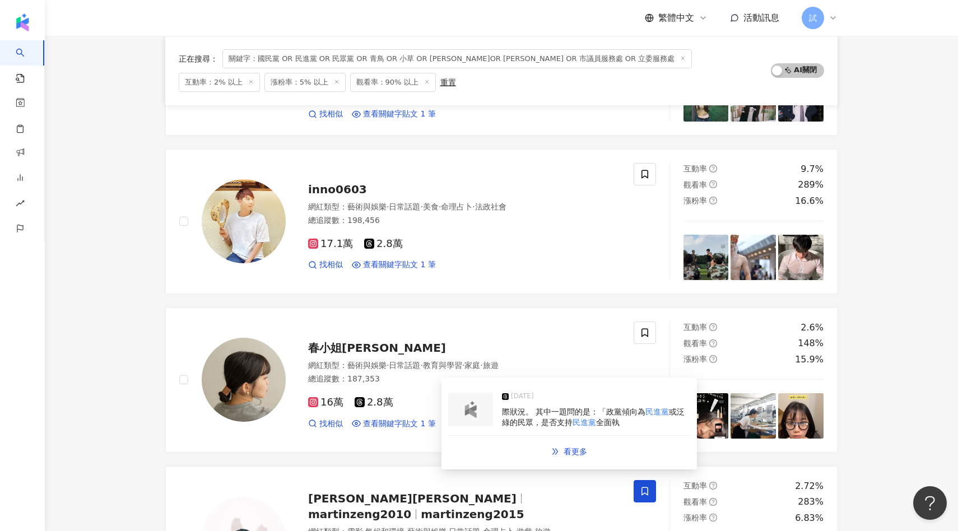
click at [468, 417] on img at bounding box center [470, 409] width 22 height 17
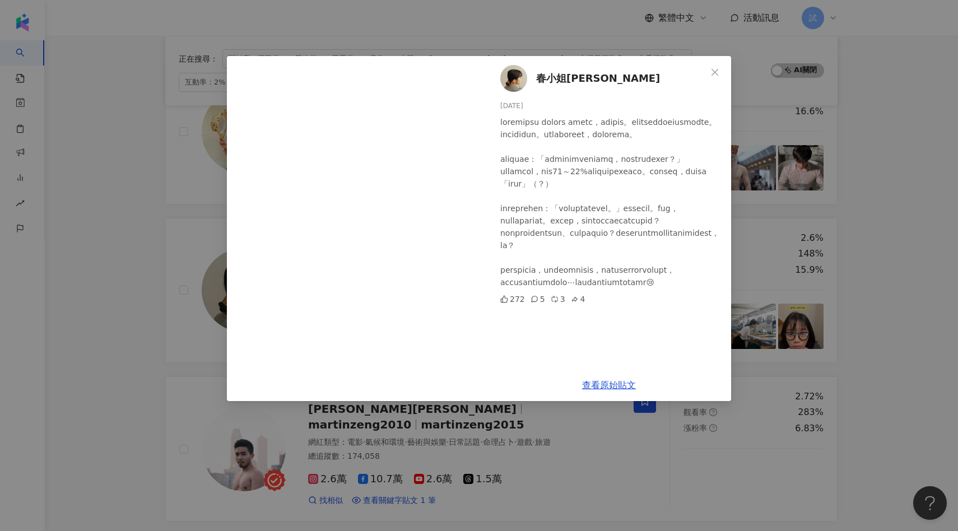
scroll to position [1272, 0]
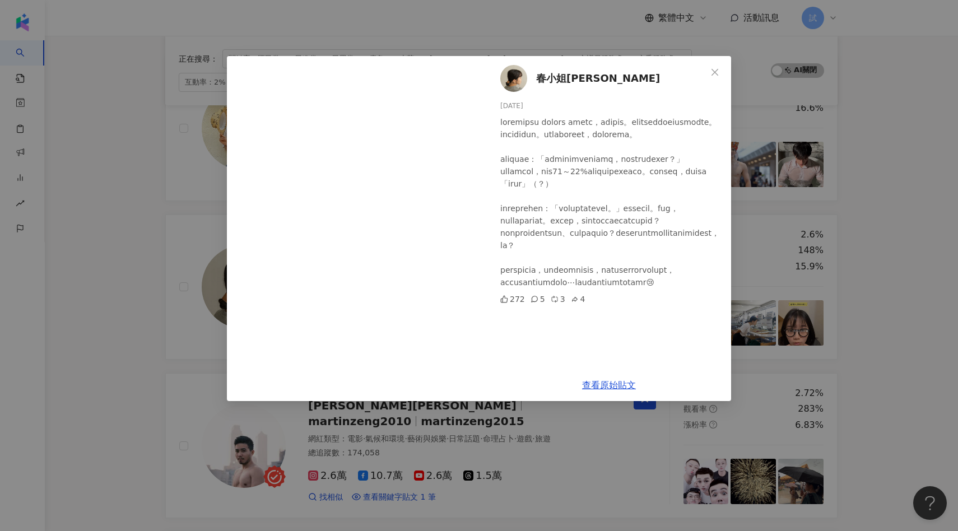
click at [95, 385] on div "春小姐Haru 2025/6/29 272 5 3 4 查看原始貼文" at bounding box center [479, 265] width 958 height 531
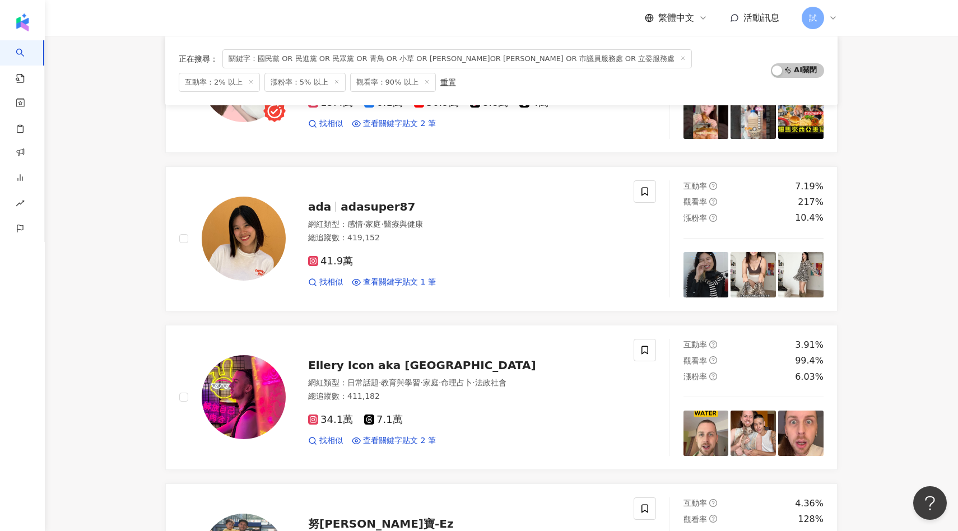
scroll to position [0, 0]
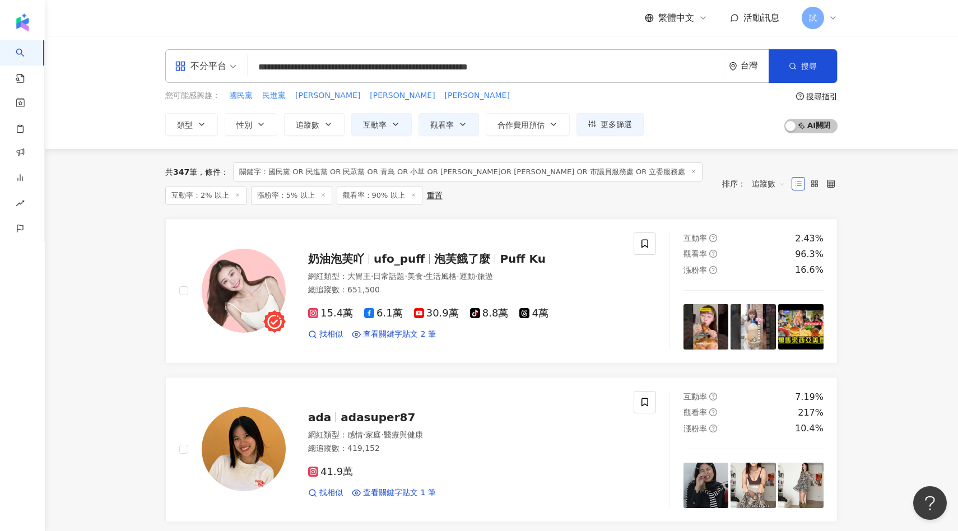
click at [411, 192] on icon at bounding box center [414, 195] width 6 height 6
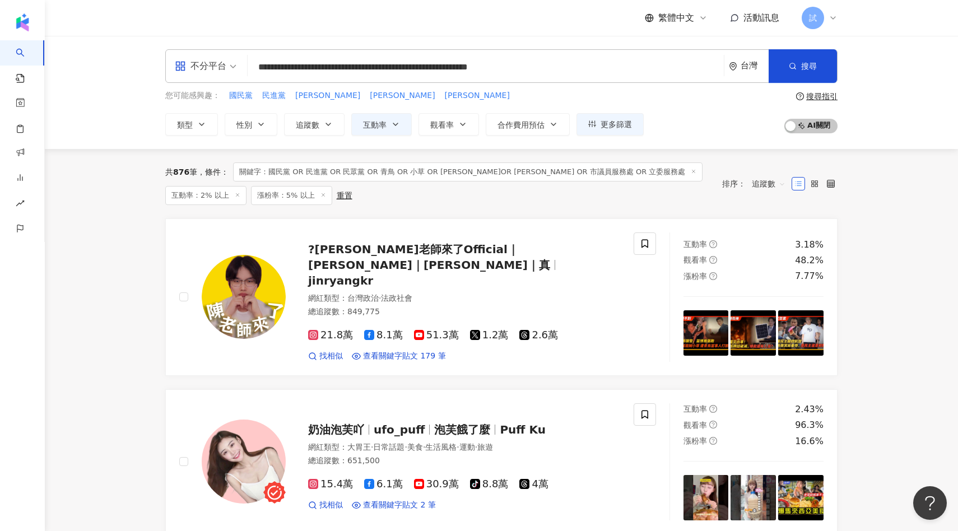
click at [240, 192] on icon at bounding box center [238, 195] width 6 height 6
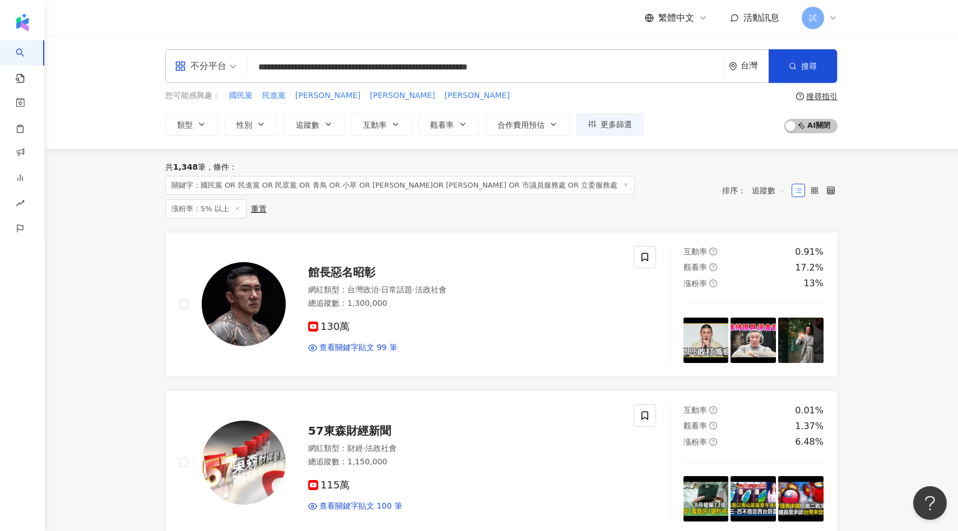
click at [235, 206] on icon at bounding box center [238, 209] width 6 height 6
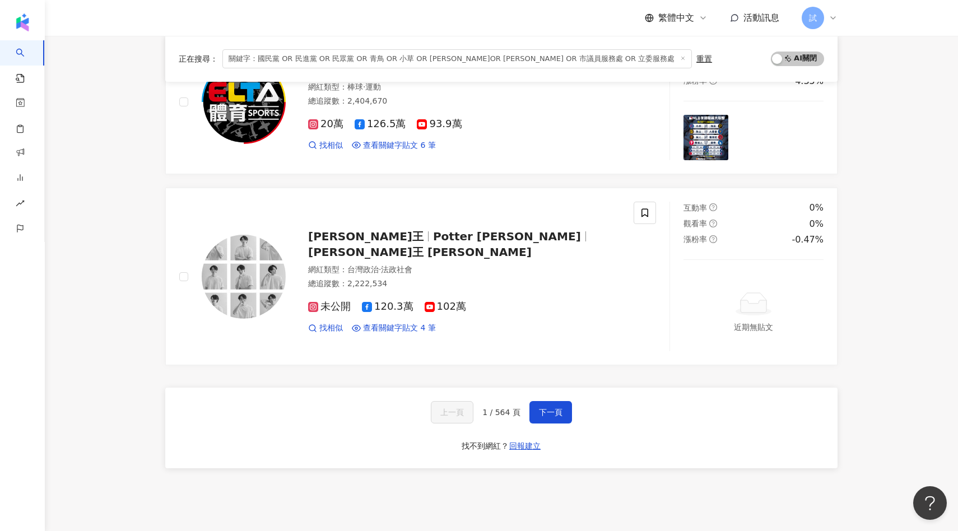
scroll to position [1763, 0]
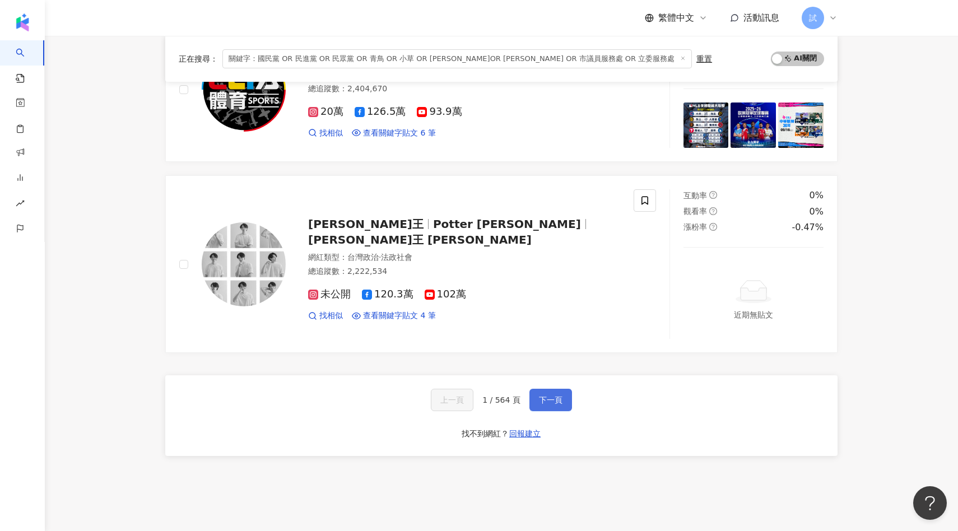
click at [544, 401] on span "下一頁" at bounding box center [551, 399] width 24 height 9
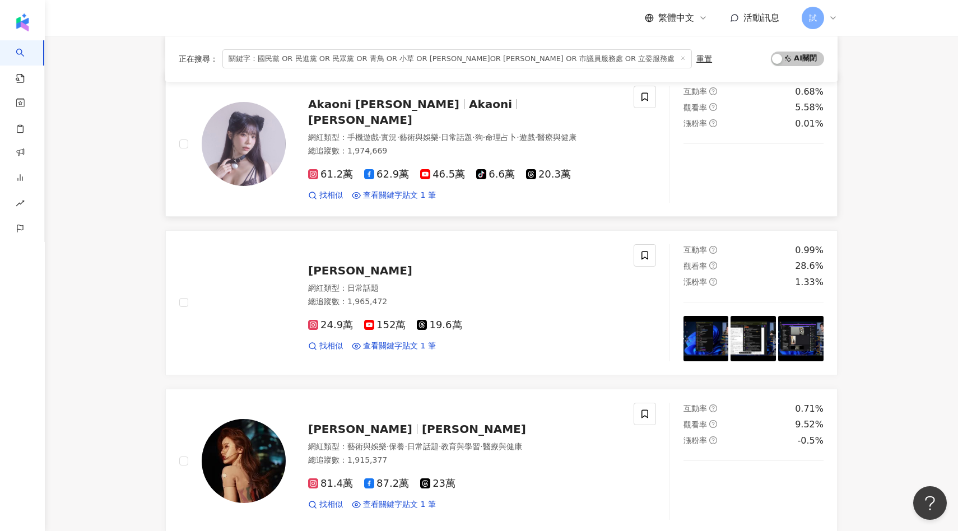
scroll to position [0, 0]
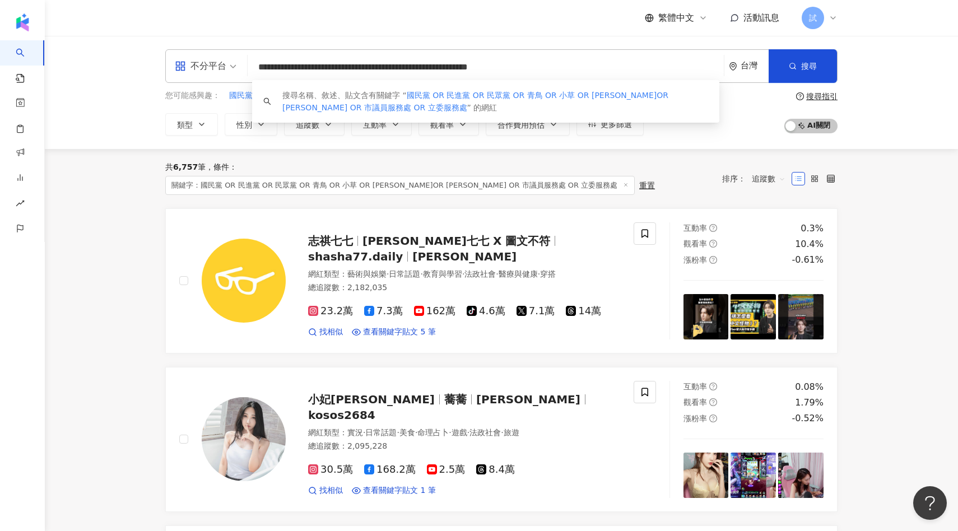
drag, startPoint x: 377, startPoint y: 65, endPoint x: 446, endPoint y: 66, distance: 68.3
click at [446, 66] on input "**********" at bounding box center [485, 67] width 467 height 21
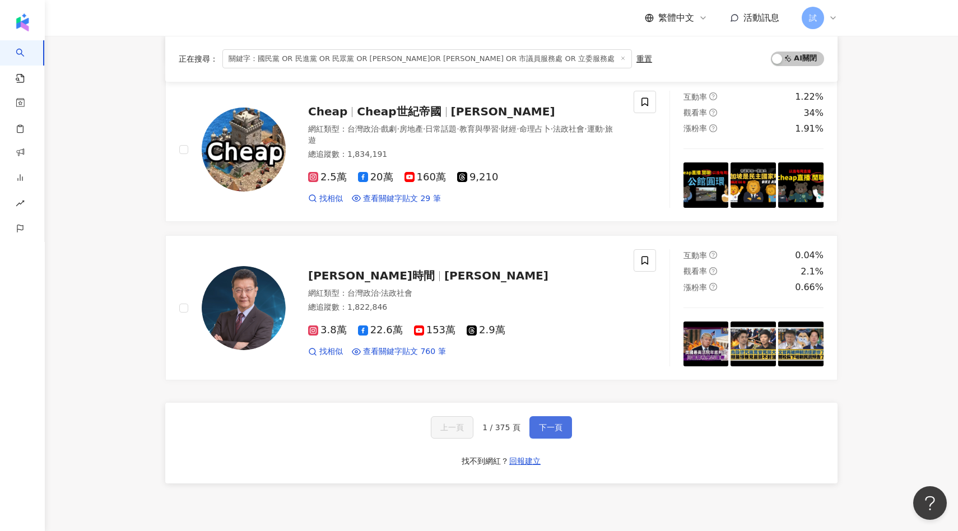
type input "**********"
click at [547, 430] on span "下一頁" at bounding box center [551, 427] width 24 height 9
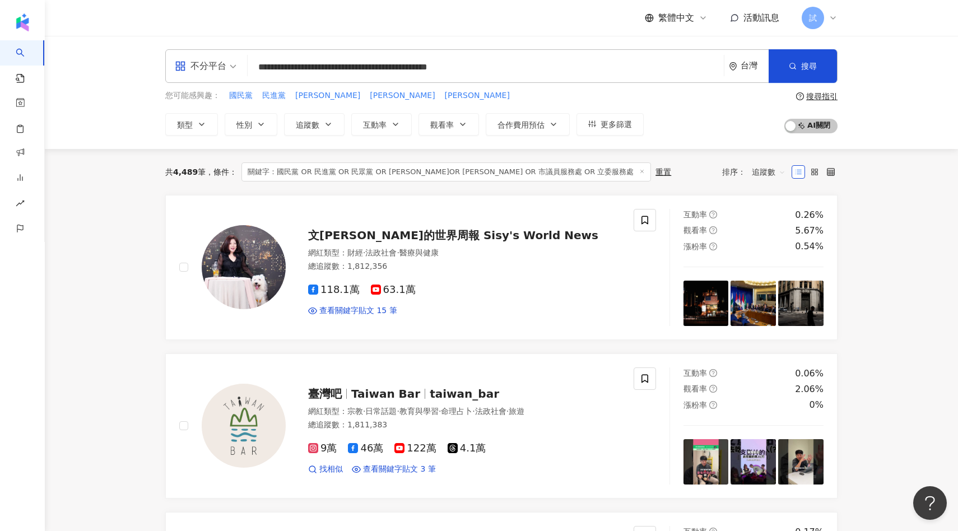
click at [202, 80] on span at bounding box center [206, 66] width 62 height 32
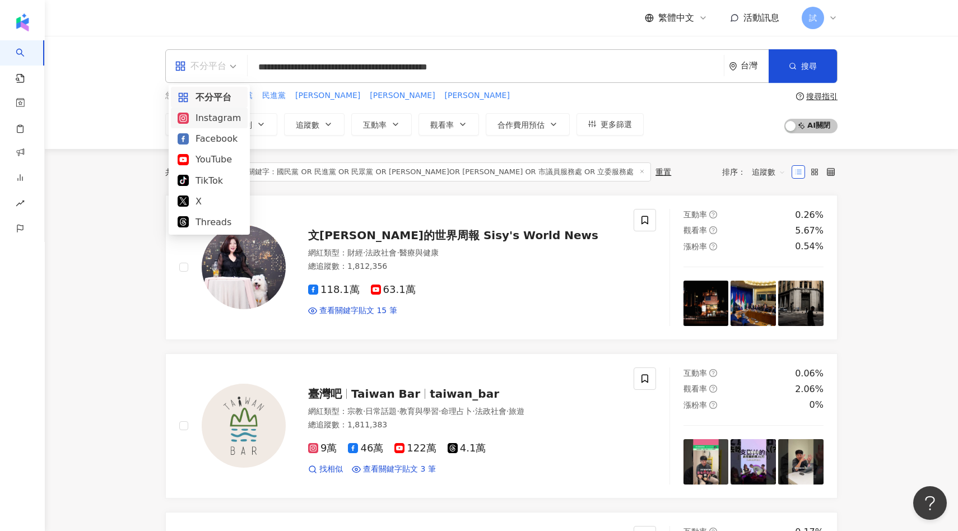
click at [214, 116] on div "Instagram" at bounding box center [209, 118] width 63 height 14
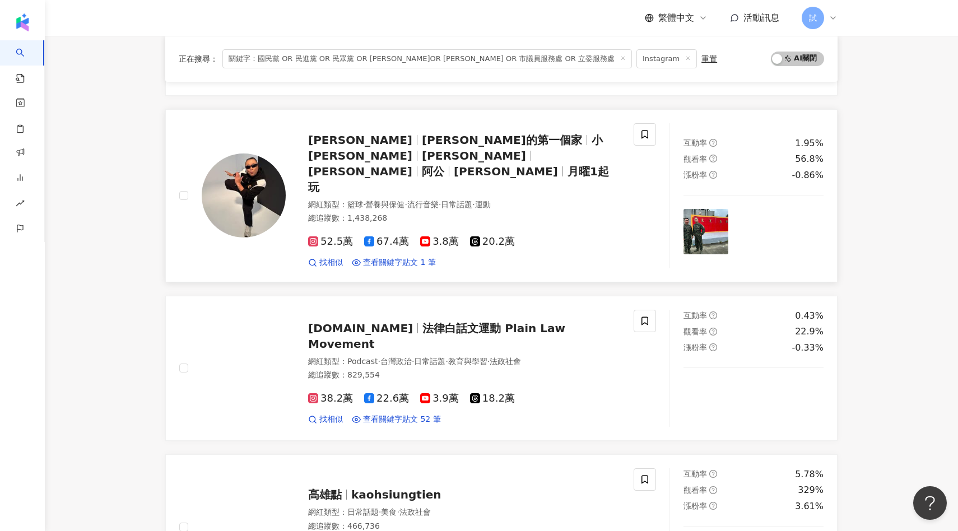
scroll to position [542, 0]
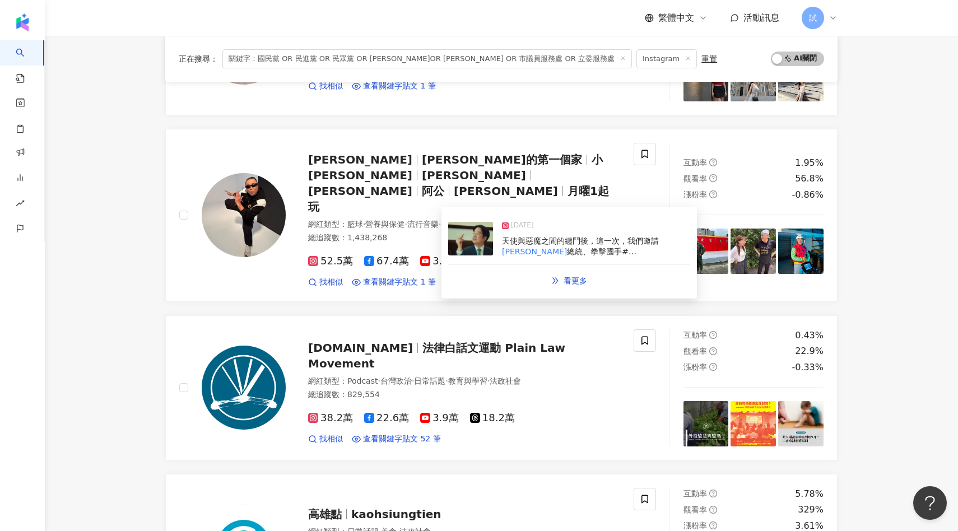
click at [462, 244] on img at bounding box center [470, 239] width 45 height 34
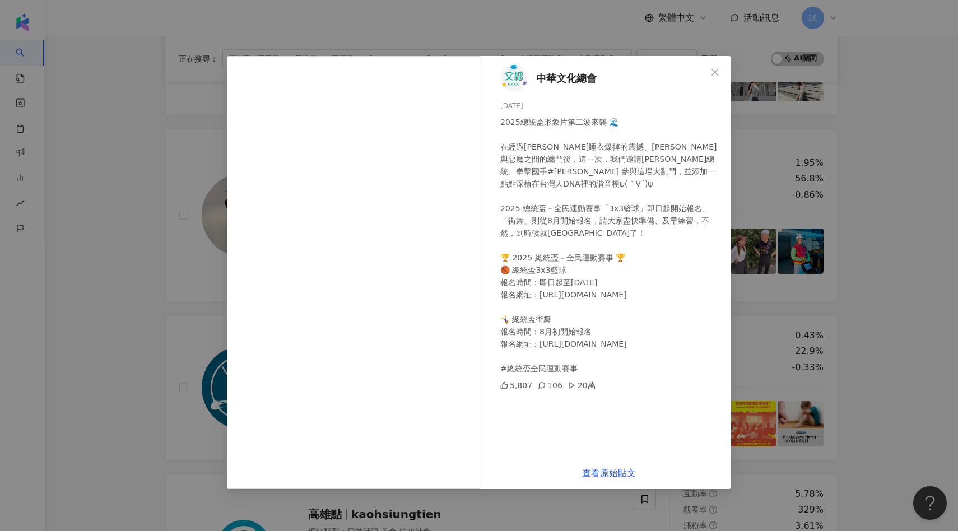
click at [839, 223] on div "中華文化總會 2025/6/27 2025總統盃形象片第二波來襲 🌊 在經過邰智源睡衣爆掉的震撼、陳傑憲天使與惡魔之間的纏鬥後，這一次，我們邀請賴清德總統、拳…" at bounding box center [479, 265] width 958 height 531
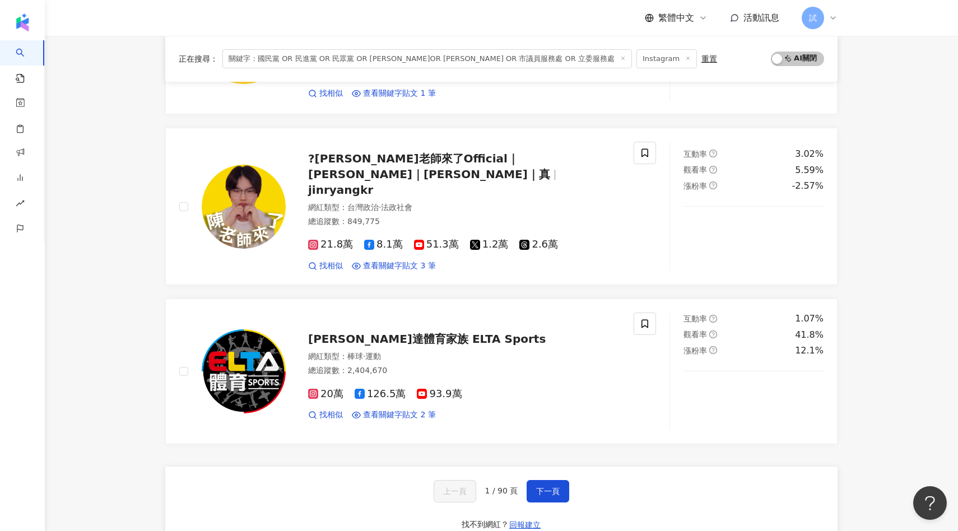
scroll to position [1667, 0]
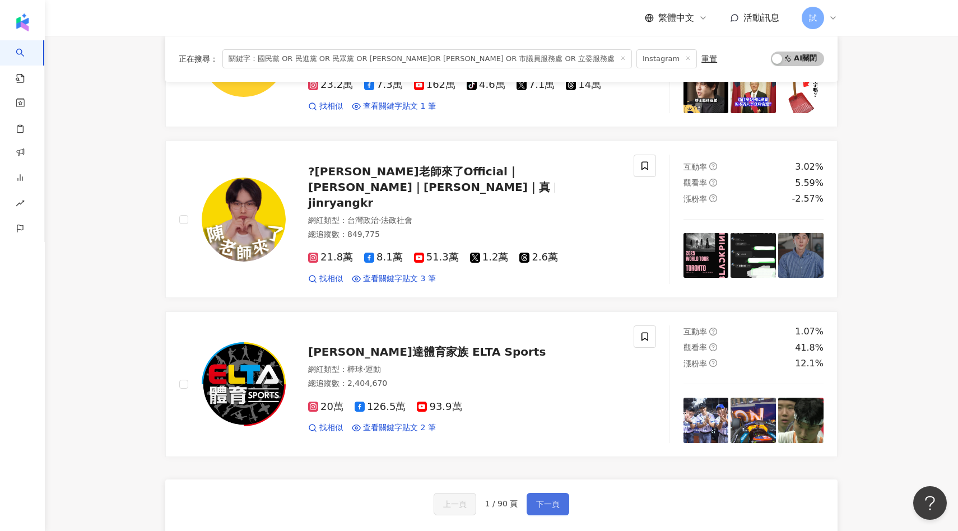
click at [543, 500] on span "下一頁" at bounding box center [548, 504] width 24 height 9
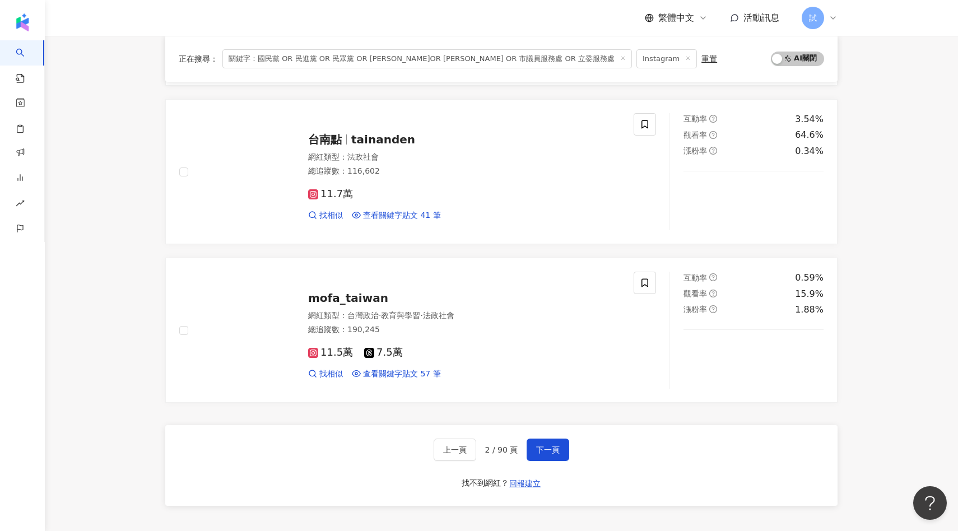
scroll to position [1727, 0]
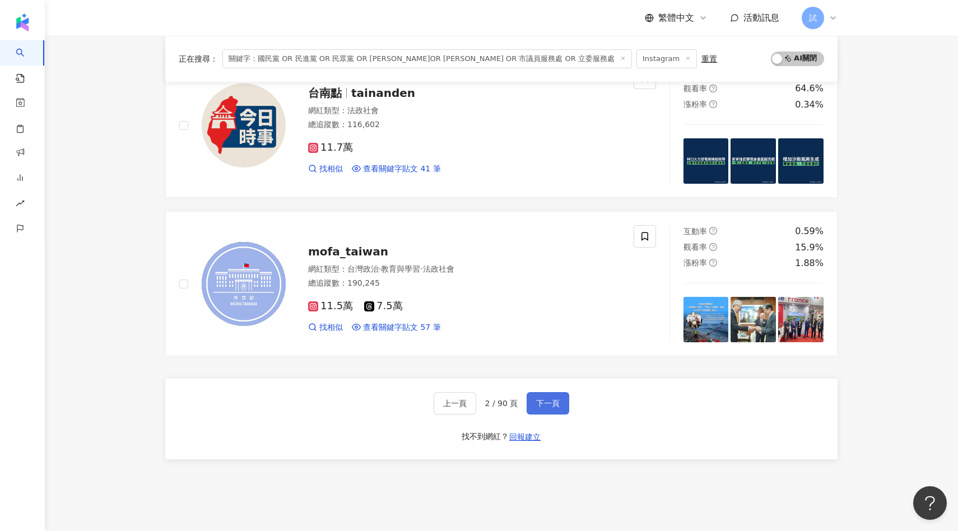
click at [552, 398] on button "下一頁" at bounding box center [547, 403] width 43 height 22
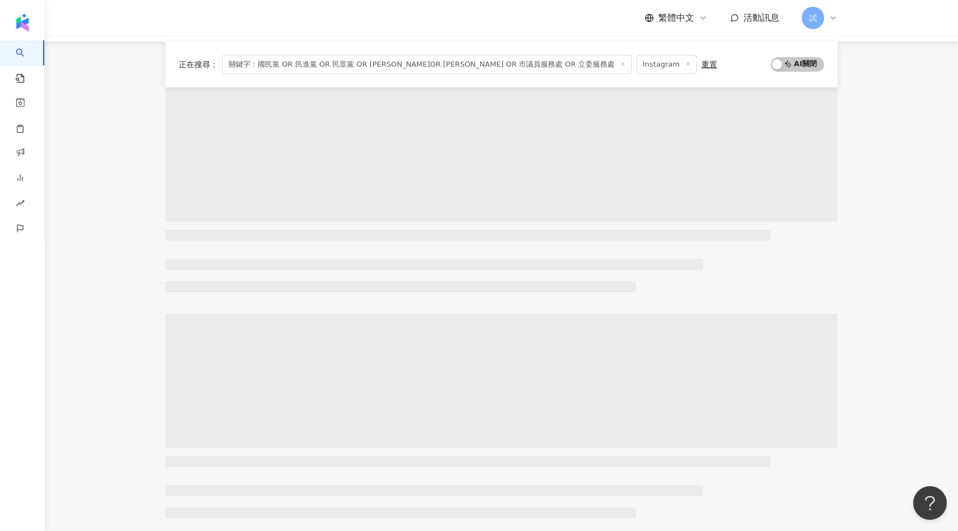
scroll to position [0, 0]
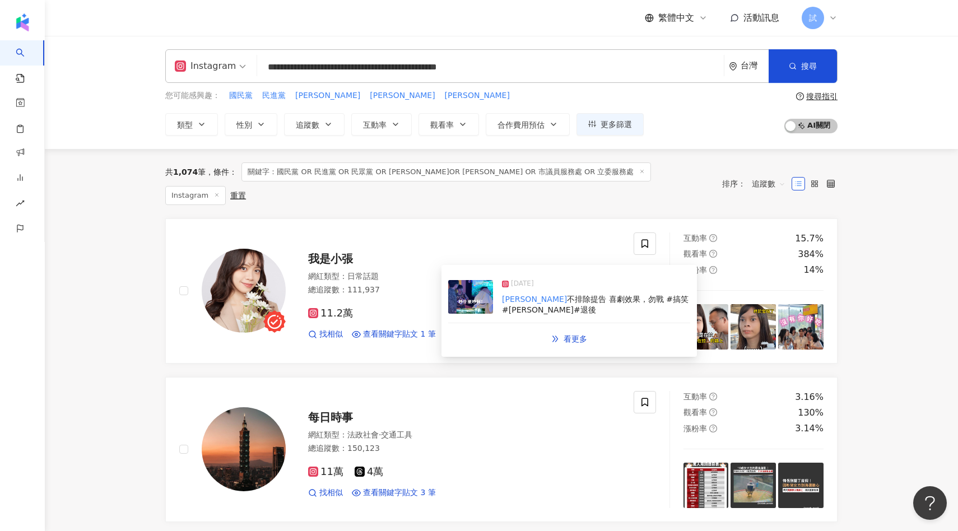
click at [461, 294] on img at bounding box center [470, 297] width 45 height 34
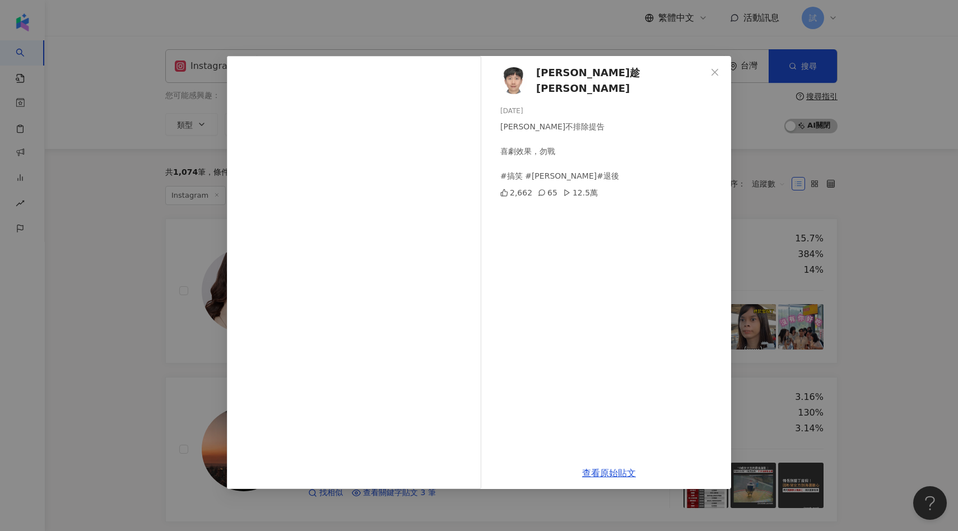
click at [883, 256] on div "阿趁 A-Chen 2024/11/16 賴清德不排除提告 喜劇效果，勿戰 #搞笑 #周杰倫 #退後 2,662 65 12.5萬 查看原始貼文" at bounding box center [479, 265] width 958 height 531
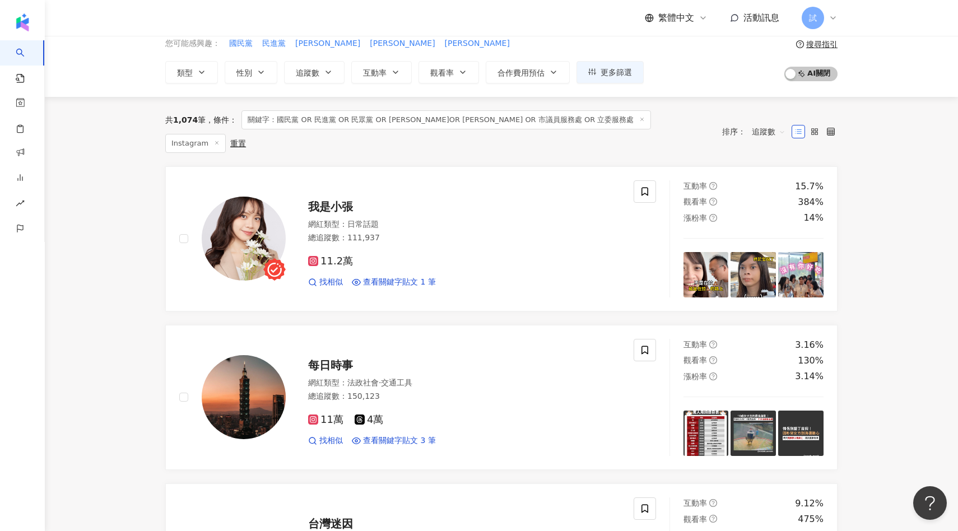
scroll to position [54, 0]
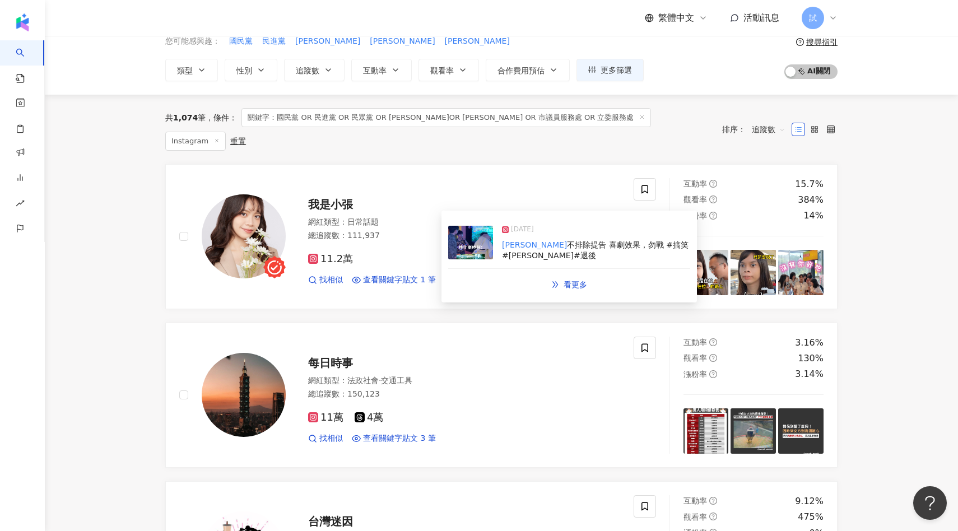
click at [474, 245] on img at bounding box center [470, 243] width 45 height 34
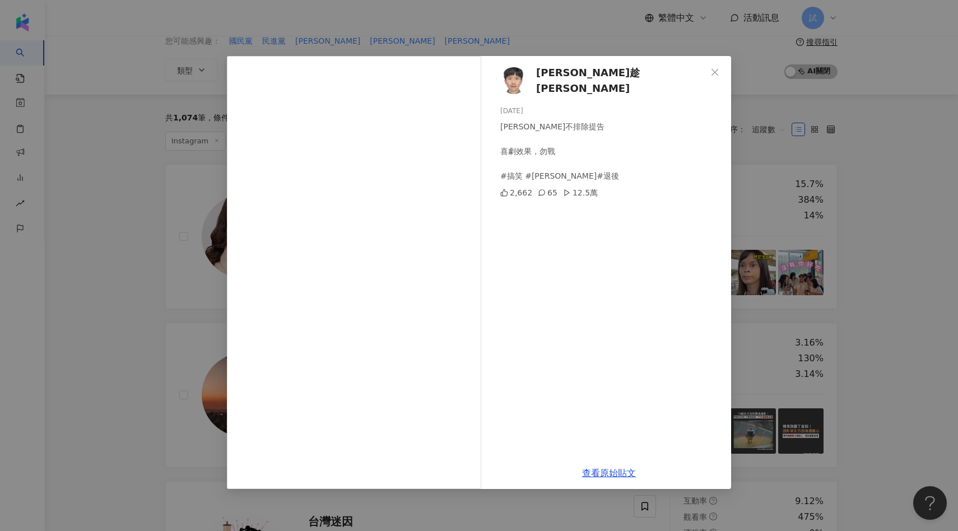
click at [860, 181] on div "阿趁 A-Chen 2024/11/16 賴清德不排除提告 喜劇效果，勿戰 #搞笑 #周杰倫 #退後 2,662 65 12.5萬 查看原始貼文" at bounding box center [479, 265] width 958 height 531
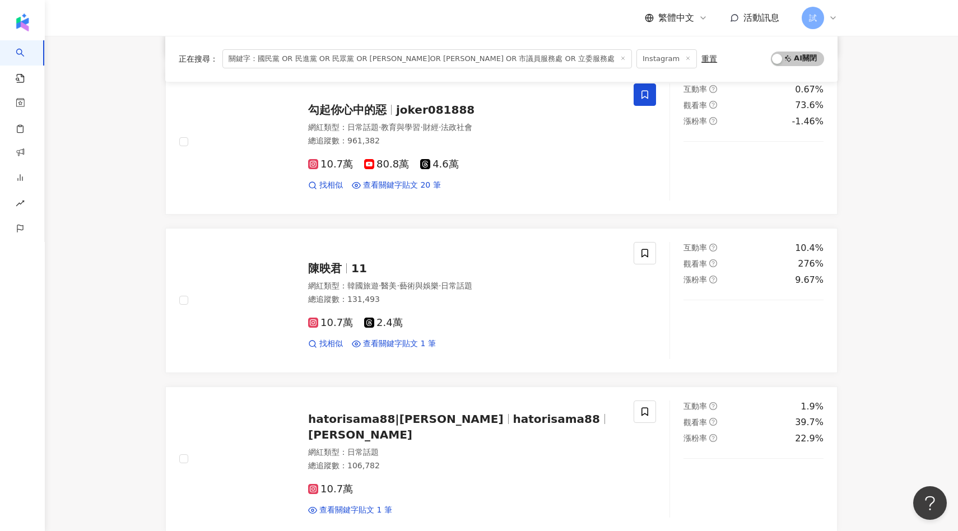
scroll to position [763, 0]
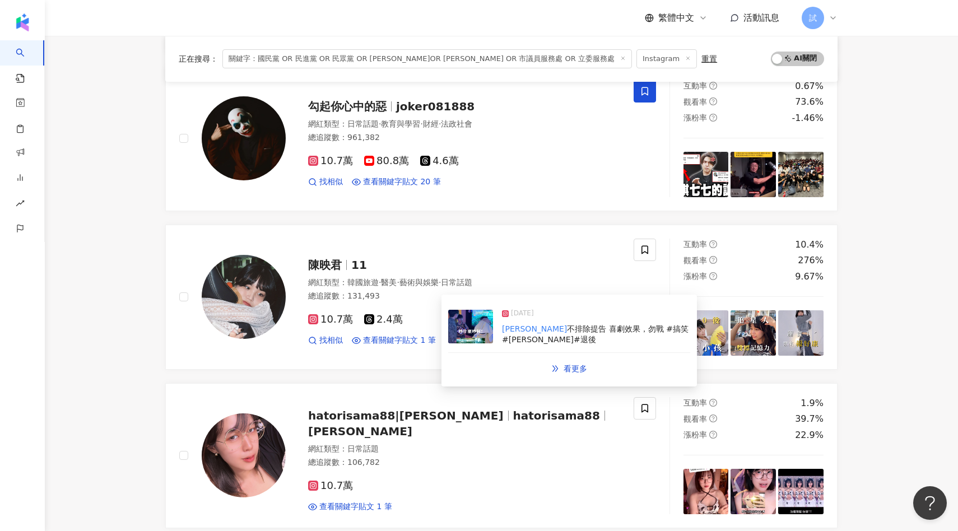
click at [456, 329] on img at bounding box center [470, 327] width 45 height 34
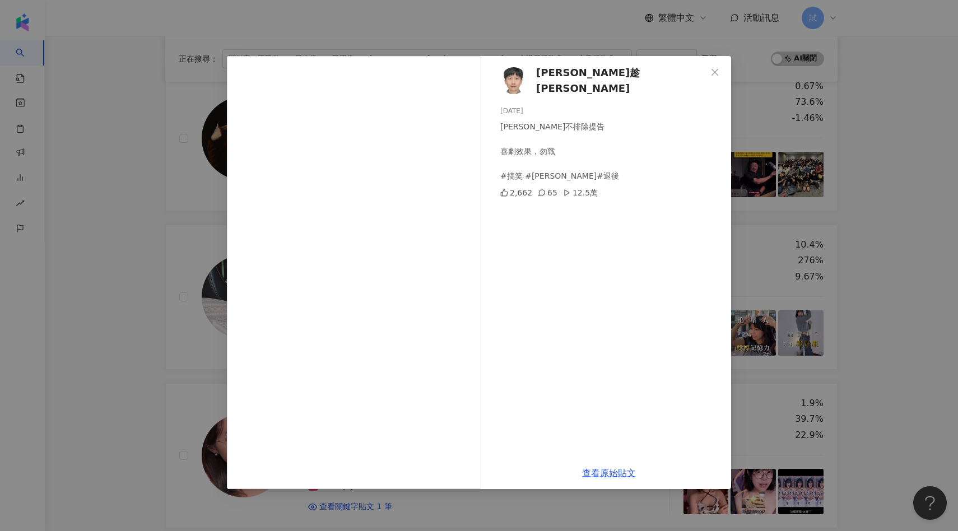
click at [836, 224] on div "阿趁 A-Chen 2024/11/16 賴清德不排除提告 喜劇效果，勿戰 #搞笑 #周杰倫 #退後 2,662 65 12.5萬 查看原始貼文" at bounding box center [479, 265] width 958 height 531
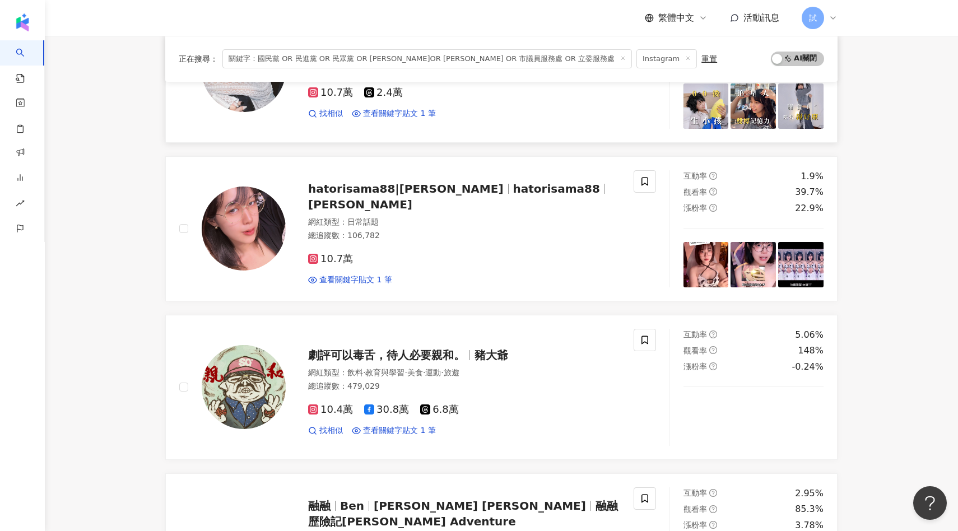
scroll to position [990, 0]
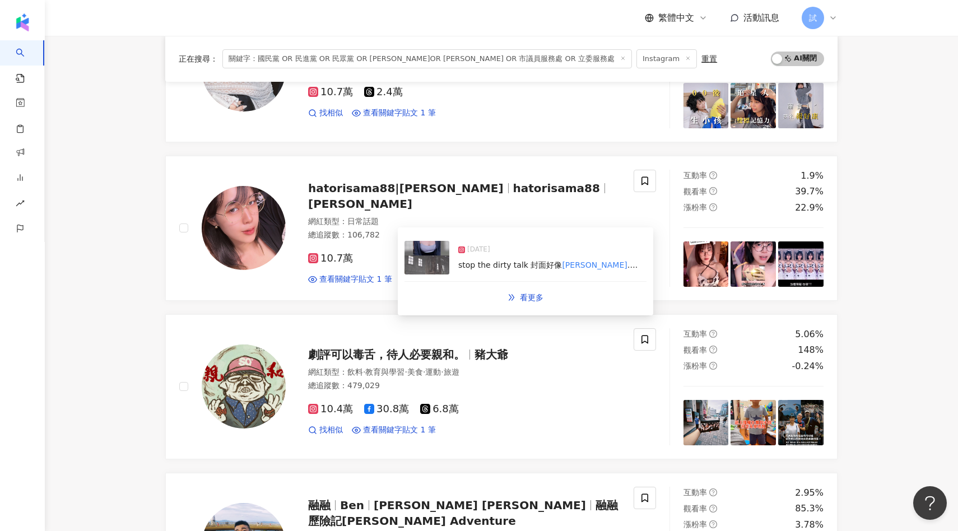
click at [427, 259] on img at bounding box center [426, 258] width 45 height 34
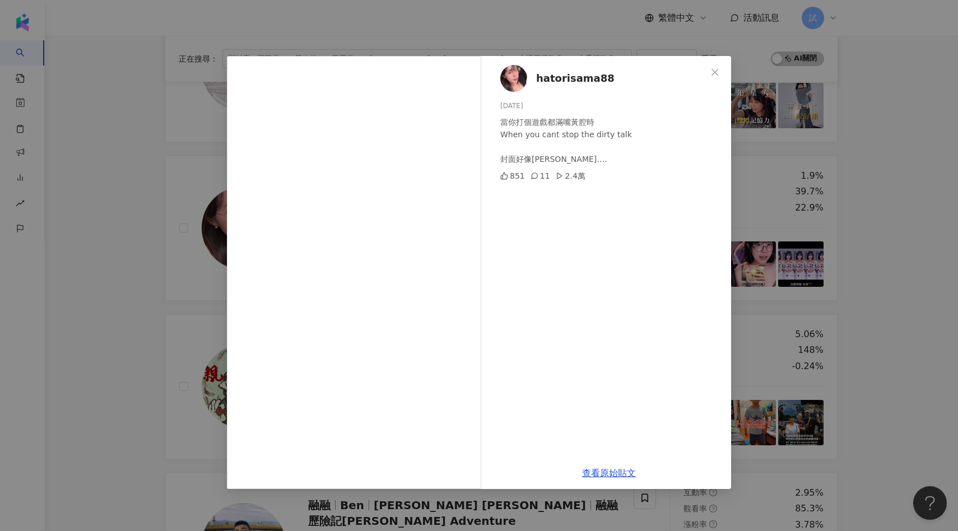
click at [872, 225] on div "hatorisama88 2025/9/2 當你打個遊戲都滿嘴黃腔時 When you cant stop the dirty talk 封面好像蔡英文…. …" at bounding box center [479, 265] width 958 height 531
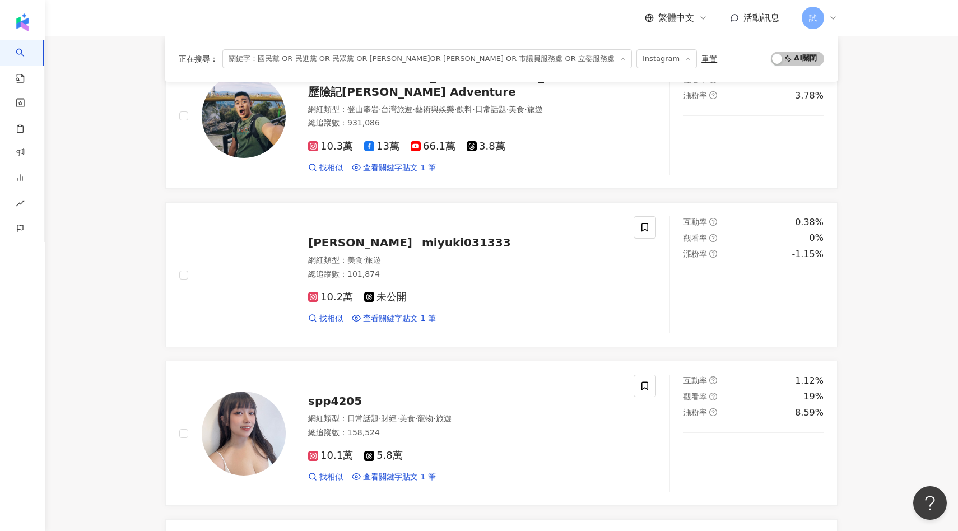
scroll to position [1420, 0]
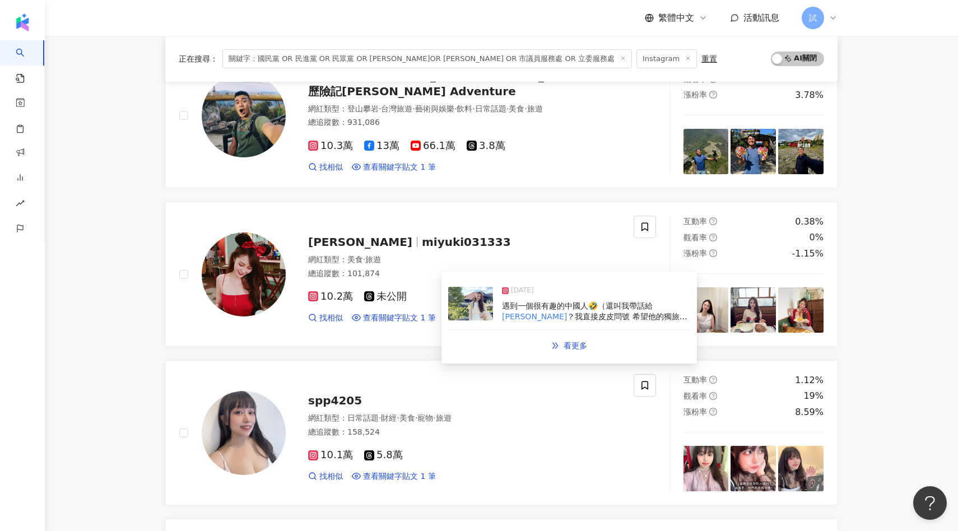
click at [477, 302] on img at bounding box center [470, 304] width 45 height 34
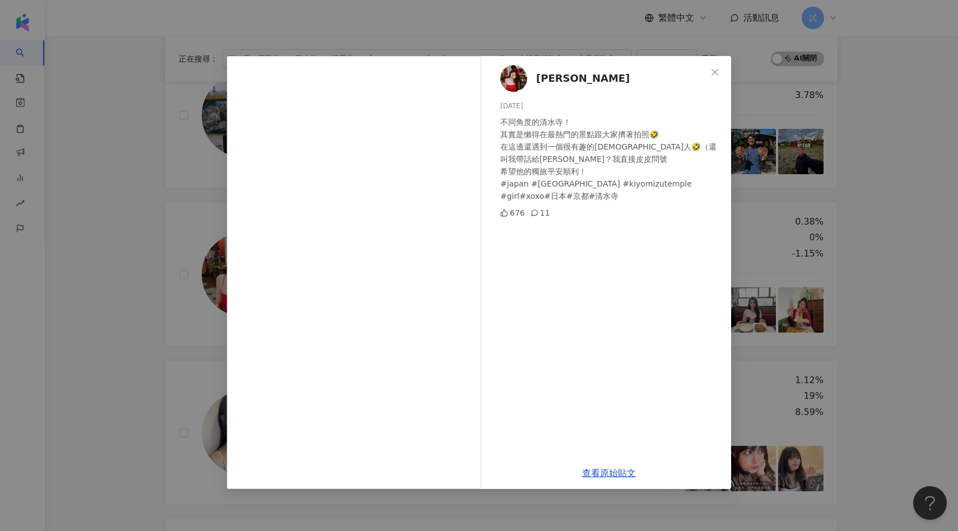
click at [832, 239] on div "Miyuki 2024/10/3 不同角度的清水寺！ 其實是懶得在最熱門的景點跟大家擠著拍照🤣 在這邊還遇到一個很有趣的中國人🤣（還叫我帶話給賴清德？我直接皮…" at bounding box center [479, 265] width 958 height 531
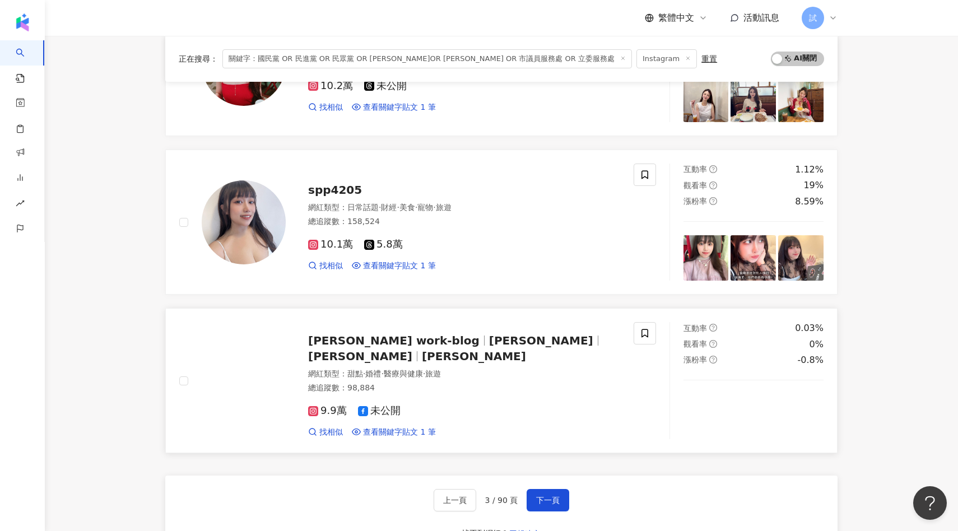
scroll to position [1638, 0]
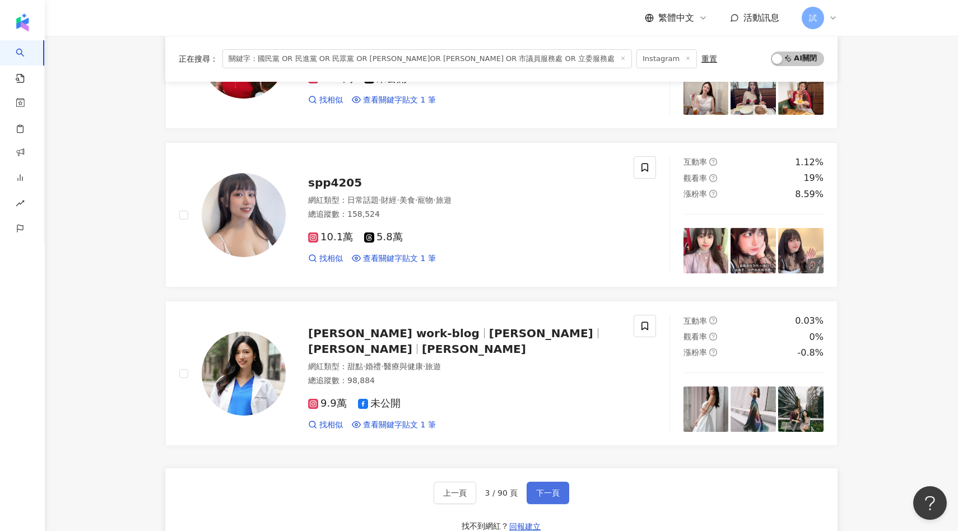
click at [540, 483] on button "下一頁" at bounding box center [547, 493] width 43 height 22
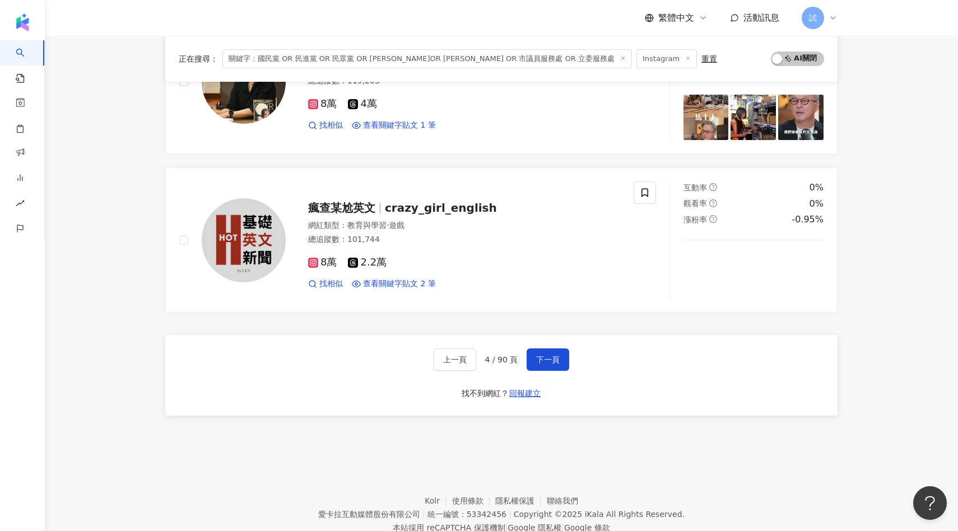
scroll to position [1808, 0]
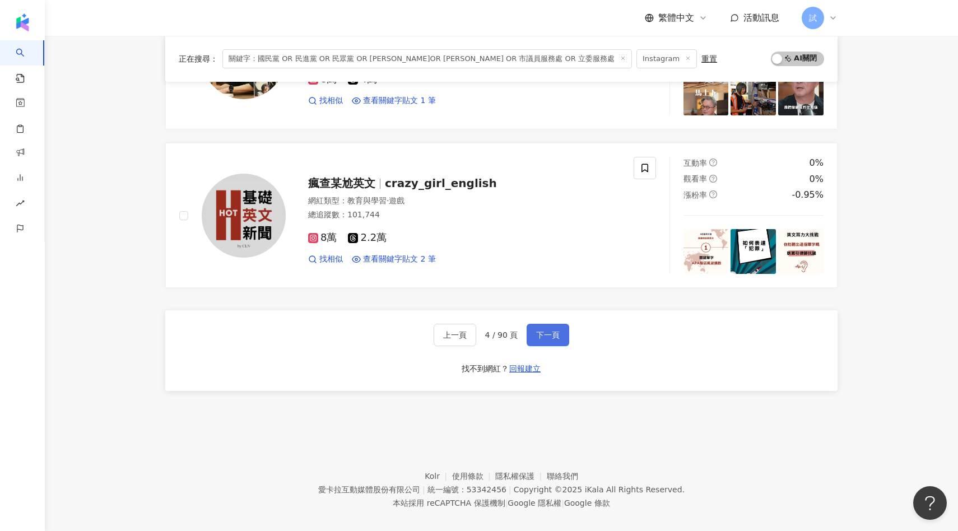
click at [557, 330] on span "下一頁" at bounding box center [548, 334] width 24 height 9
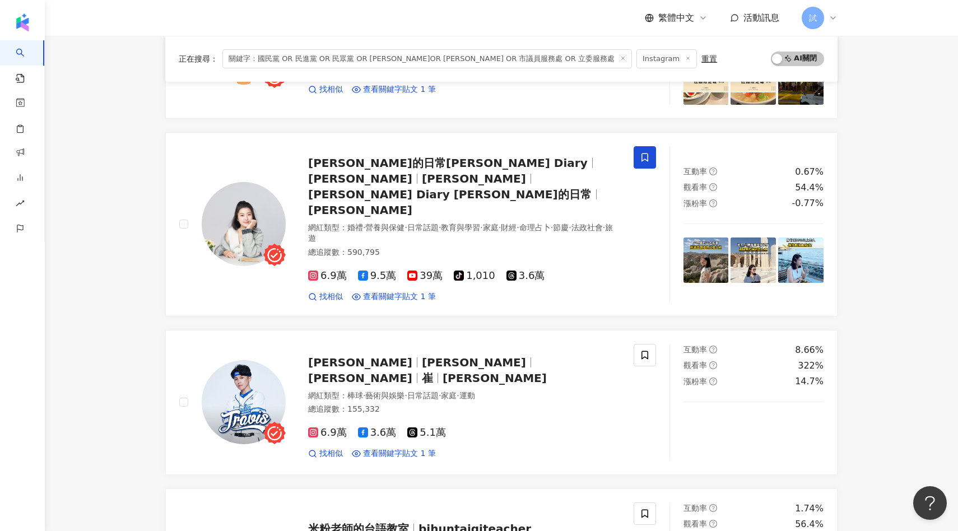
scroll to position [701, 0]
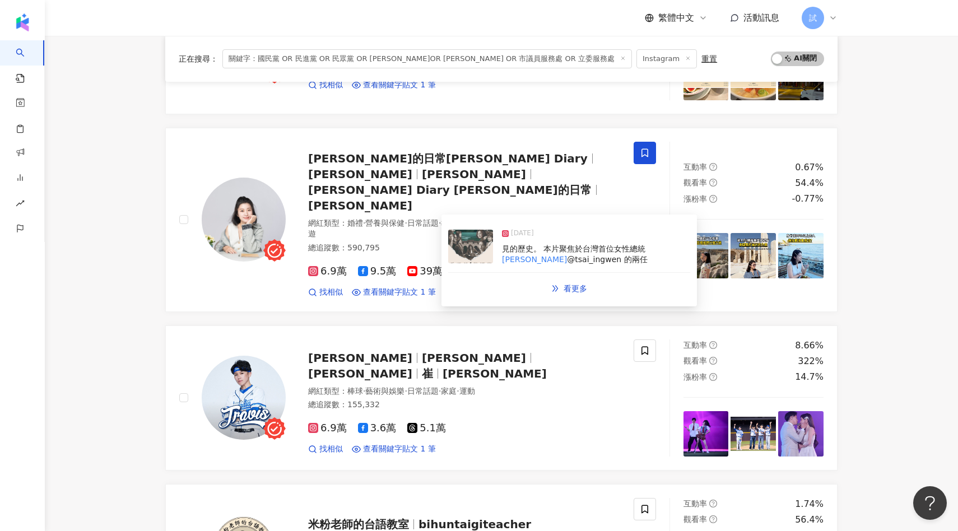
click at [472, 246] on img at bounding box center [470, 247] width 45 height 34
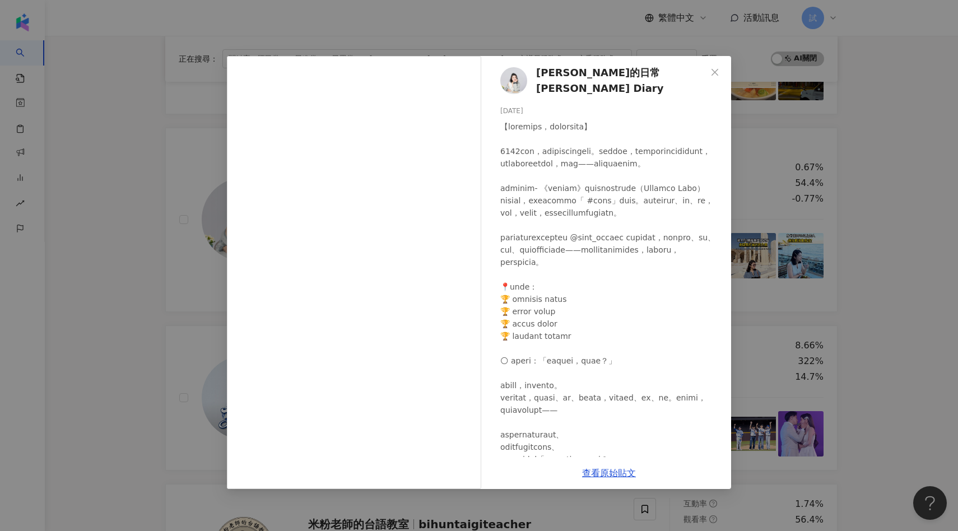
click at [851, 249] on div "艾琳的日常Erin's Diary 2025/5/28 534 9 查看原始貼文" at bounding box center [479, 265] width 958 height 531
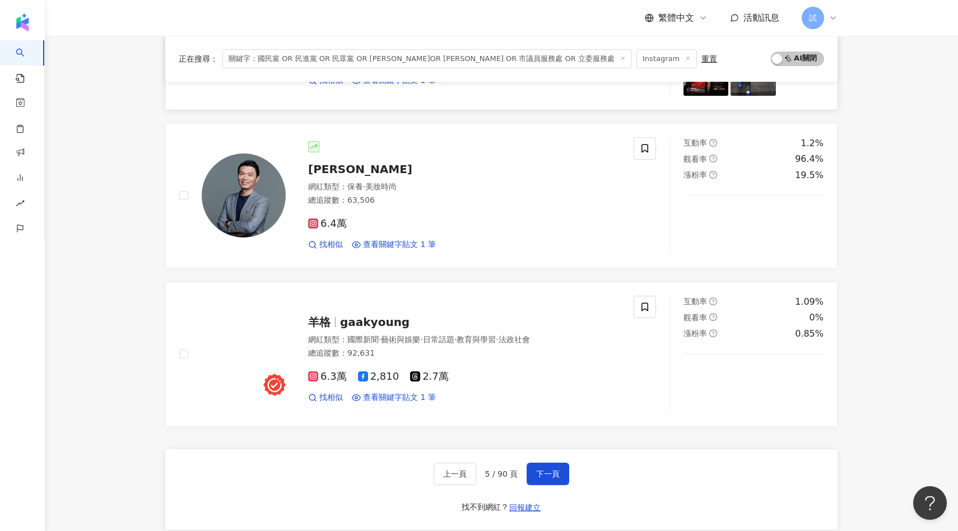
scroll to position [1712, 0]
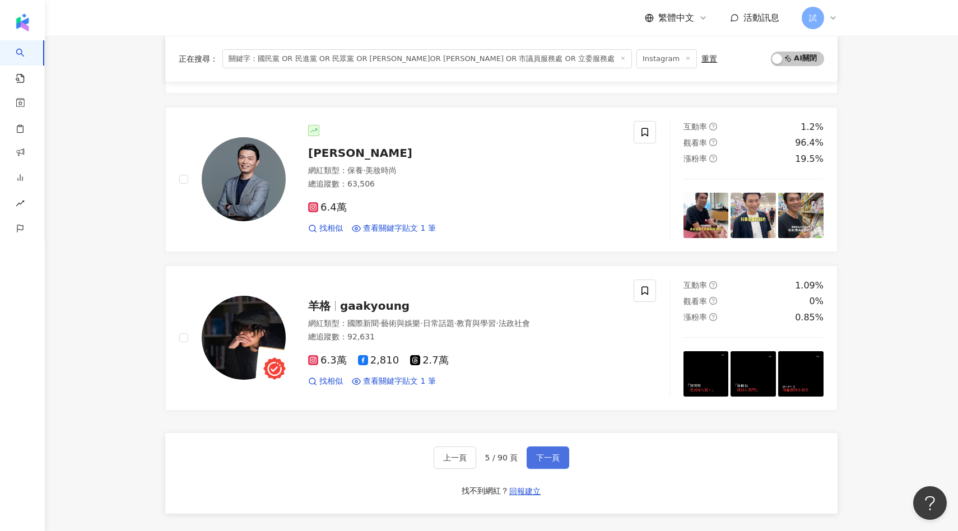
click at [542, 453] on span "下一頁" at bounding box center [548, 457] width 24 height 9
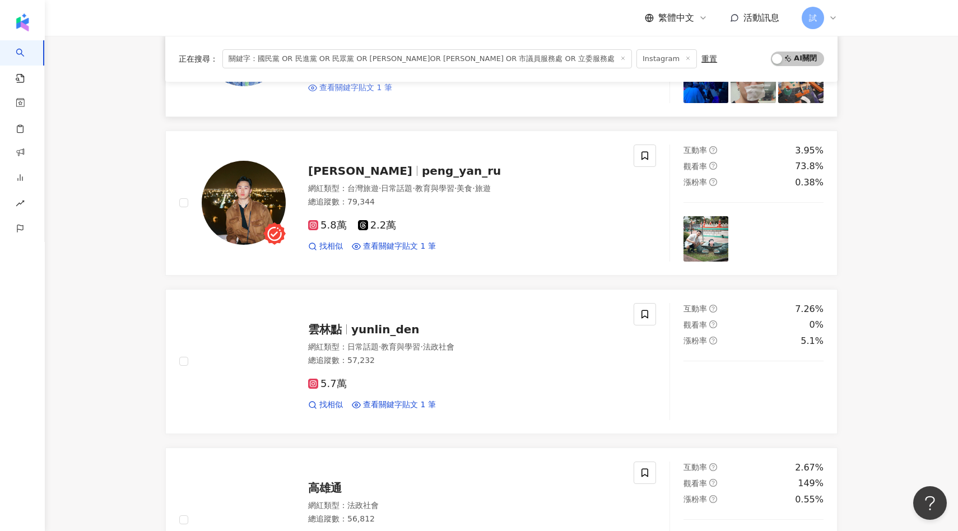
scroll to position [705, 0]
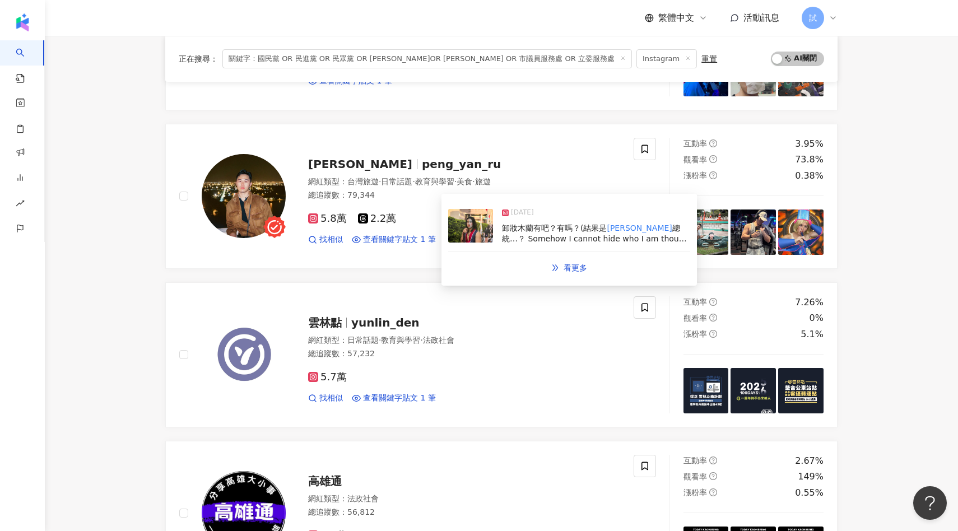
click at [471, 230] on img at bounding box center [470, 226] width 45 height 34
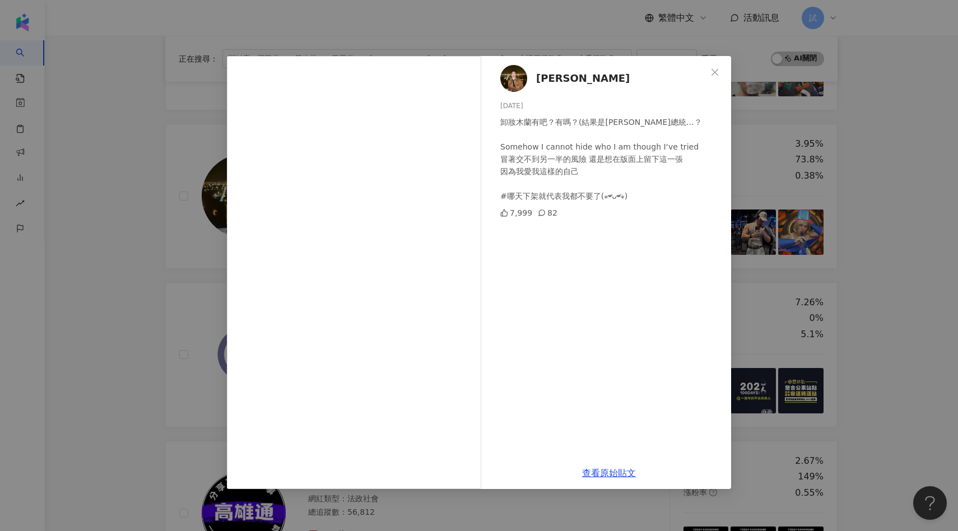
click at [830, 234] on div "YanRu Peng 2024/10/26 卸妝木蘭有吧？有嗎？(結果是蔡英文總統…？ Somehow I cannot hide who I am thou…" at bounding box center [479, 265] width 958 height 531
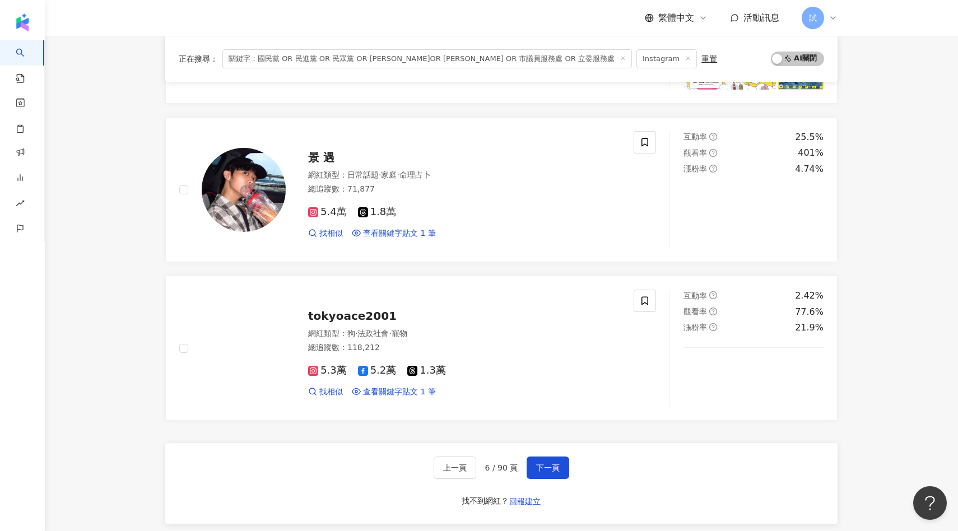
scroll to position [1808, 0]
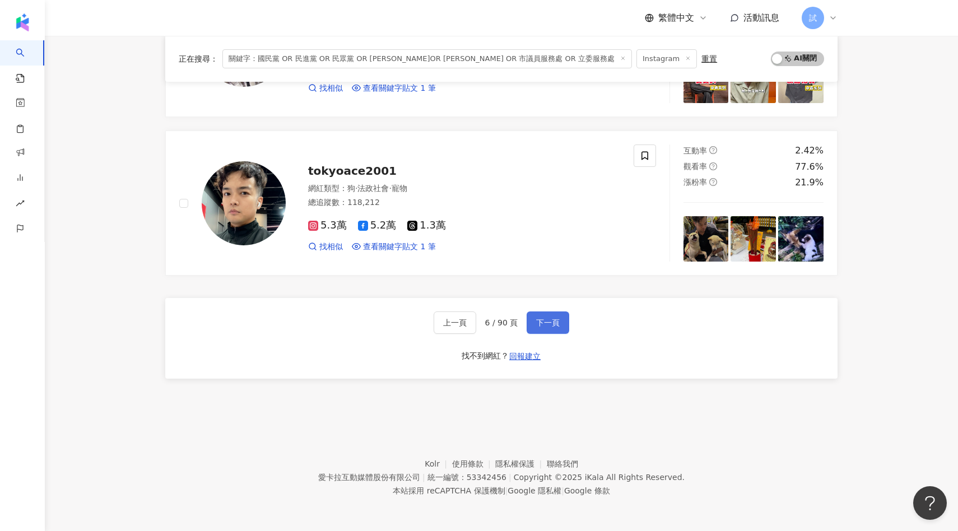
click at [565, 333] on button "下一頁" at bounding box center [547, 322] width 43 height 22
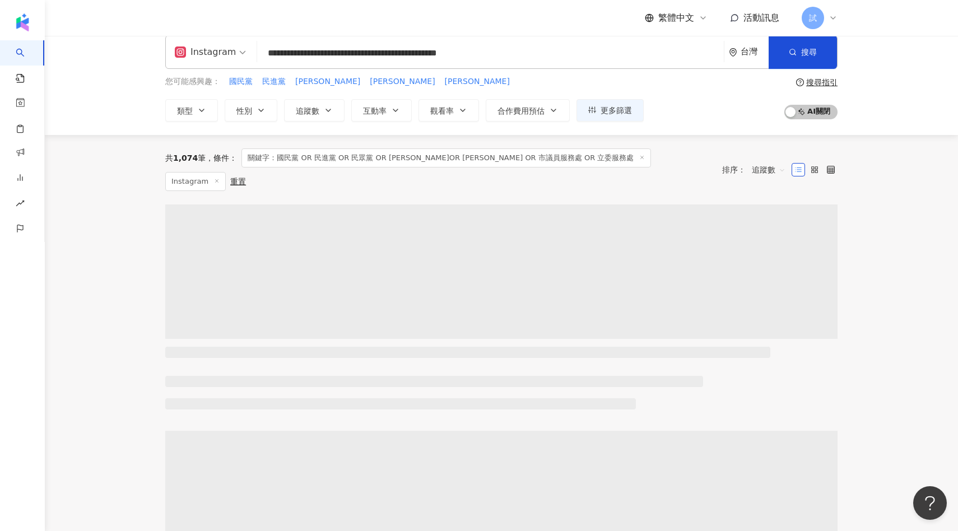
scroll to position [0, 0]
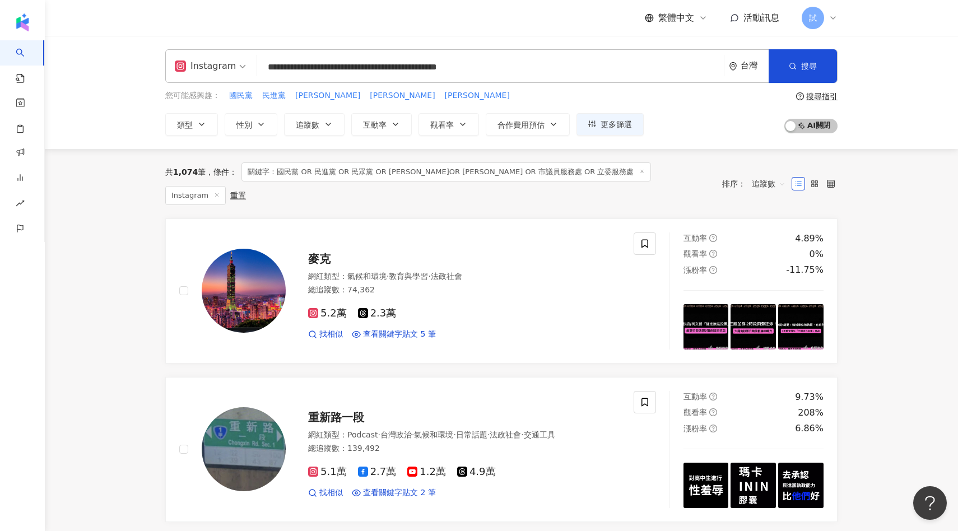
click at [759, 175] on span "追蹤數" at bounding box center [769, 184] width 34 height 18
click at [754, 296] on div "關鍵字" at bounding box center [768, 290] width 41 height 19
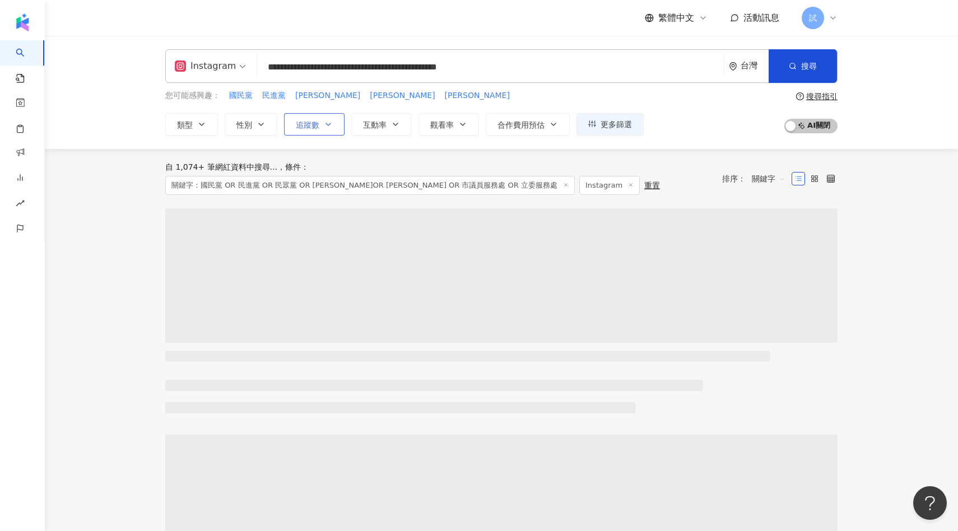
click at [318, 125] on span "追蹤數" at bounding box center [308, 124] width 24 height 9
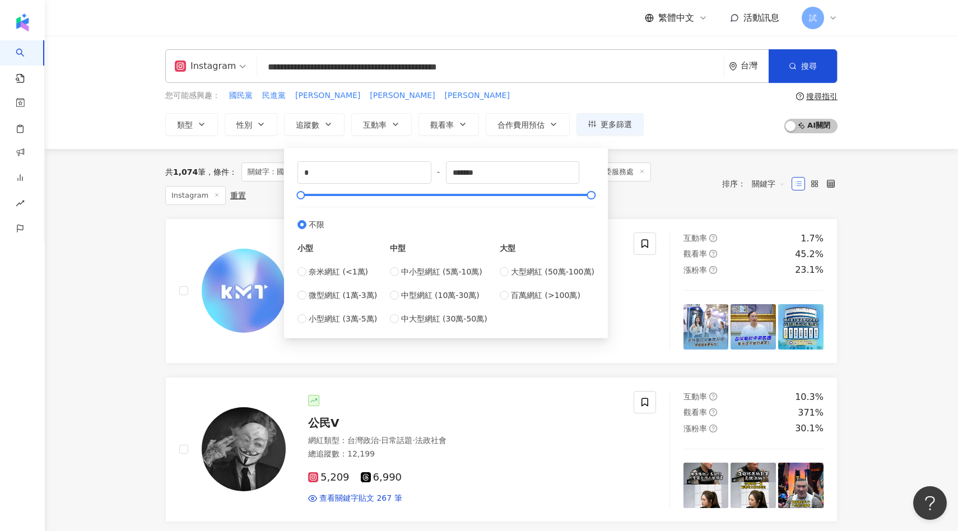
click at [402, 287] on div "中小型網紅 (5萬-10萬) 中型網紅 (10萬-30萬) 中大型網紅 (30萬-50萬)" at bounding box center [438, 294] width 97 height 59
type input "******"
type input "*******"
drag, startPoint x: 388, startPoint y: 197, endPoint x: 597, endPoint y: 188, distance: 209.6
click at [594, 192] on div at bounding box center [591, 195] width 6 height 6
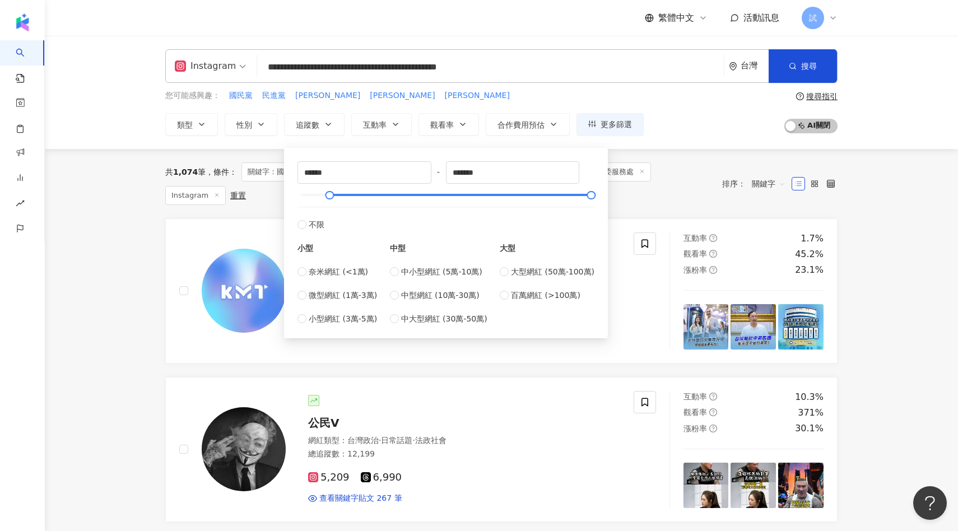
click at [666, 185] on div "共 1,074 筆 條件 ： 關鍵字：國民黨 OR 民進黨 OR 民眾黨 OR 賴清德 OR 蔡英文 OR 市議員服務處 OR 立委服務處 Instagram…" at bounding box center [501, 183] width 672 height 69
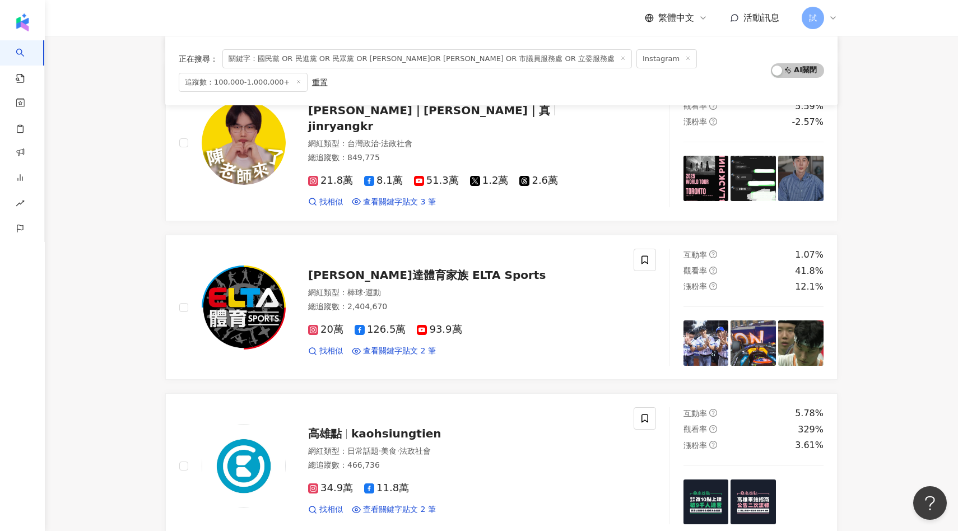
scroll to position [1808, 0]
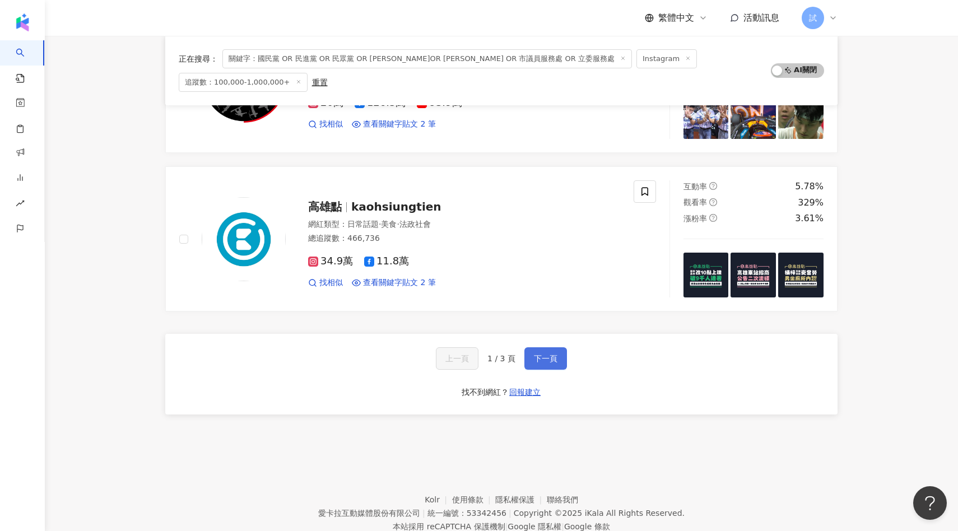
click at [553, 354] on span "下一頁" at bounding box center [546, 358] width 24 height 9
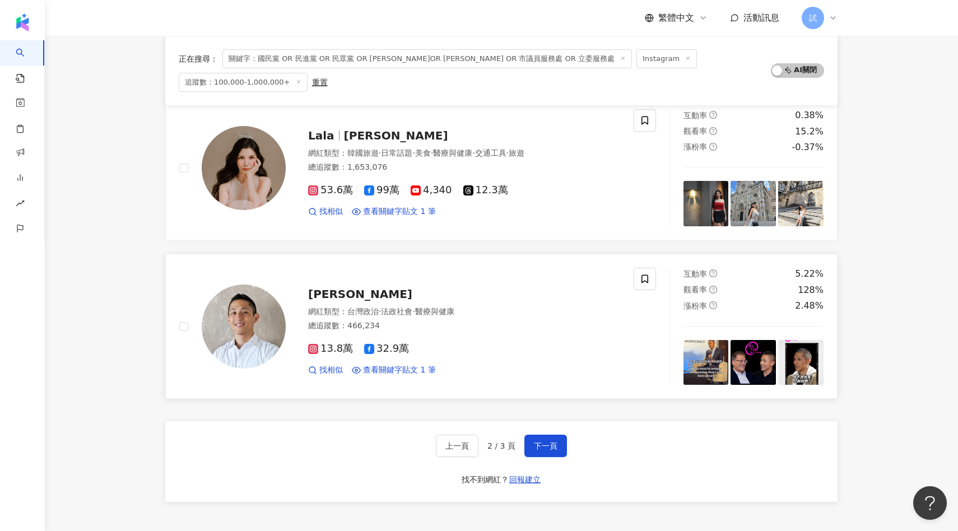
scroll to position [1732, 0]
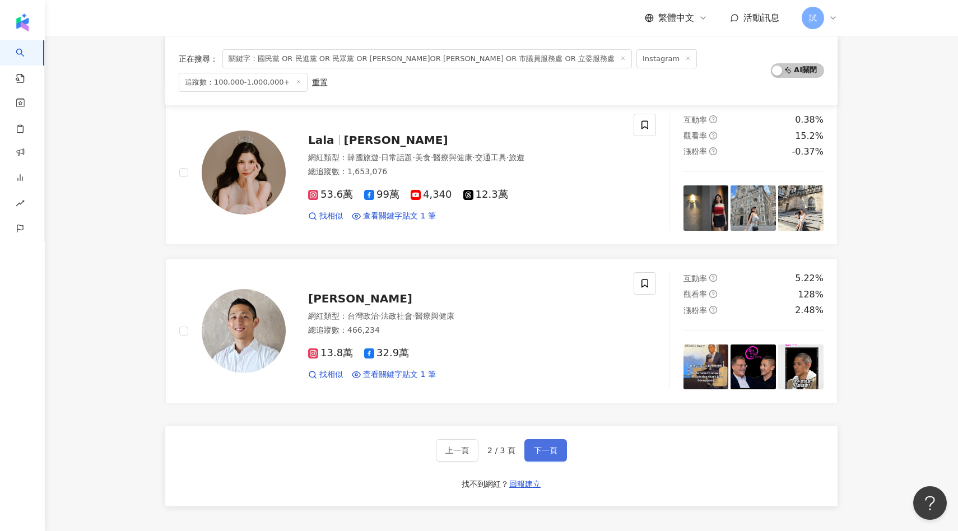
click at [548, 446] on span "下一頁" at bounding box center [546, 450] width 24 height 9
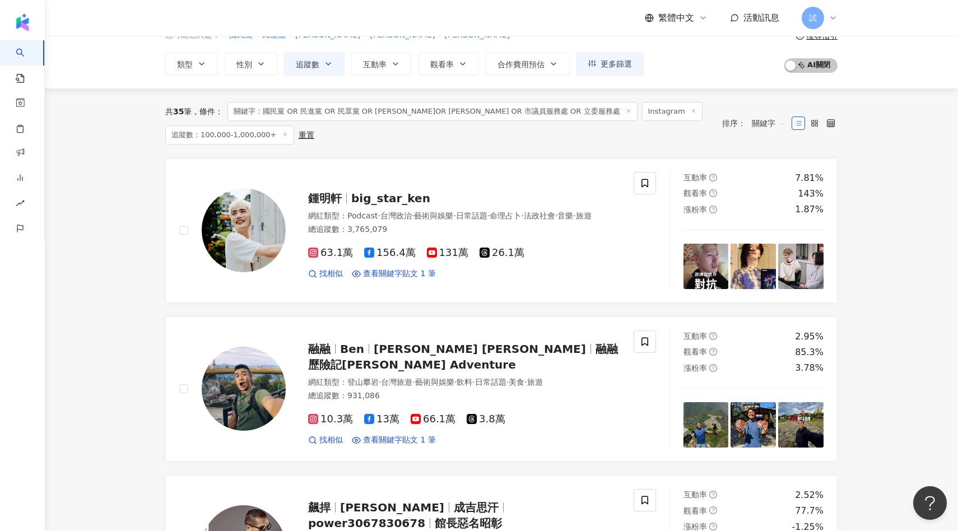
scroll to position [0, 0]
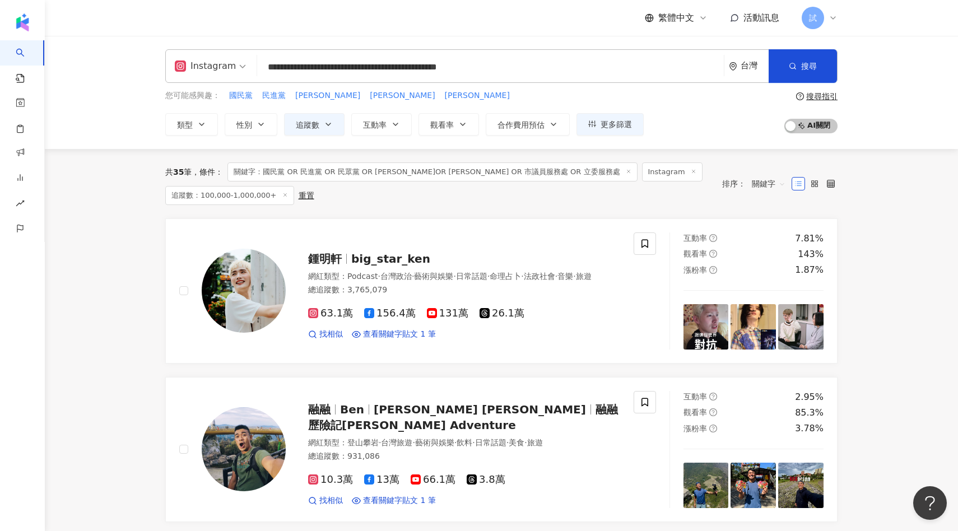
click at [379, 201] on div "共 35 筆 條件 ： 關鍵字：國民黨 OR 民進黨 OR 民眾黨 OR 賴清德 OR 蔡英文 OR 市議員服務處 OR 立委服務處 Instagram 追蹤…" at bounding box center [437, 183] width 545 height 43
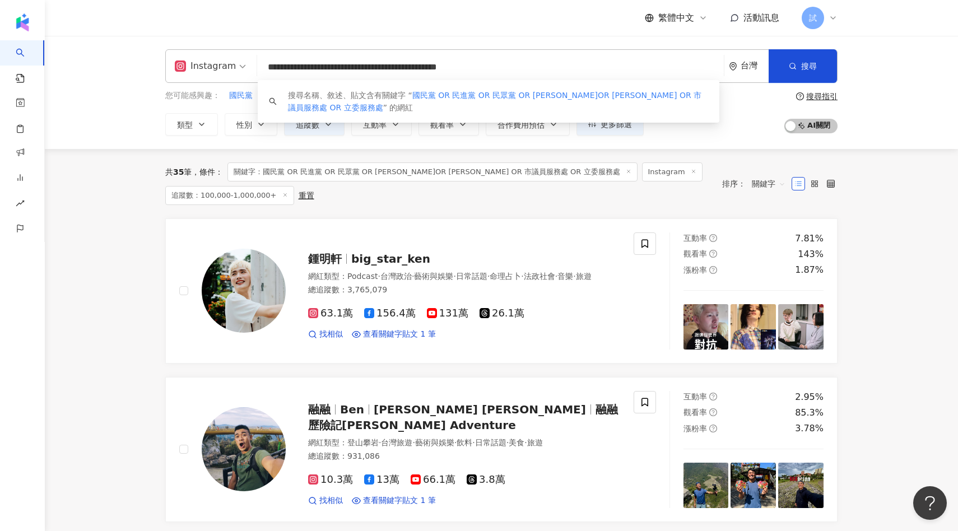
drag, startPoint x: 380, startPoint y: 66, endPoint x: 473, endPoint y: 66, distance: 93.5
click at [473, 66] on input "**********" at bounding box center [491, 67] width 458 height 21
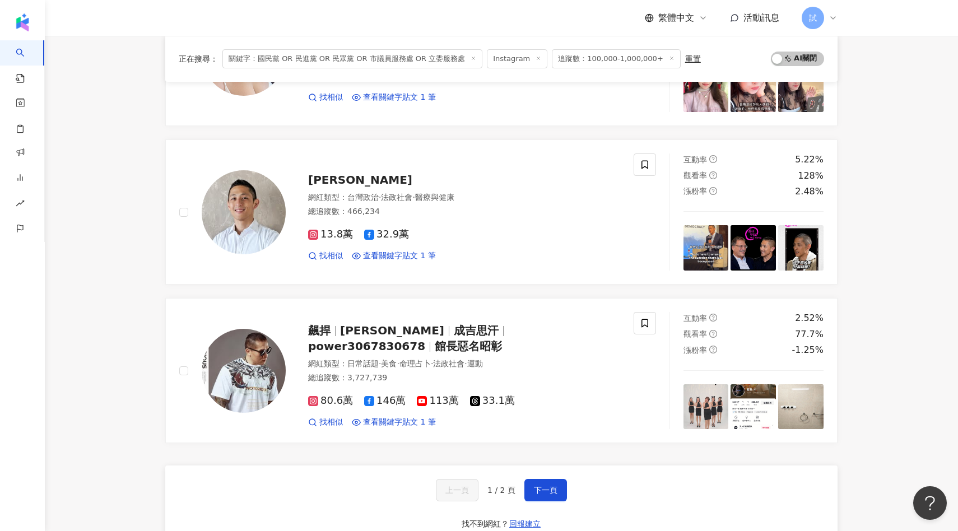
scroll to position [1621, 0]
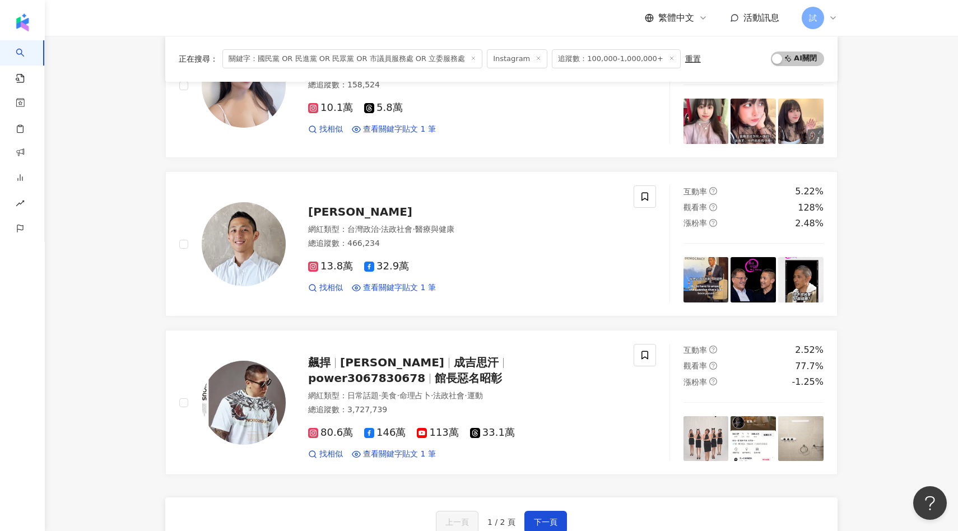
type input "**********"
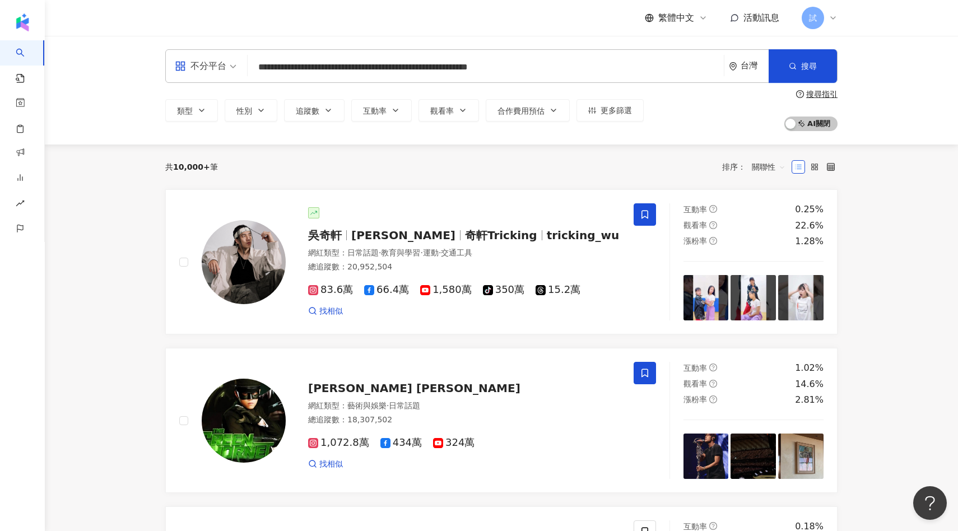
drag, startPoint x: 374, startPoint y: 68, endPoint x: 531, endPoint y: 70, distance: 157.4
click at [531, 70] on input "**********" at bounding box center [485, 67] width 467 height 21
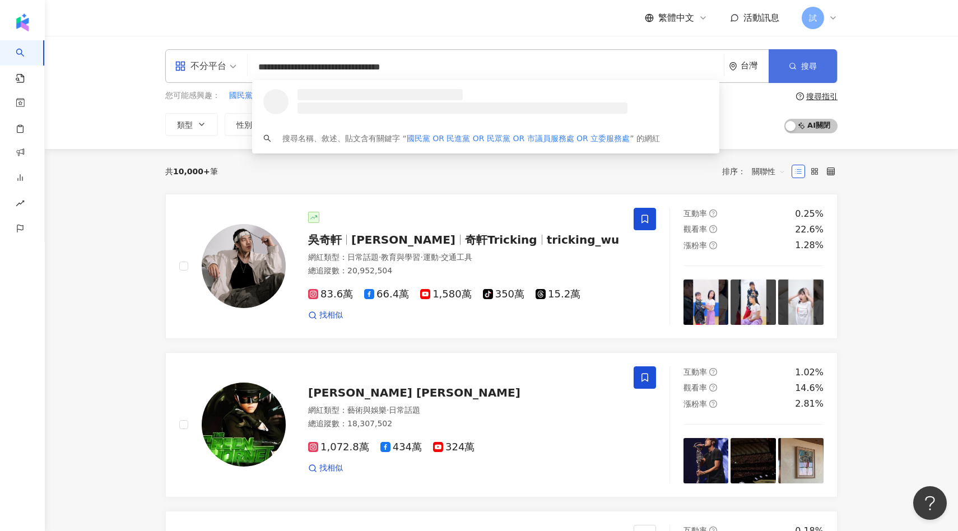
type input "**********"
click at [787, 63] on button "搜尋" at bounding box center [802, 66] width 68 height 34
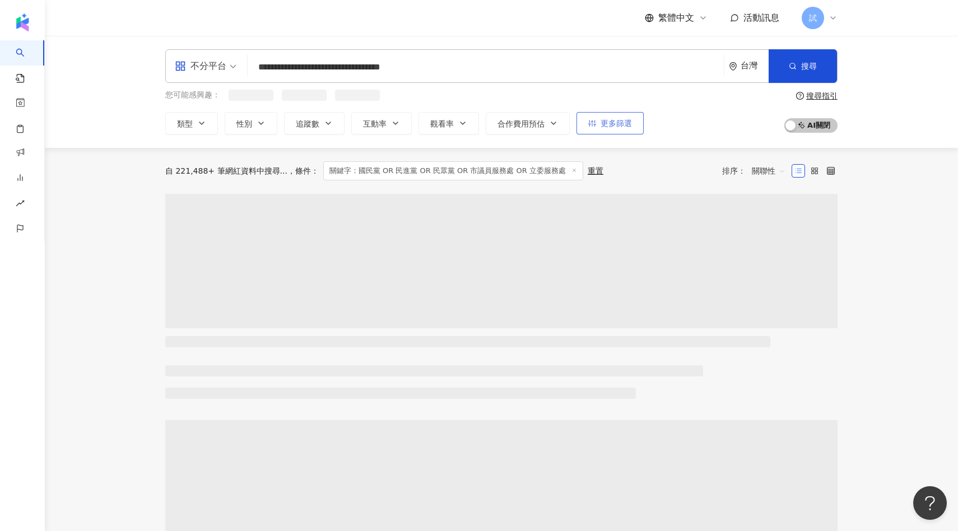
click at [617, 128] on button "更多篩選" at bounding box center [609, 123] width 67 height 22
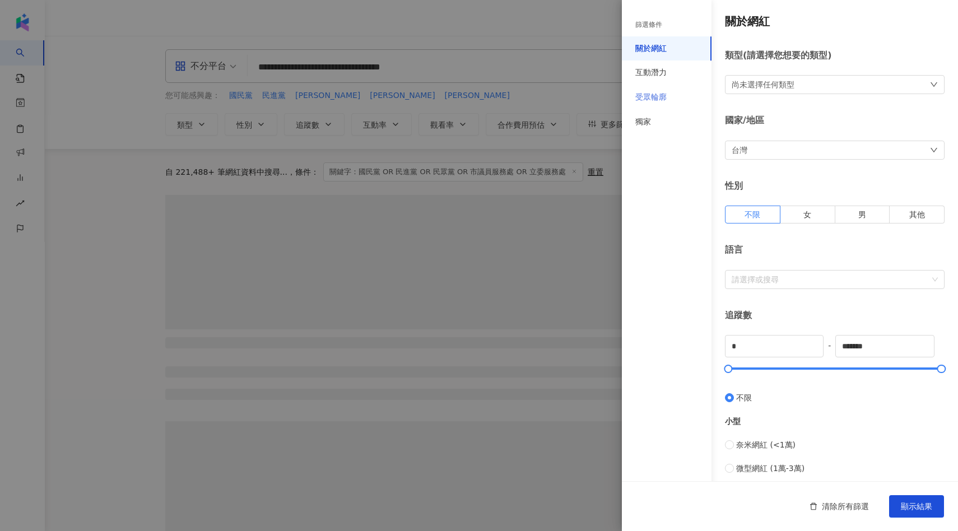
click at [689, 99] on div "受眾輪廓" at bounding box center [667, 97] width 90 height 25
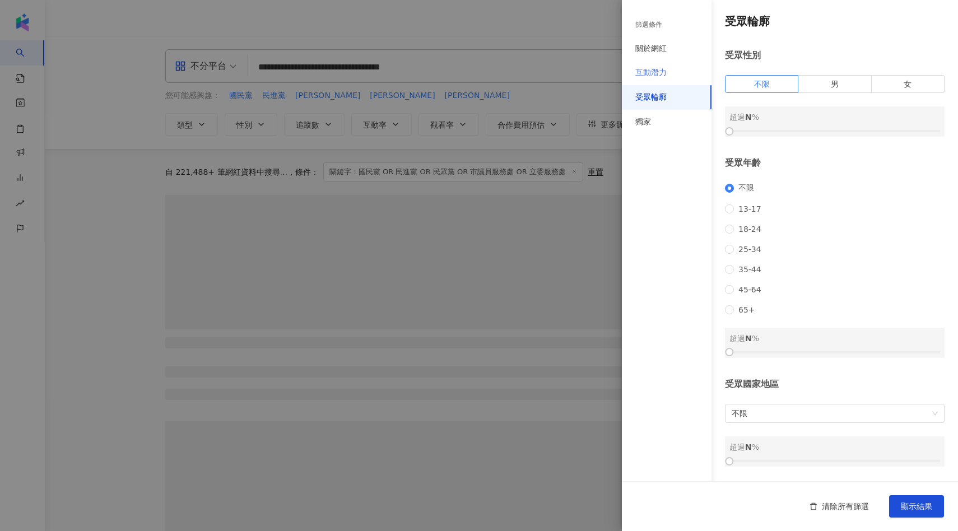
click at [677, 63] on div "互動潛力" at bounding box center [667, 72] width 90 height 25
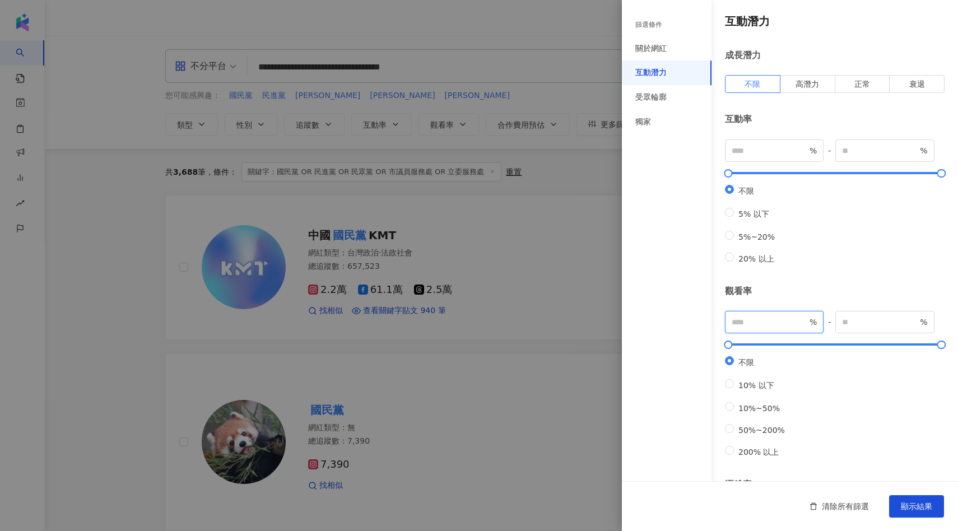
click at [753, 328] on input "number" at bounding box center [769, 322] width 76 height 12
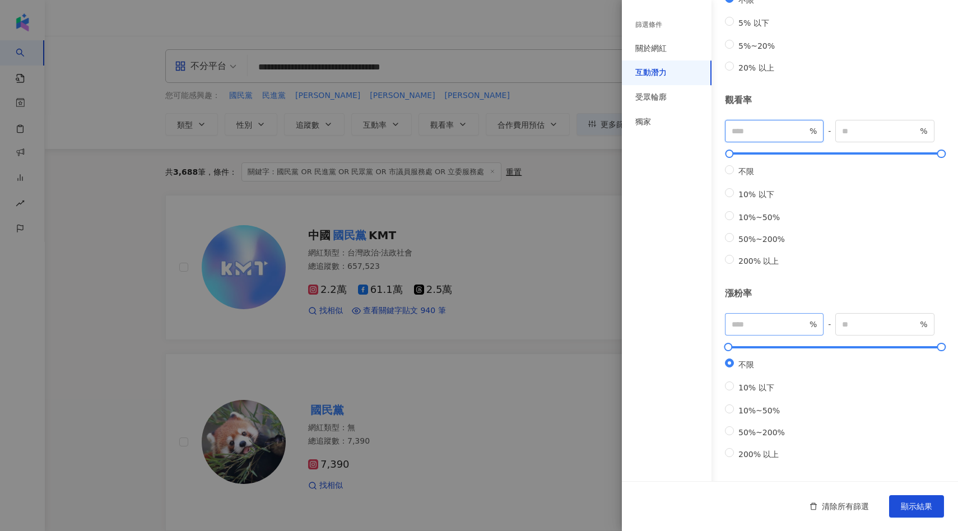
type input "**"
click at [760, 318] on input "number" at bounding box center [769, 324] width 76 height 12
type input "*"
click at [898, 498] on button "顯示結果" at bounding box center [916, 506] width 55 height 22
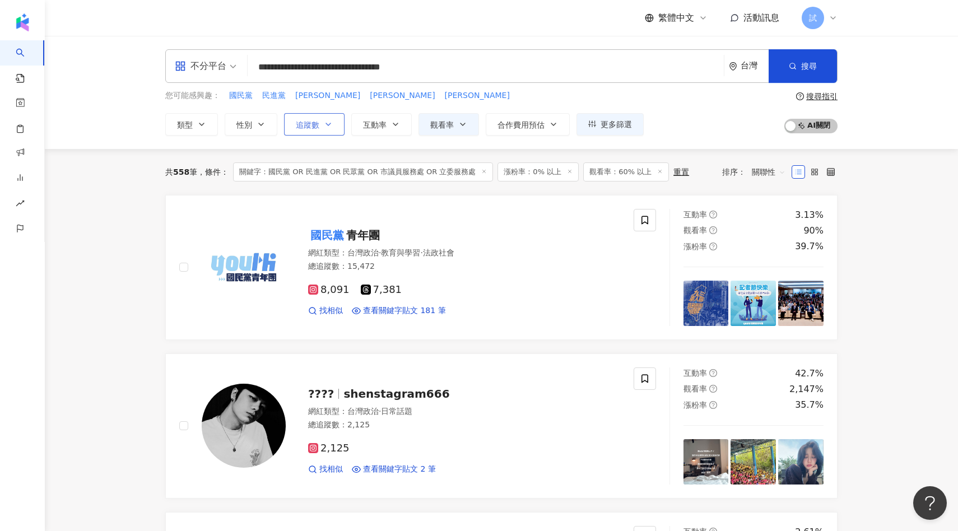
click at [310, 123] on span "追蹤數" at bounding box center [308, 124] width 24 height 9
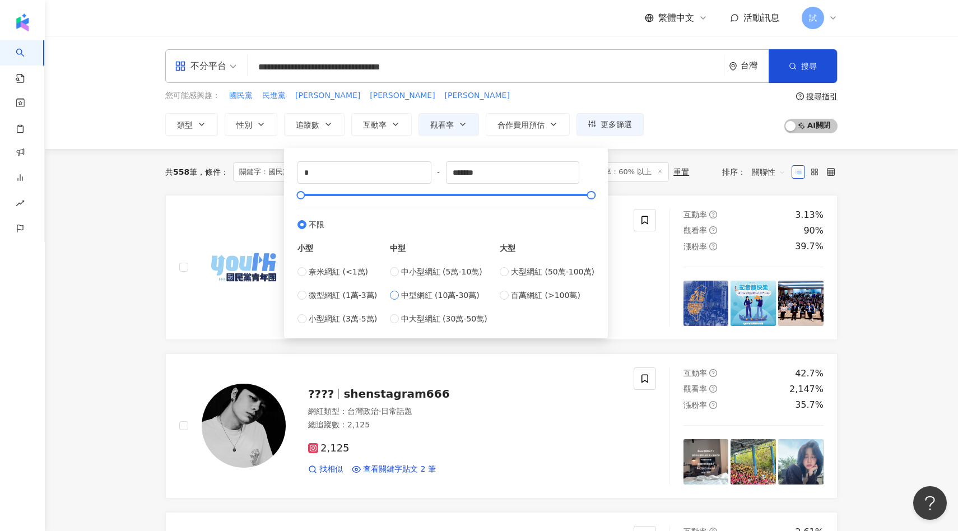
click at [427, 298] on span "中型網紅 (10萬-30萬)" at bounding box center [440, 295] width 78 height 12
type input "******"
drag, startPoint x: 389, startPoint y: 193, endPoint x: 594, endPoint y: 196, distance: 205.0
click at [594, 196] on div at bounding box center [591, 195] width 6 height 6
click at [653, 190] on div "共 558 筆 條件 ： 關鍵字：國民黨 OR 民進黨 OR 民眾黨 OR 市議員服務處 OR 立委服務處 漲粉率：0% 以上 觀看率：60% 以上 重置 排…" at bounding box center [501, 172] width 672 height 46
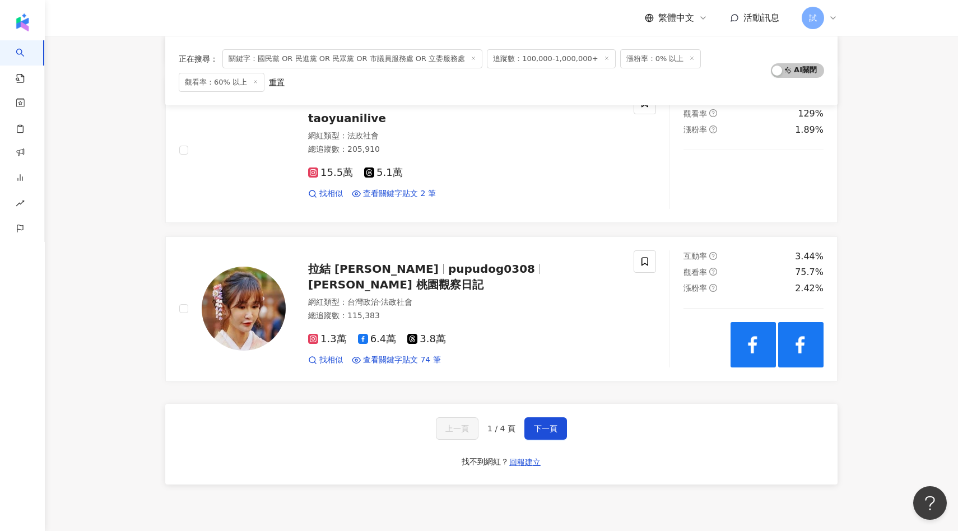
scroll to position [1756, 0]
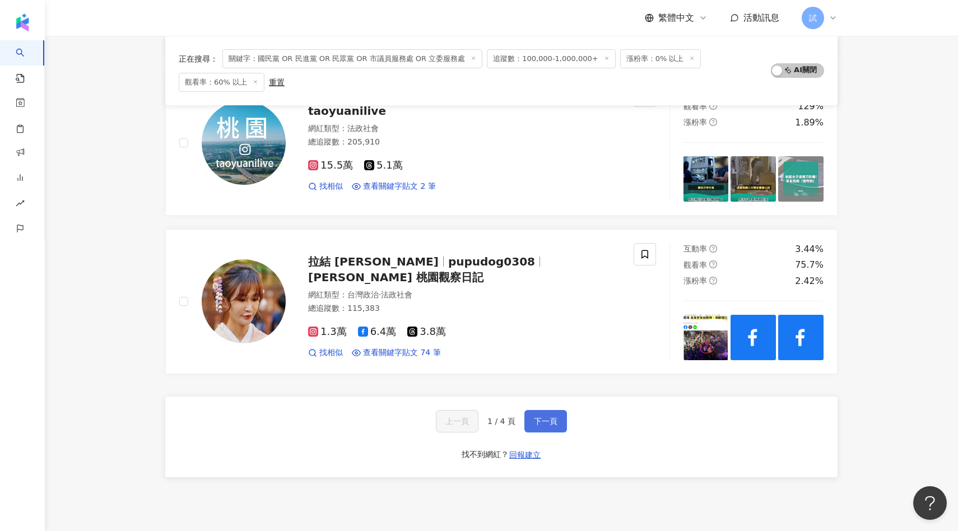
click at [554, 417] on span "下一頁" at bounding box center [546, 421] width 24 height 9
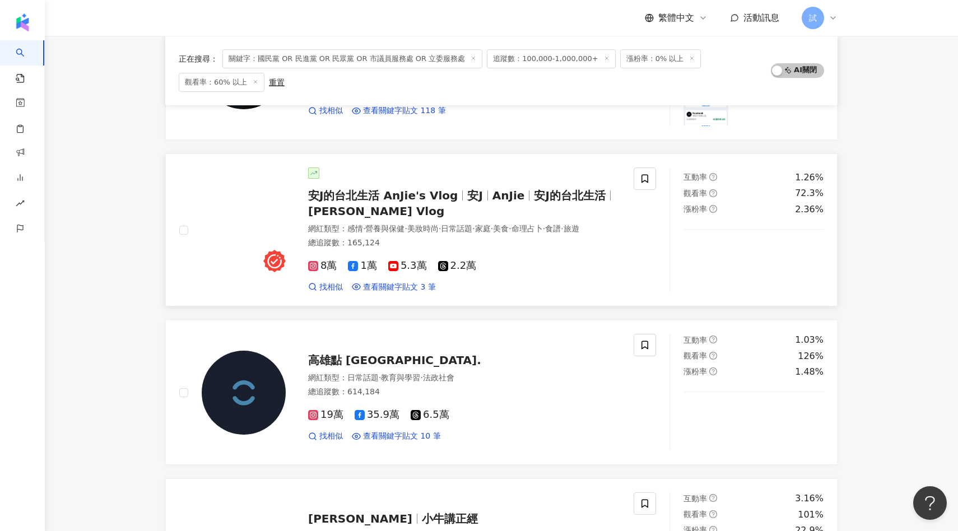
scroll to position [1334, 0]
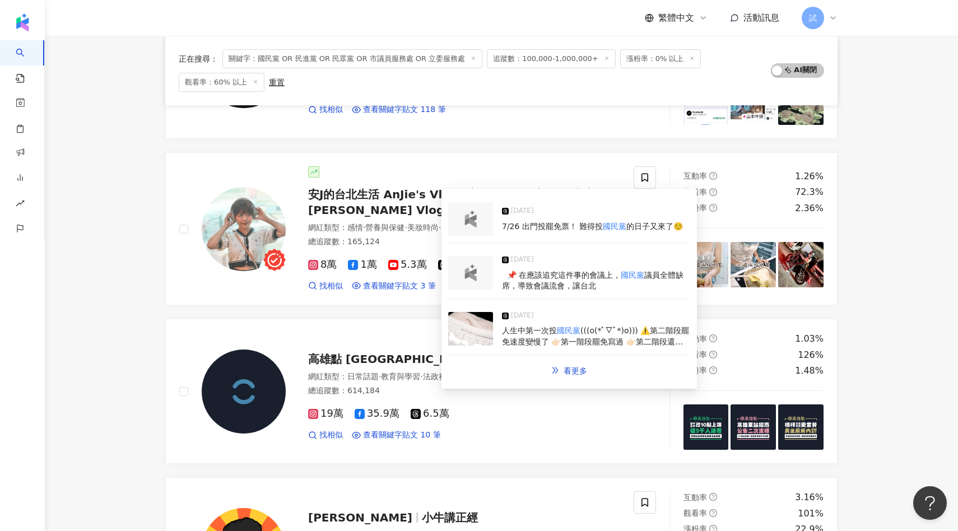
click at [468, 325] on img at bounding box center [470, 329] width 45 height 34
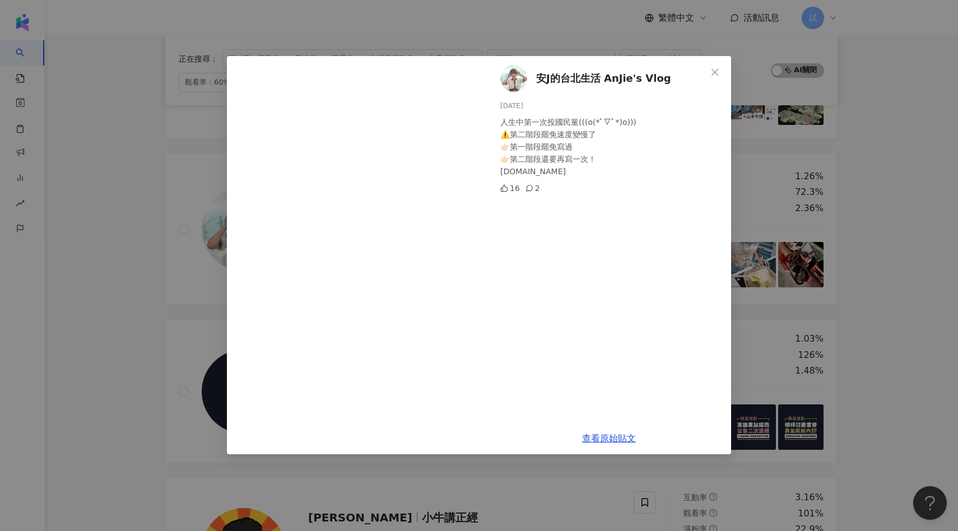
click at [110, 329] on div "安J的台北生活 AnJie's Vlog 2025/3/18 人生中第一次投國民黨(((o(*ﾟ▽ﾟ*)o))) ⚠️第二階段罷免速度變慢了 👉🏻第一階段罷免…" at bounding box center [479, 265] width 958 height 531
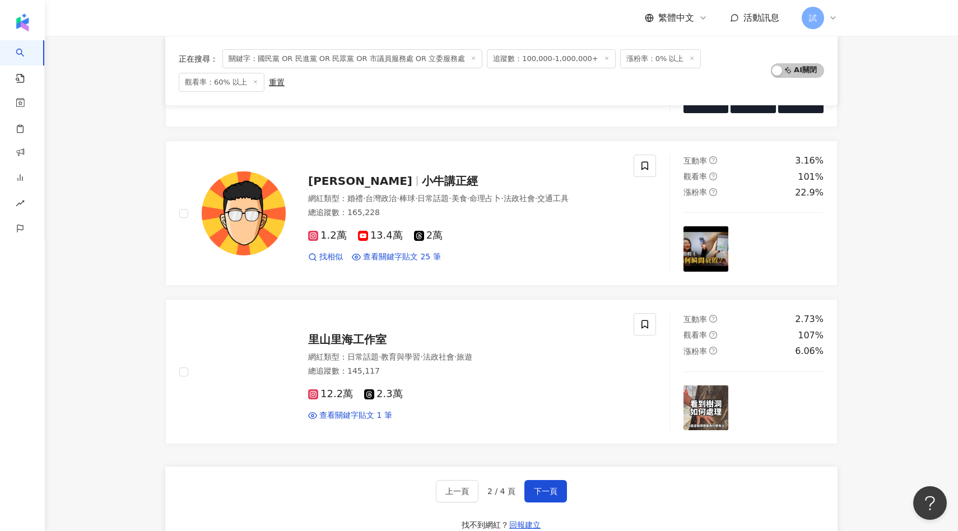
scroll to position [1690, 0]
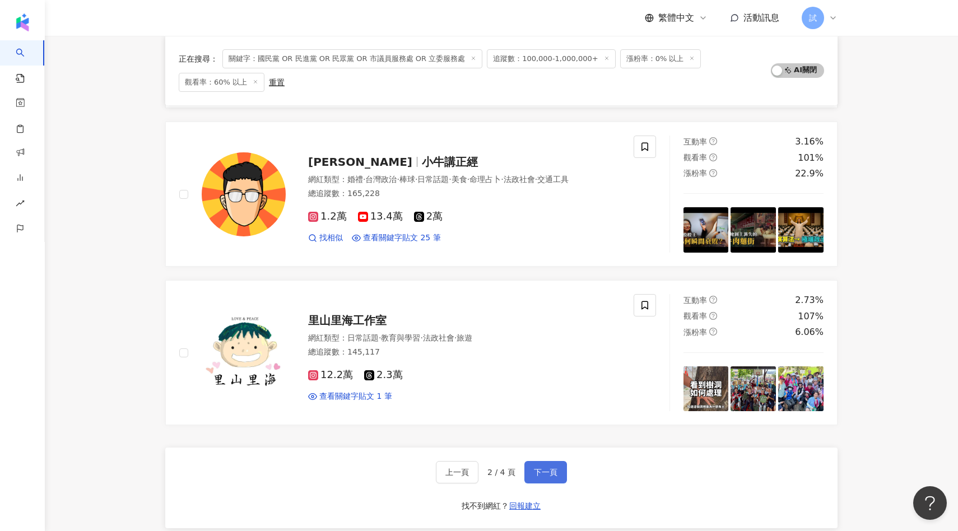
click at [535, 472] on span "下一頁" at bounding box center [546, 472] width 24 height 9
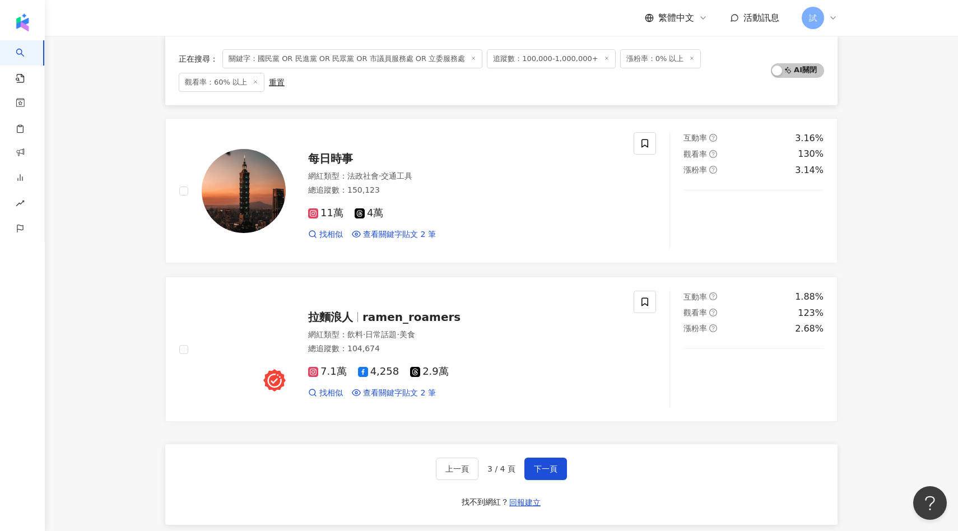
scroll to position [1686, 0]
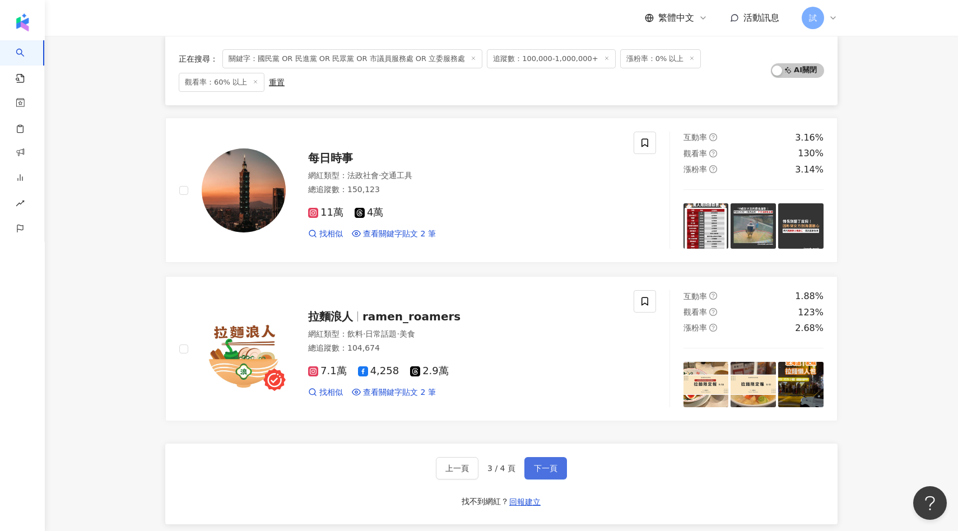
click at [545, 472] on span "下一頁" at bounding box center [546, 468] width 24 height 9
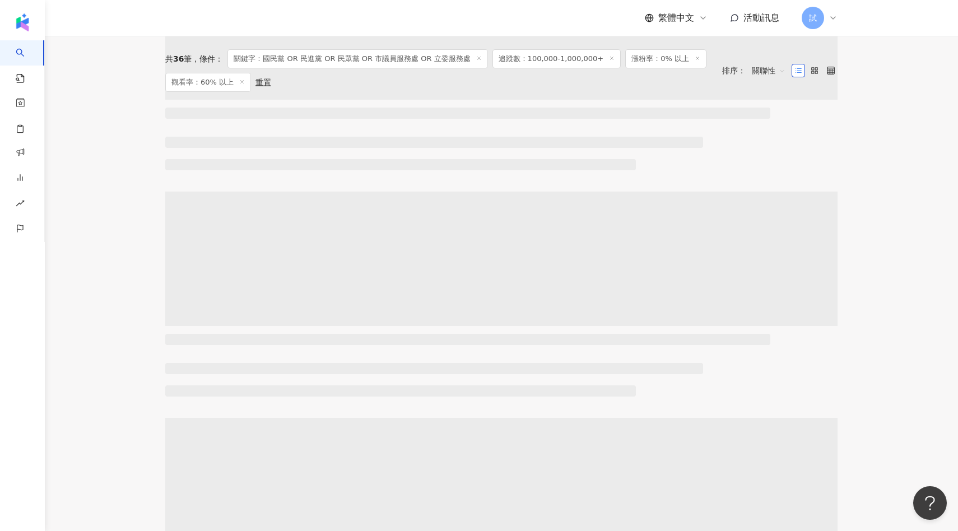
scroll to position [0, 0]
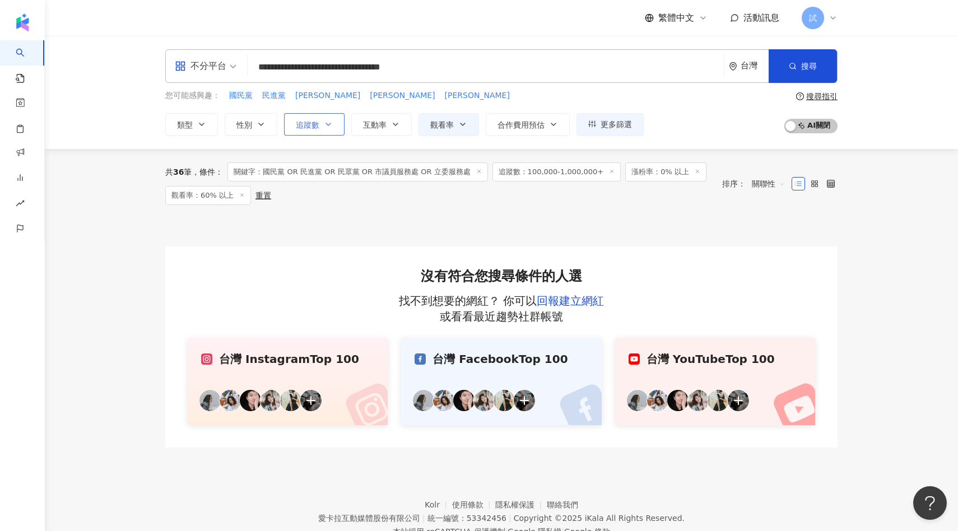
click at [323, 116] on button "追蹤數" at bounding box center [314, 124] width 60 height 22
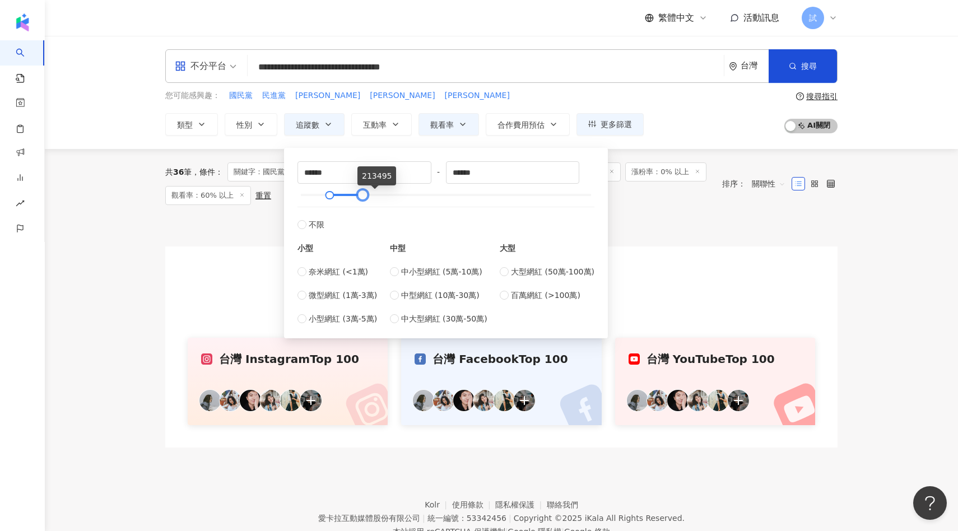
type input "******"
type input "*****"
type input "******"
drag, startPoint x: 586, startPoint y: 197, endPoint x: 287, endPoint y: 186, distance: 299.2
click at [287, 186] on div "* - ****** 不限 小型 奈米網紅 (<1萬) 微型網紅 (1萬-3萬) 小型網紅 (3萬-5萬) 中型 中小型網紅 (5萬-10萬) 中型網紅 (1…" at bounding box center [446, 243] width 324 height 190
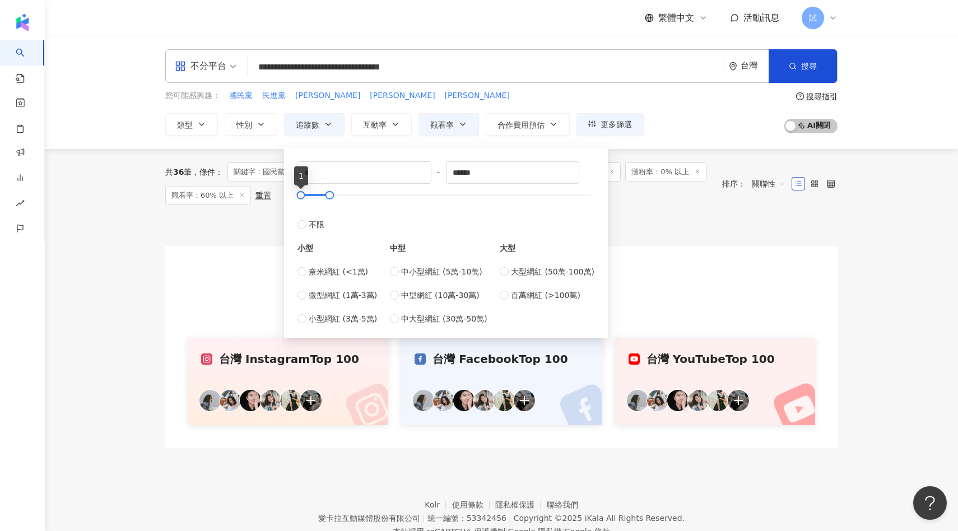
click at [251, 221] on div at bounding box center [501, 232] width 672 height 28
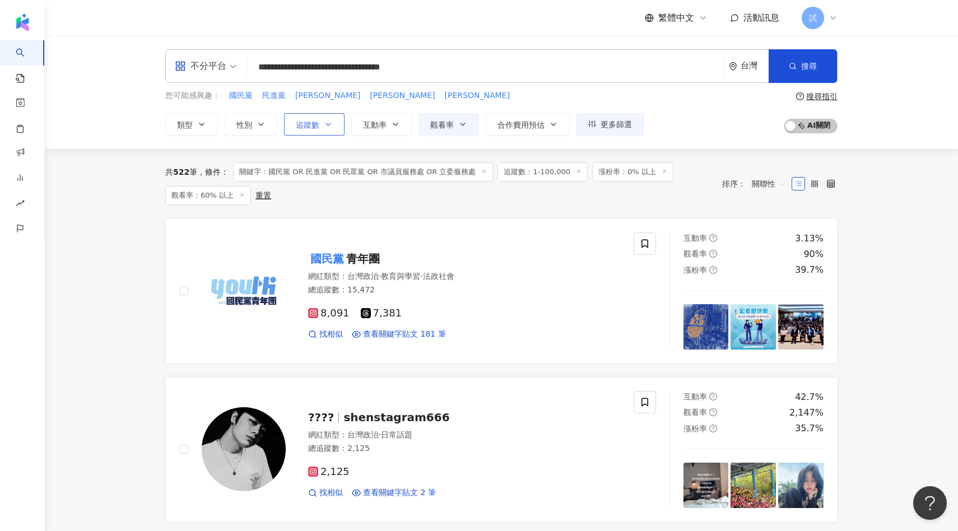
click at [319, 127] on span "追蹤數" at bounding box center [308, 124] width 24 height 9
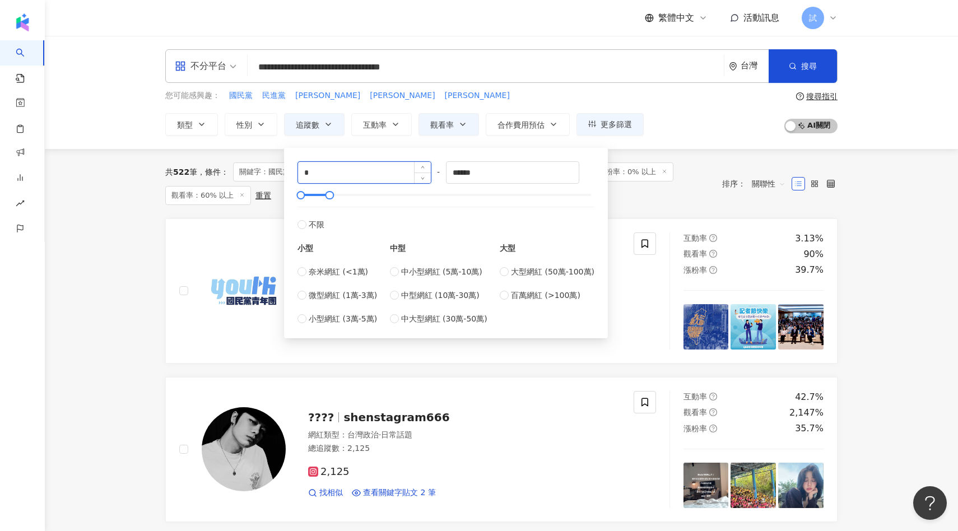
click at [316, 170] on input "*" at bounding box center [364, 172] width 133 height 21
type input "*****"
click at [626, 209] on div "共 522 筆 條件 ： 關鍵字：國民黨 OR 民進黨 OR 民眾黨 OR 市議員服務處 OR 立委服務處 追蹤數：1-100,000 漲粉率：0% 以上 觀…" at bounding box center [501, 183] width 672 height 69
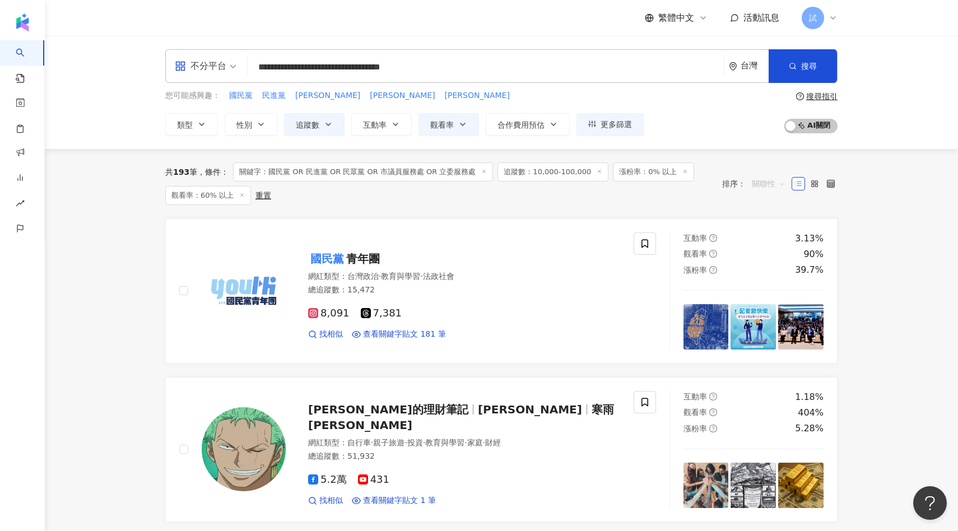
click at [766, 183] on span "關聯性" at bounding box center [769, 184] width 34 height 18
click at [773, 295] on div "關鍵字" at bounding box center [768, 301] width 41 height 19
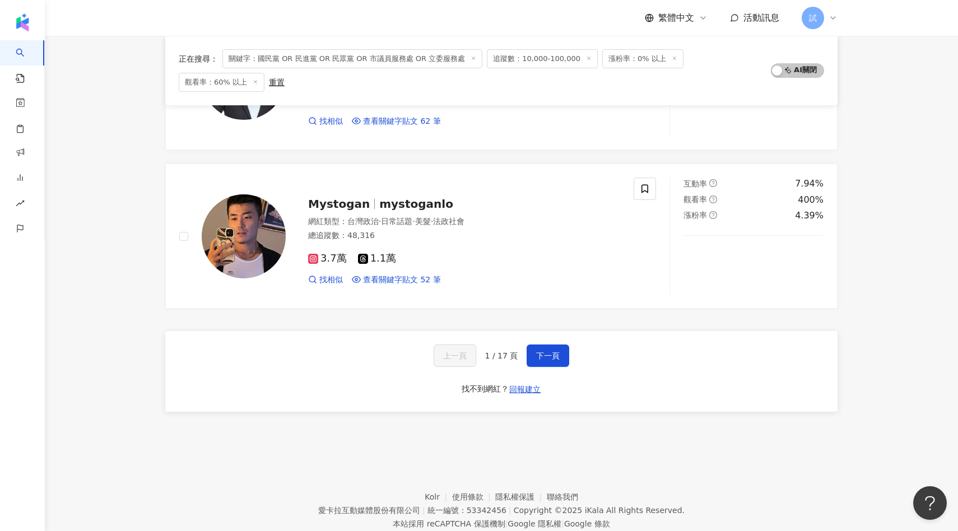
scroll to position [1821, 0]
